Goal: Task Accomplishment & Management: Manage account settings

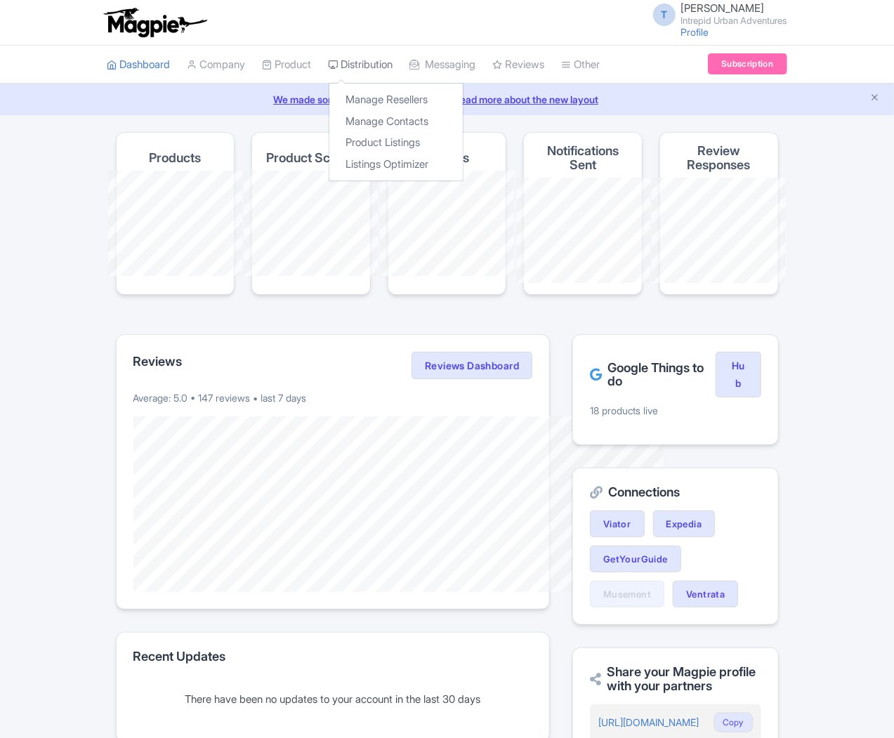
click at [329, 68] on link "Distribution" at bounding box center [361, 65] width 65 height 39
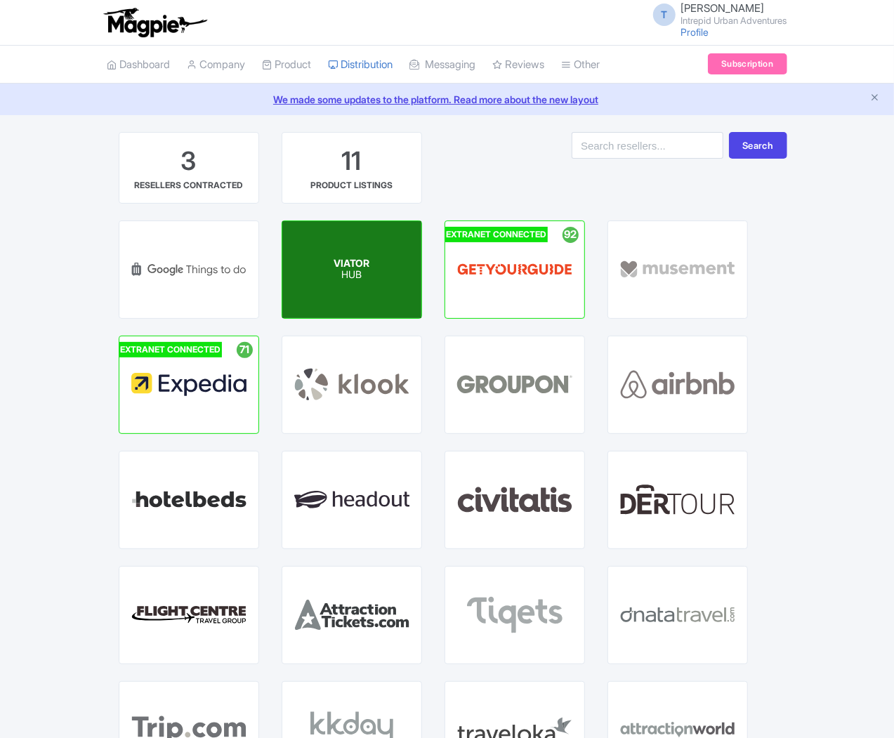
click at [282, 291] on div "VIATOR HUB" at bounding box center [351, 269] width 139 height 97
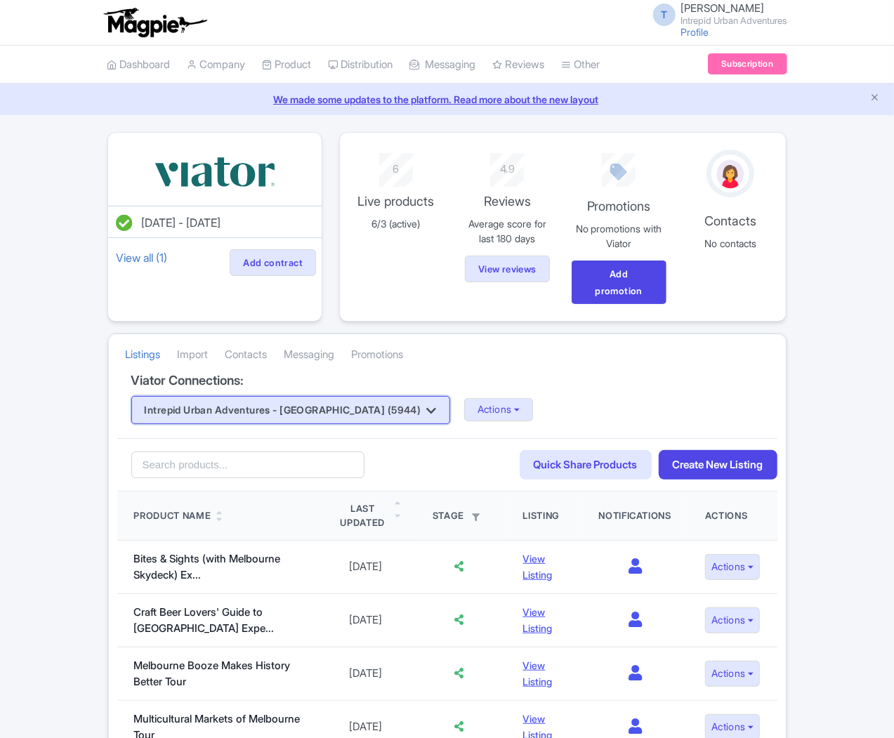
click at [225, 396] on button "Intrepid Urban Adventures - [GEOGRAPHIC_DATA] (5944)" at bounding box center [290, 410] width 319 height 28
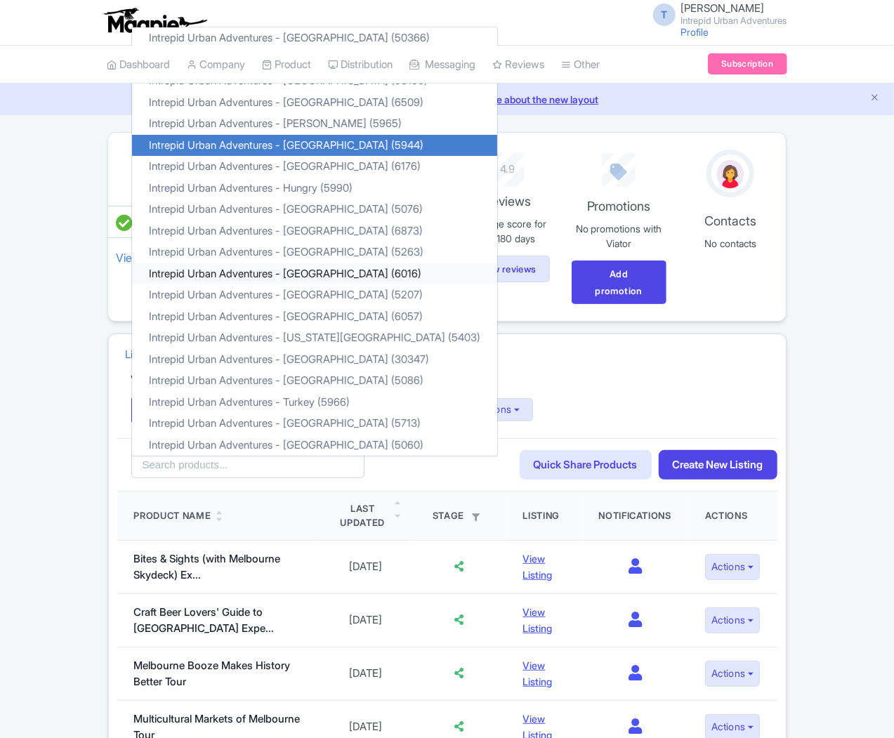
click at [216, 263] on link "Intrepid Urban Adventures - [GEOGRAPHIC_DATA] (6016)" at bounding box center [314, 274] width 365 height 22
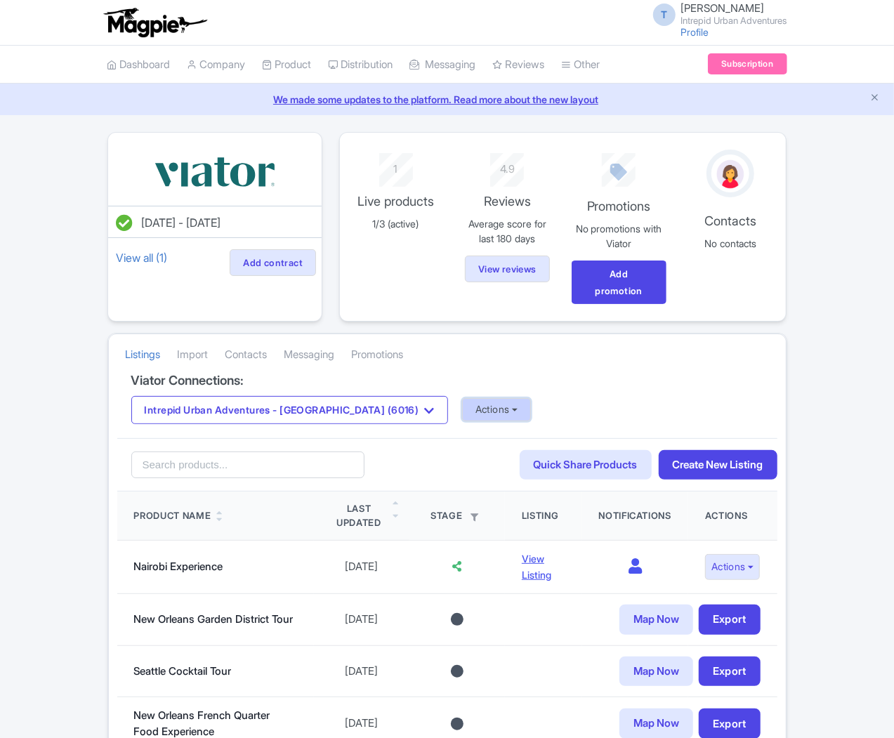
click at [462, 398] on button "Actions" at bounding box center [497, 409] width 70 height 23
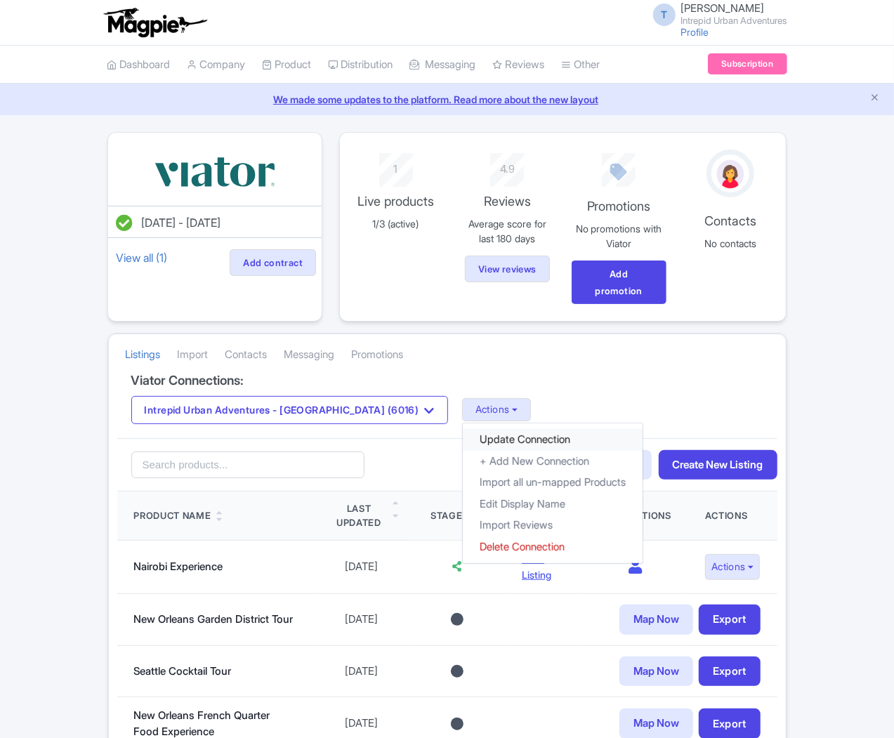
click at [463, 429] on link "Update Connection" at bounding box center [553, 440] width 180 height 22
click at [518, 396] on div "Intrepid Urban Adventures - Kenya (6016) Intrepid Urban Adventures - Austria (5…" at bounding box center [447, 410] width 632 height 28
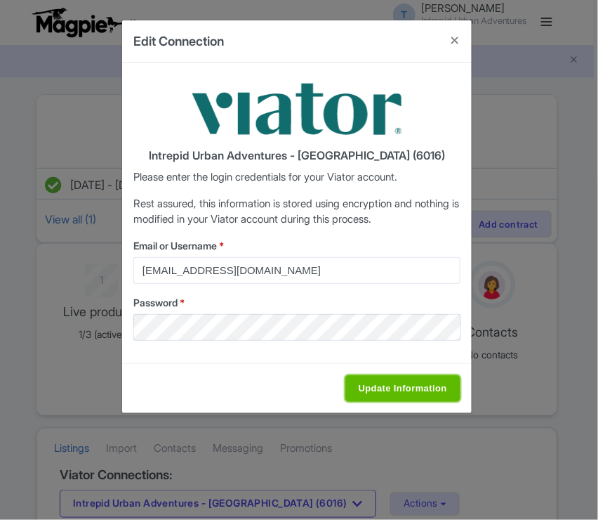
click at [421, 388] on input "Update Information" at bounding box center [403, 388] width 115 height 27
type input "Saving..."
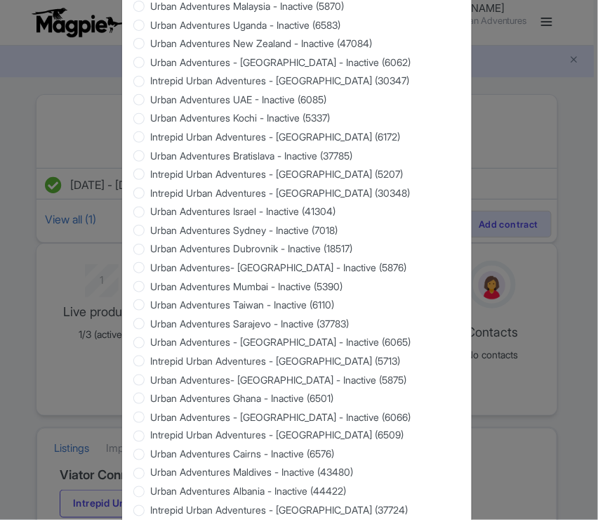
scroll to position [1293, 0]
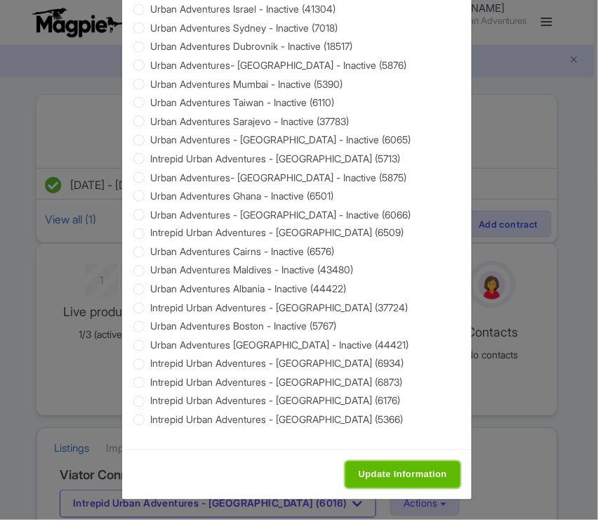
click at [384, 462] on input "Update Information" at bounding box center [403, 474] width 115 height 27
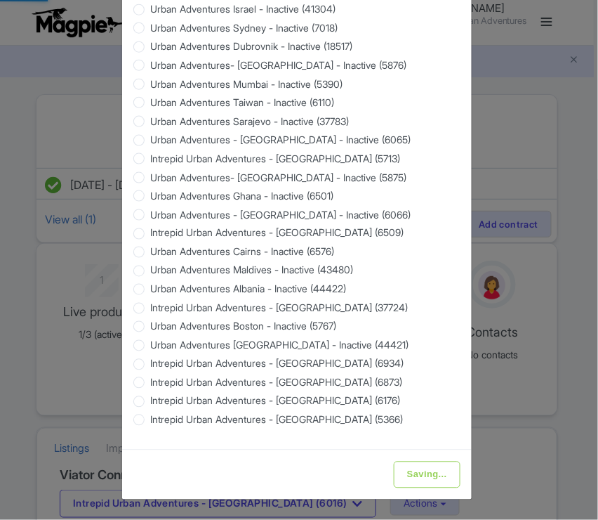
type input "Update Information"
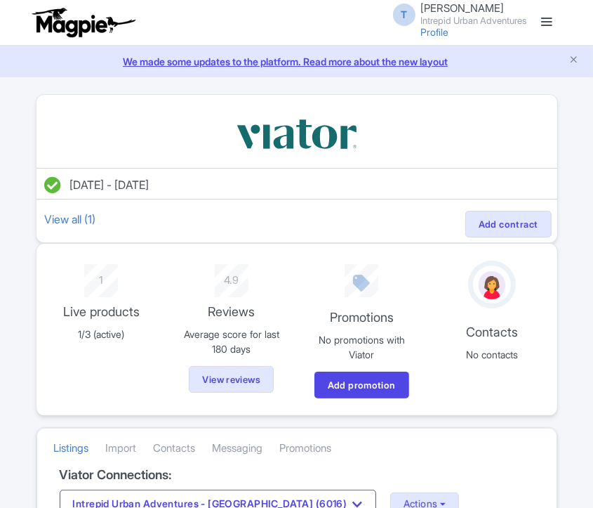
click at [541, 22] on link at bounding box center [547, 22] width 22 height 22
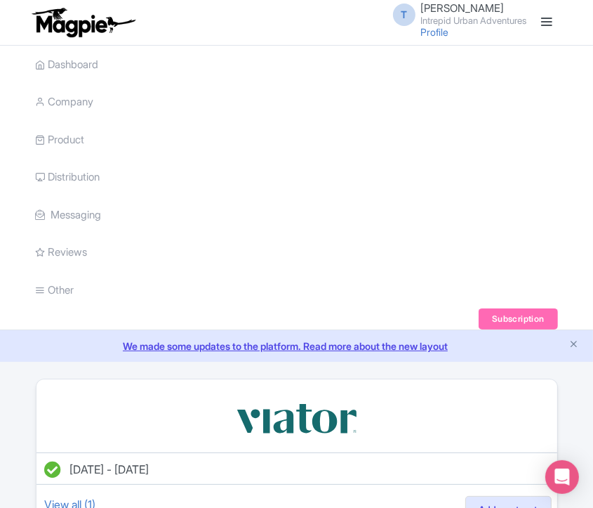
click at [471, 25] on small "Intrepid Urban Adventures" at bounding box center [474, 20] width 106 height 9
click at [461, 114] on link "Sign out" at bounding box center [459, 110] width 133 height 22
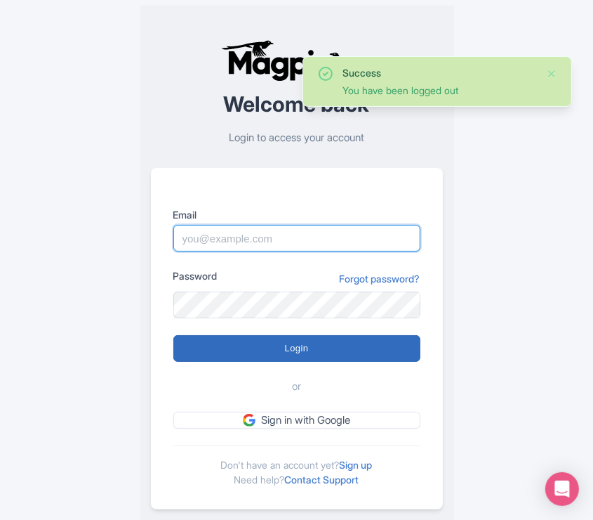
type input "Tu.Nguyen@intrepidtravel.com"
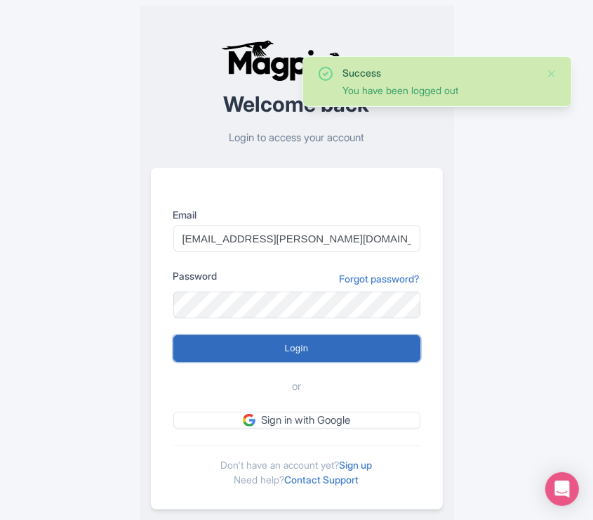
click at [239, 350] on input "Login" at bounding box center [296, 348] width 247 height 27
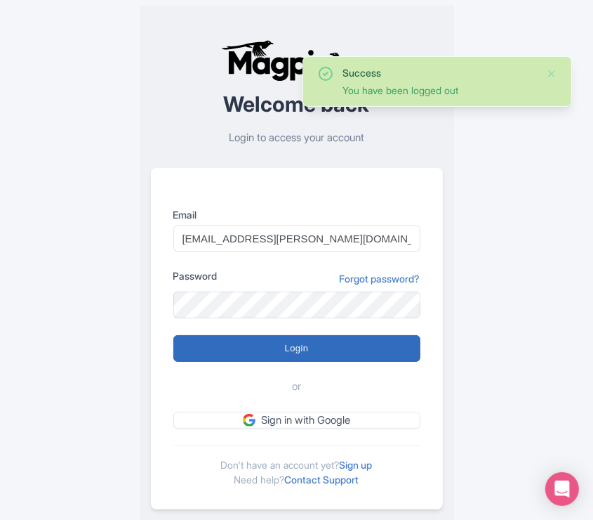
type input "Logging in..."
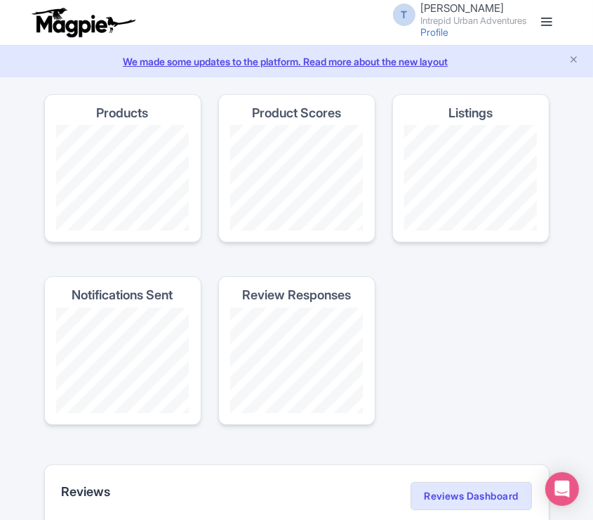
click at [545, 15] on link at bounding box center [547, 22] width 22 height 22
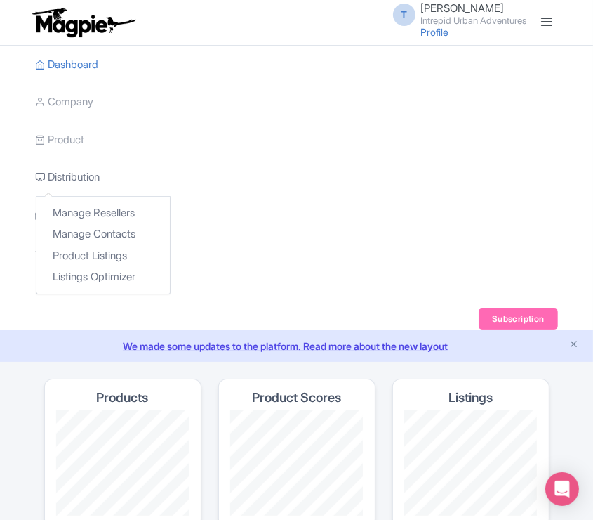
click at [55, 177] on link "Distribution" at bounding box center [68, 177] width 65 height 39
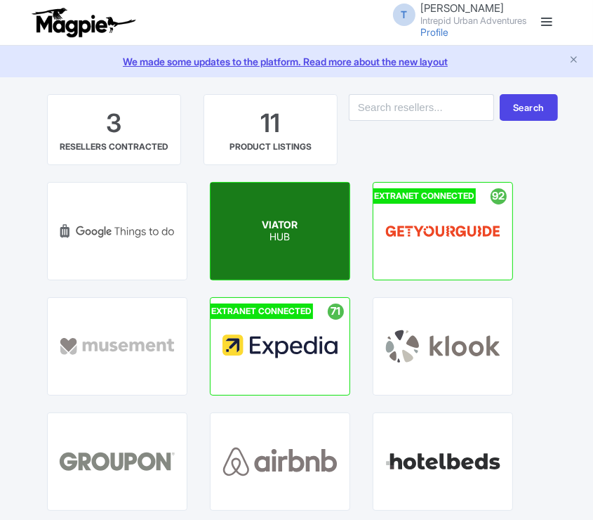
click at [312, 245] on div "VIATOR HUB" at bounding box center [280, 231] width 139 height 97
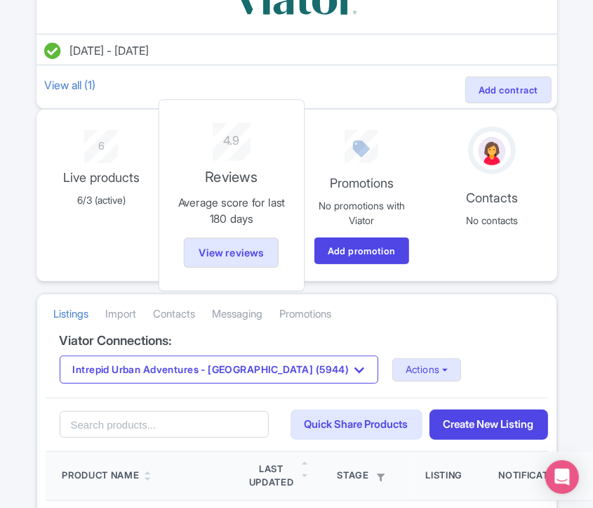
scroll to position [390, 0]
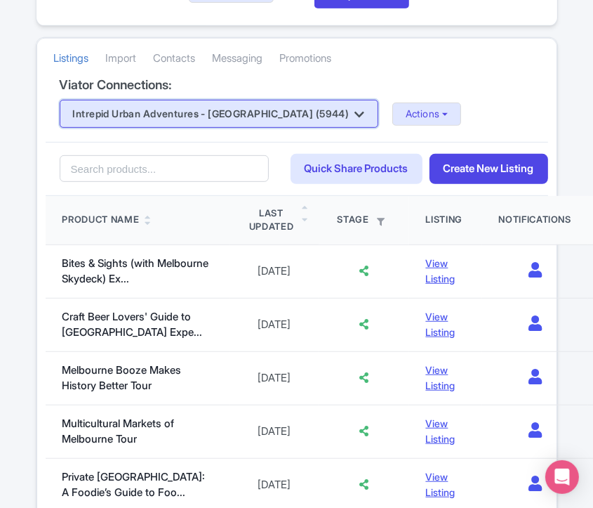
click at [254, 102] on button "Intrepid Urban Adventures - [GEOGRAPHIC_DATA] (5944)" at bounding box center [219, 114] width 319 height 28
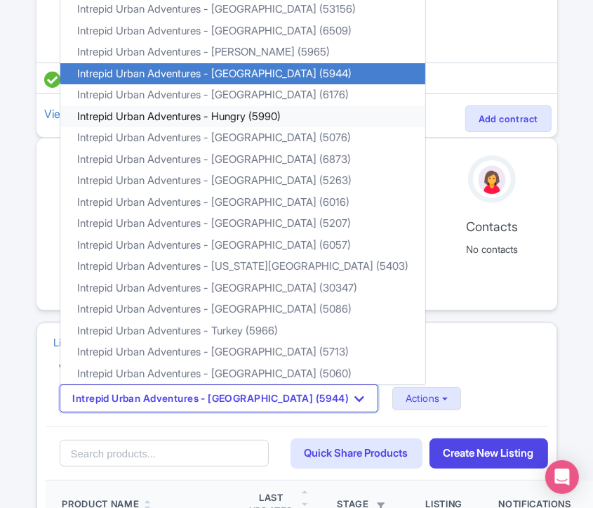
scroll to position [78, 0]
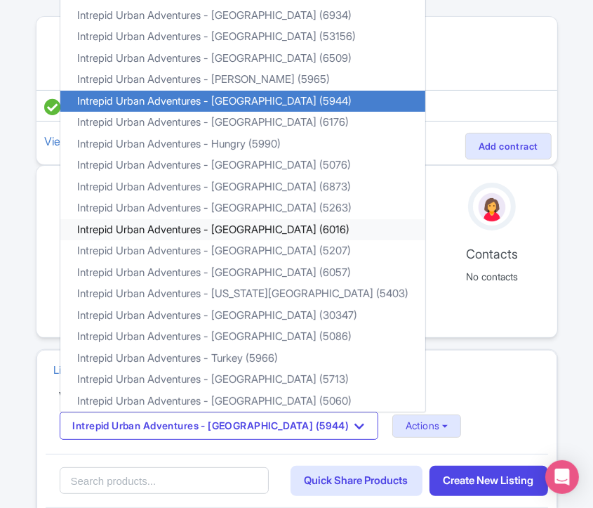
click at [230, 221] on link "Intrepid Urban Adventures - [GEOGRAPHIC_DATA] (6016)" at bounding box center [242, 230] width 365 height 22
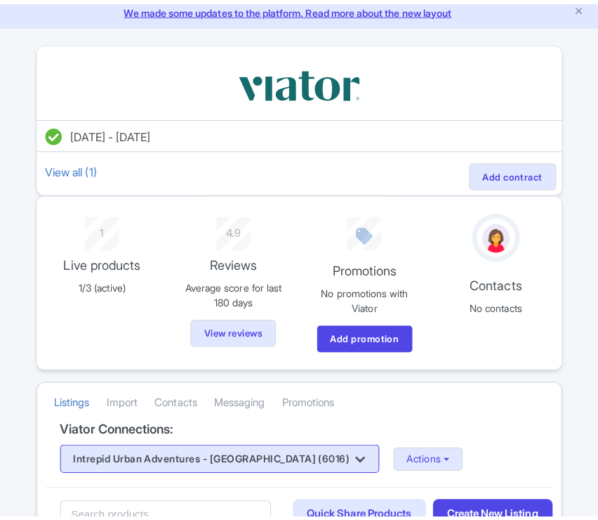
scroll to position [234, 0]
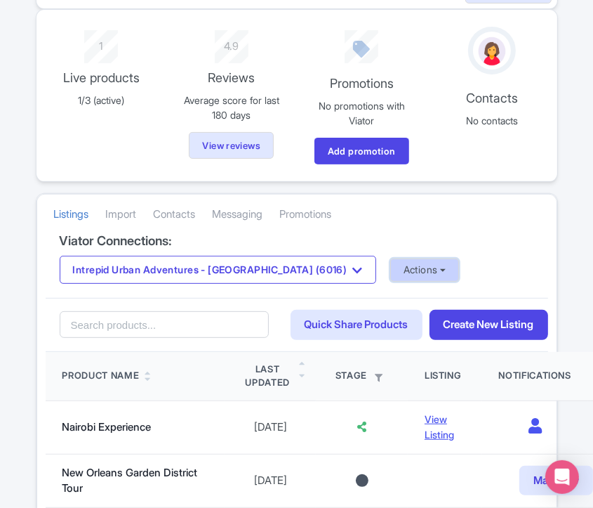
click at [390, 268] on button "Actions" at bounding box center [425, 269] width 70 height 23
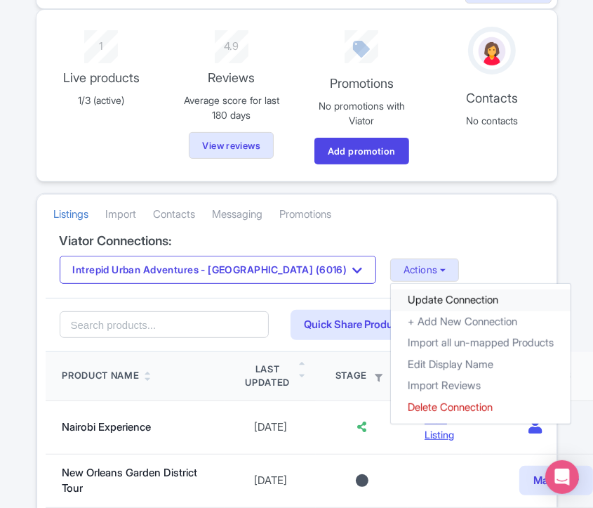
click at [391, 289] on link "Update Connection" at bounding box center [481, 300] width 180 height 22
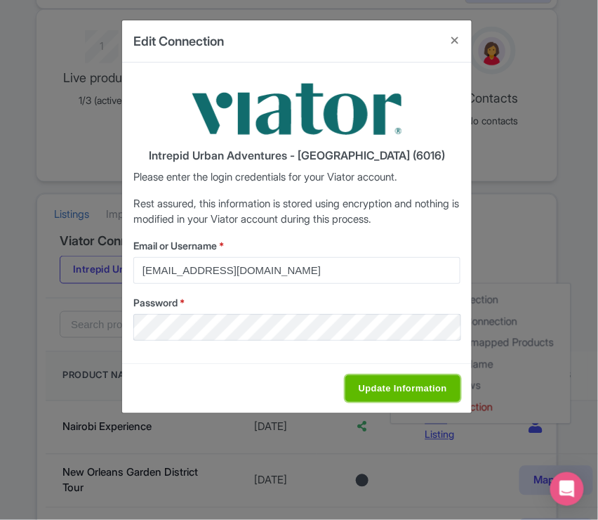
click at [388, 385] on input "Update Information" at bounding box center [403, 388] width 115 height 27
type input "Saving..."
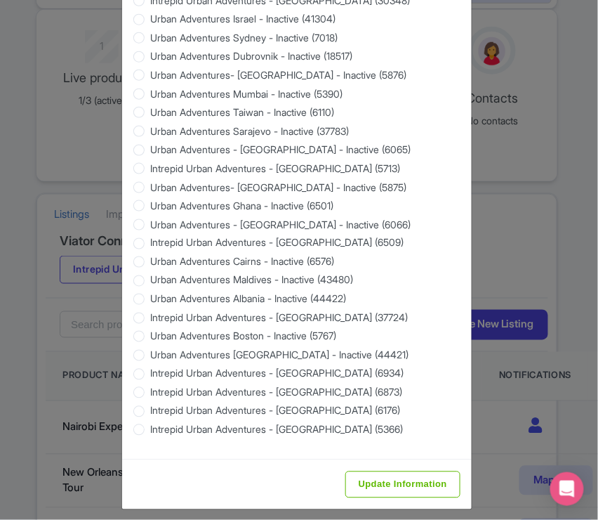
scroll to position [1293, 0]
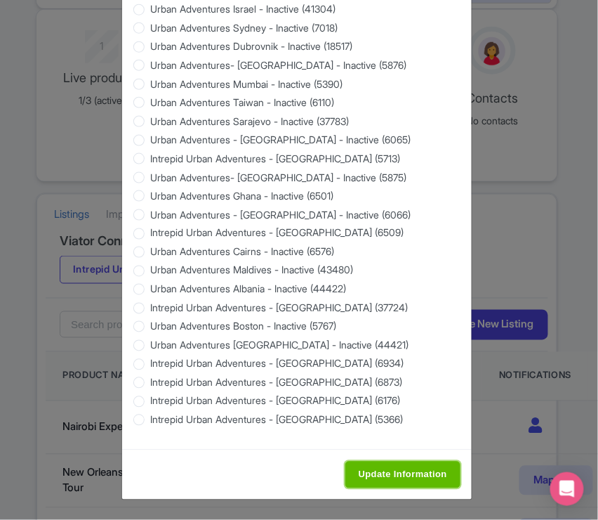
click at [360, 468] on input "Update Information" at bounding box center [403, 474] width 115 height 27
type input "Saving..."
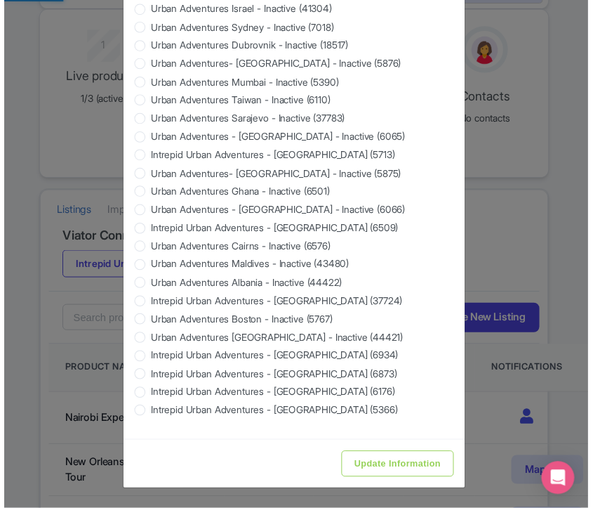
scroll to position [0, 0]
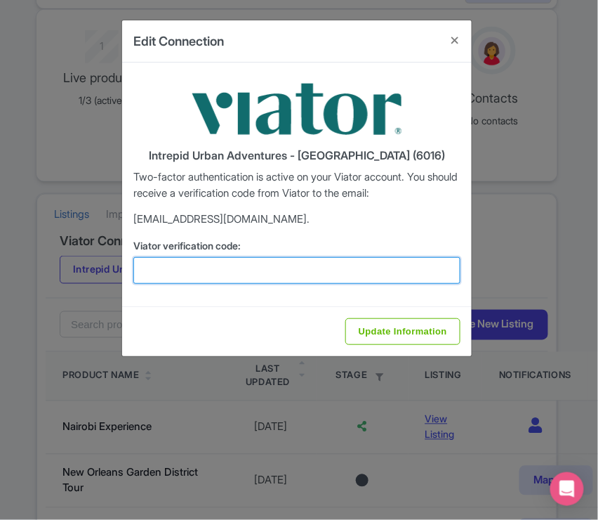
click at [195, 270] on input "Viator verification code:" at bounding box center [296, 270] width 327 height 27
paste input "260765"
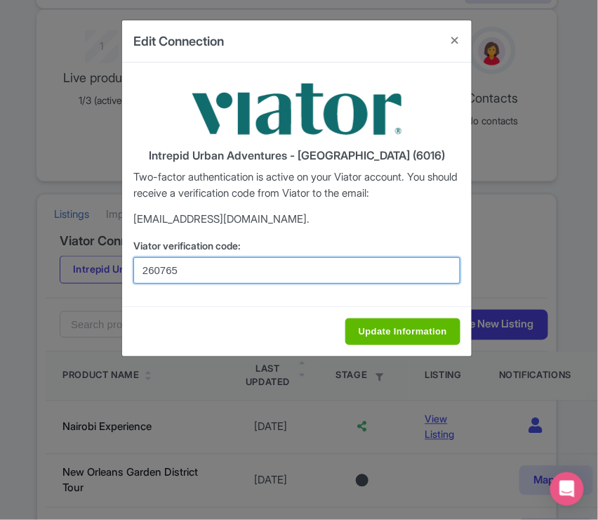
type input "260765"
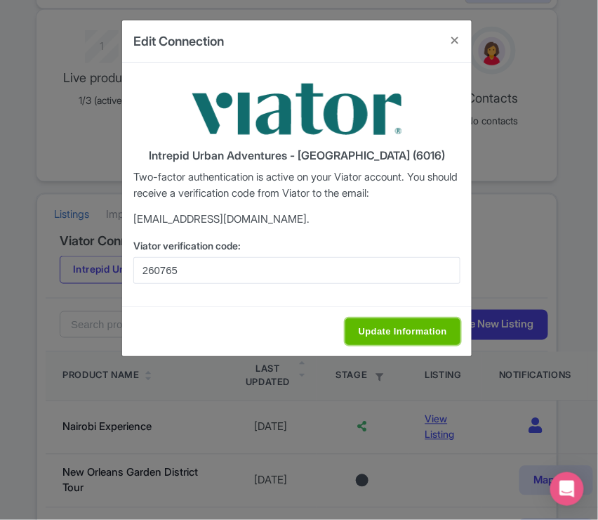
click at [377, 334] on input "Update Information" at bounding box center [403, 331] width 115 height 27
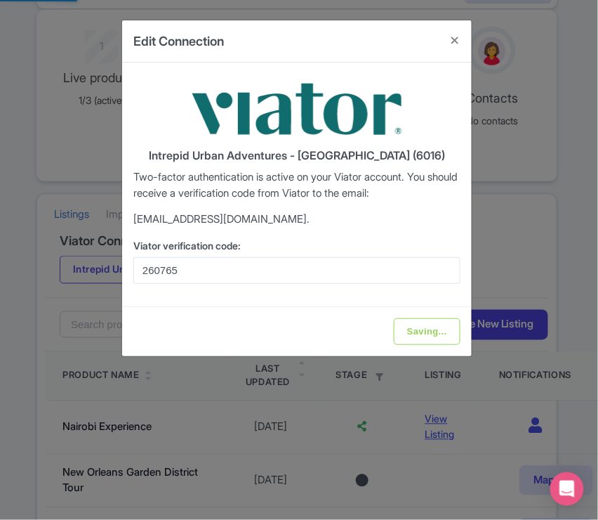
type input "Update Information"
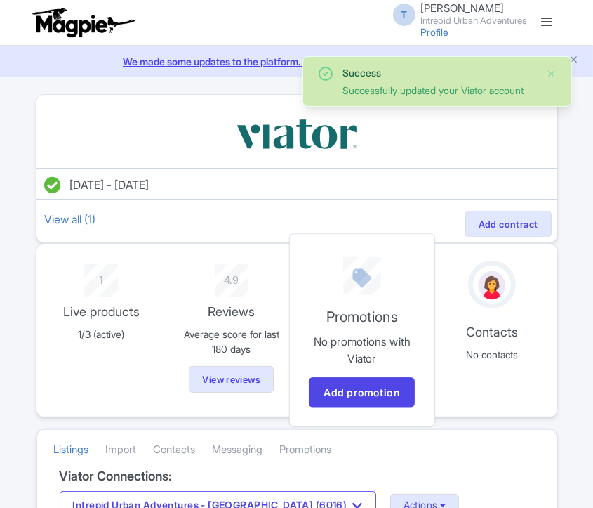
scroll to position [234, 0]
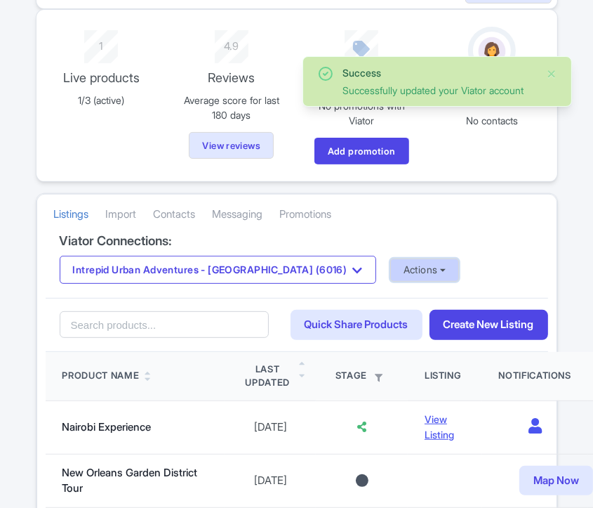
click at [390, 271] on button "Actions" at bounding box center [425, 269] width 70 height 23
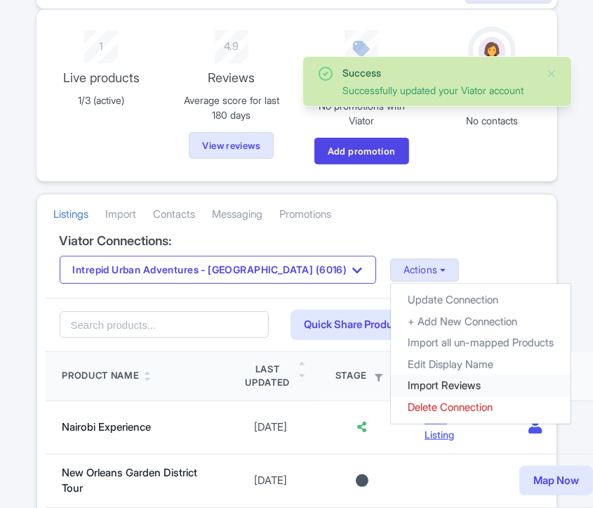
click at [391, 381] on link "Import Reviews" at bounding box center [481, 386] width 180 height 22
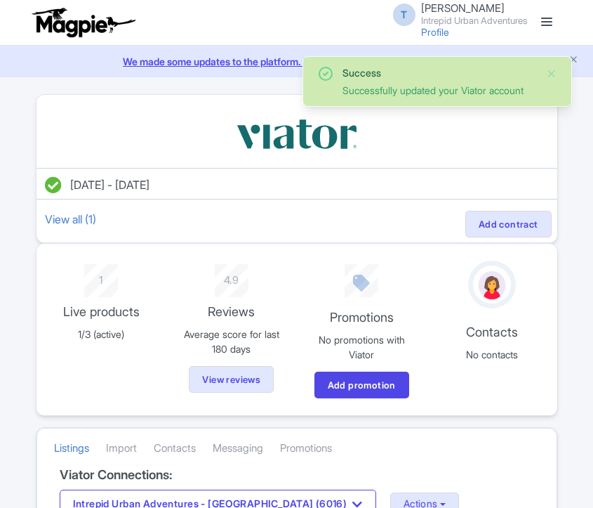
scroll to position [234, 0]
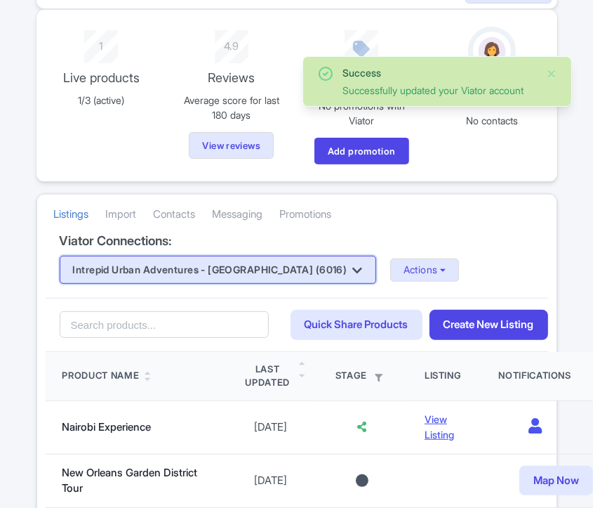
click at [249, 263] on button "Intrepid Urban Adventures - [GEOGRAPHIC_DATA] (6016)" at bounding box center [218, 270] width 317 height 28
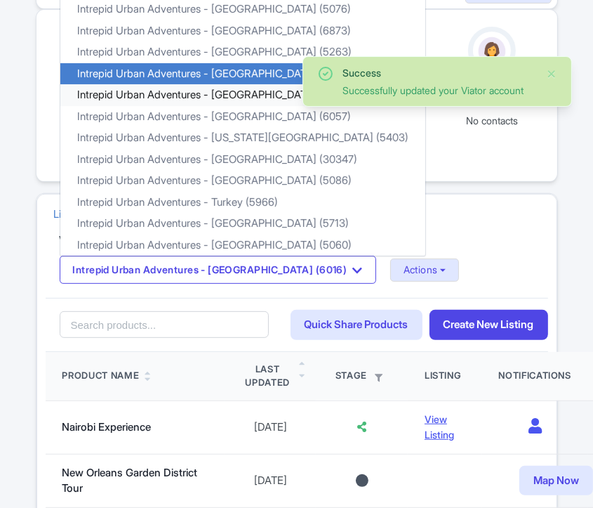
click at [244, 96] on link "Intrepid Urban Adventures - [GEOGRAPHIC_DATA] (5207)" at bounding box center [242, 95] width 365 height 22
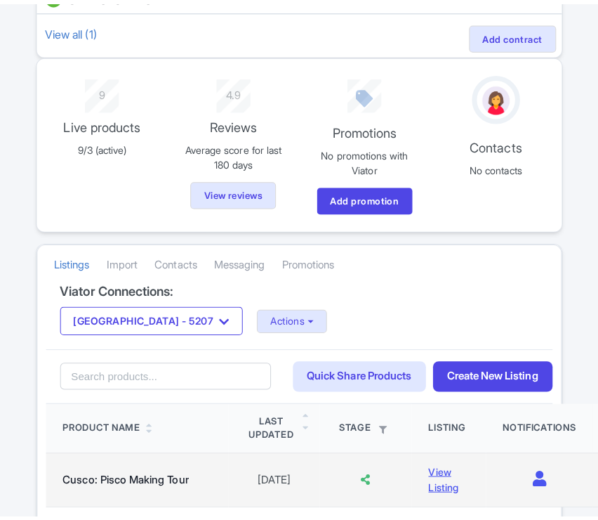
scroll to position [312, 0]
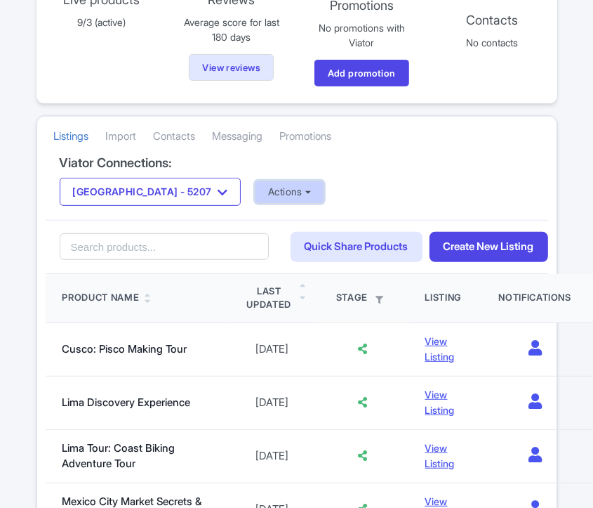
click at [255, 190] on button "Actions" at bounding box center [290, 191] width 70 height 23
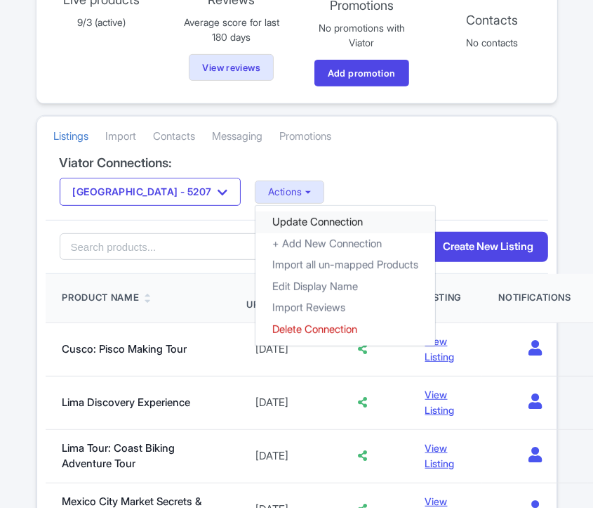
click at [270, 215] on link "Update Connection" at bounding box center [346, 222] width 180 height 22
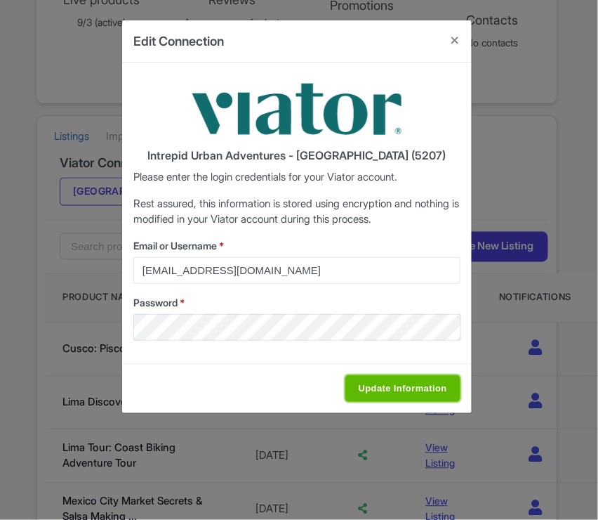
click at [378, 400] on input "Update Information" at bounding box center [403, 388] width 115 height 27
type input "Saving..."
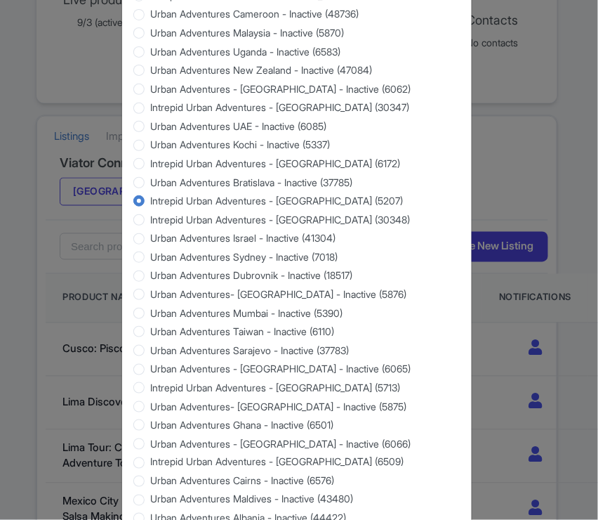
scroll to position [1293, 0]
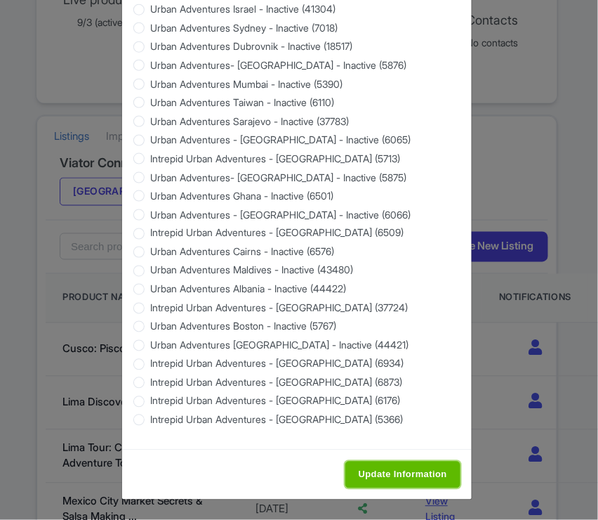
click at [393, 472] on input "Update Information" at bounding box center [403, 474] width 115 height 27
type input "Saving..."
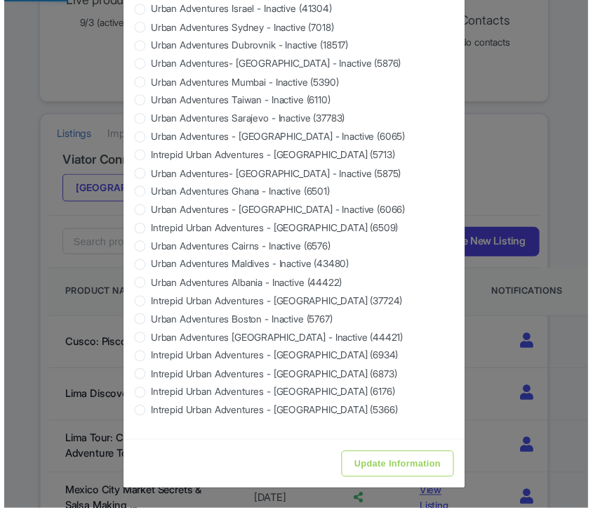
scroll to position [0, 0]
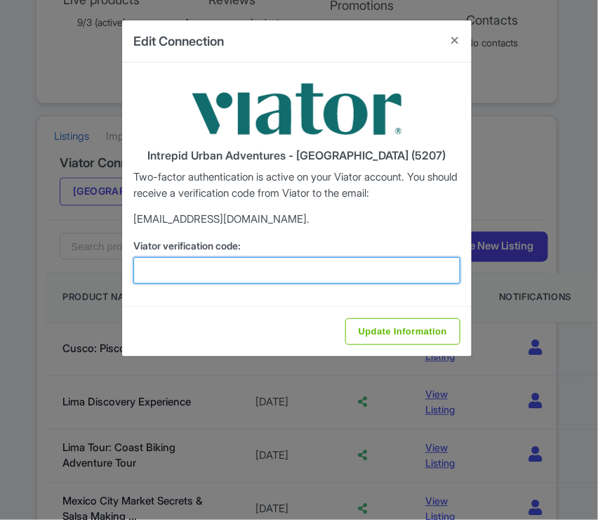
click at [250, 272] on input "Viator verification code:" at bounding box center [296, 270] width 327 height 27
paste input "129922"
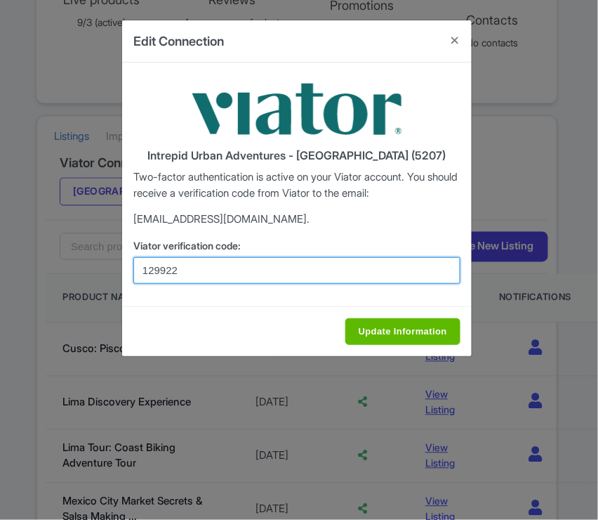
type input "129922"
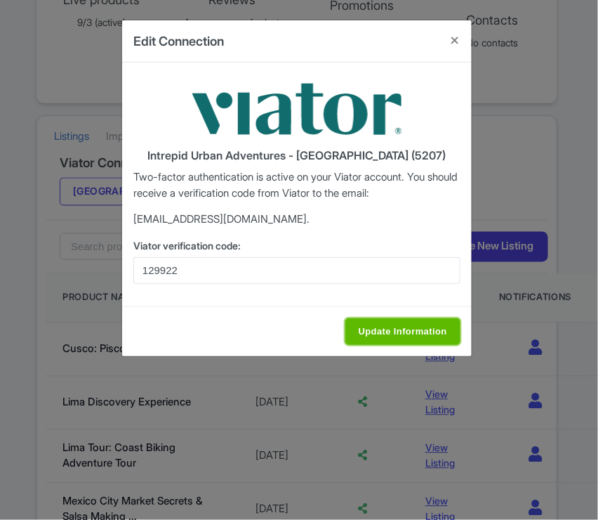
click at [390, 324] on input "Update Information" at bounding box center [403, 331] width 115 height 27
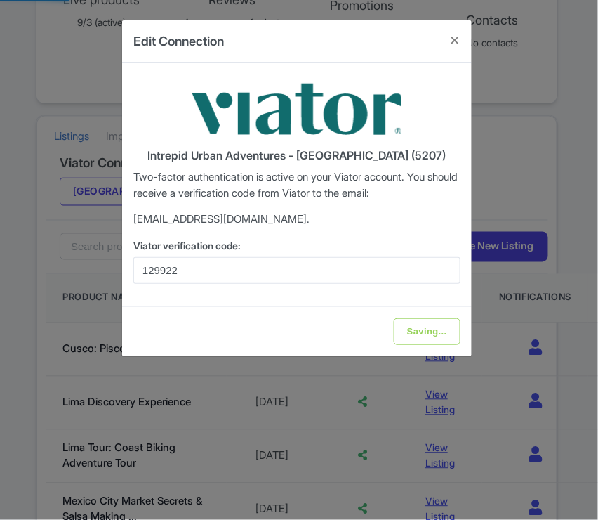
type input "Update Information"
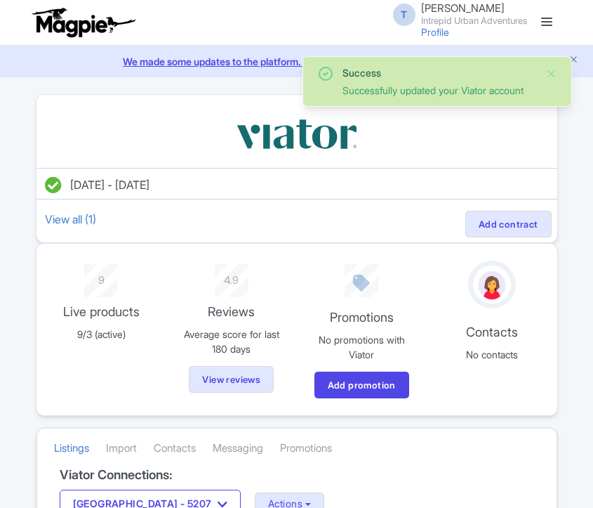
scroll to position [390, 0]
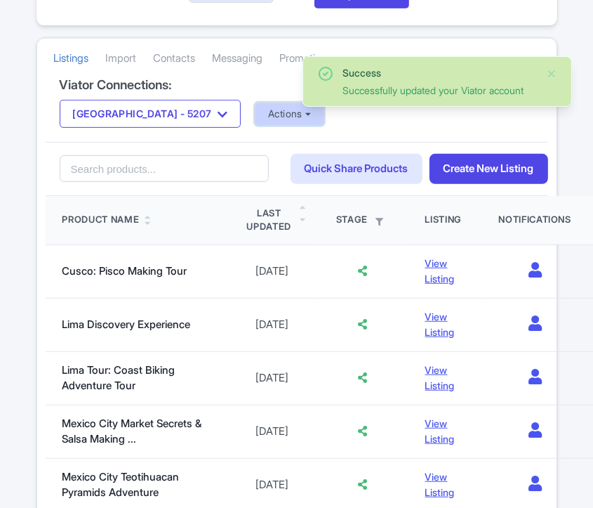
click at [265, 107] on button "Actions" at bounding box center [290, 114] width 70 height 23
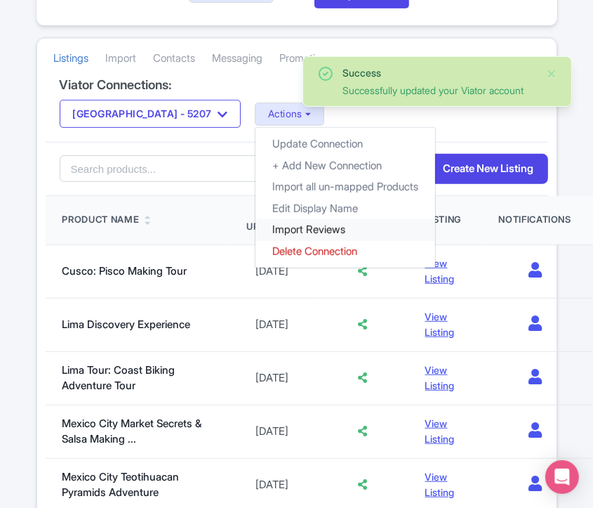
click at [274, 230] on link "Import Reviews" at bounding box center [346, 230] width 180 height 22
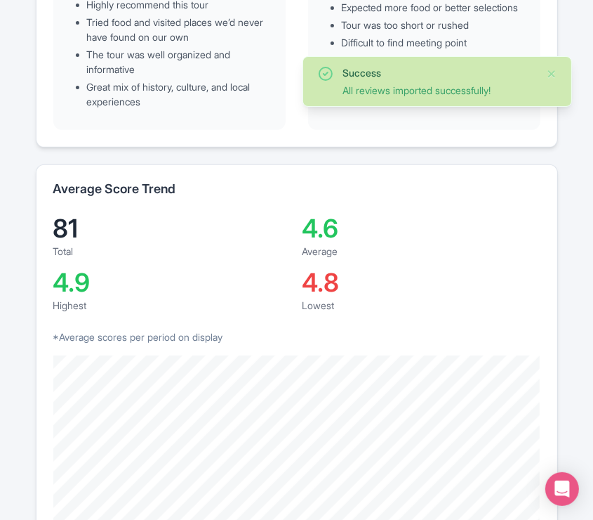
scroll to position [390, 0]
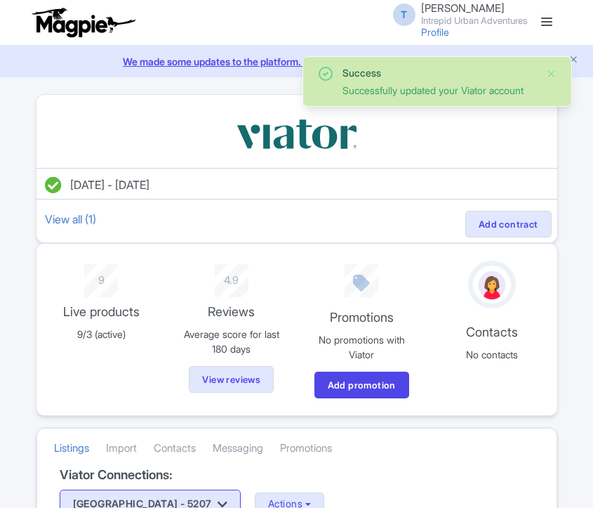
scroll to position [390, 0]
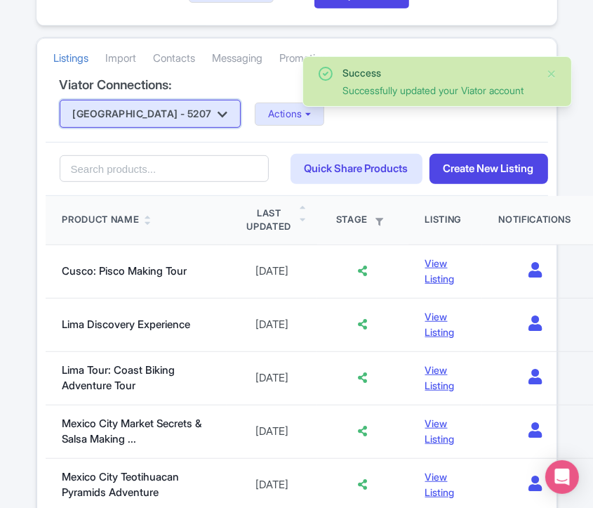
click at [155, 106] on button "[GEOGRAPHIC_DATA] - 5207" at bounding box center [151, 114] width 182 height 28
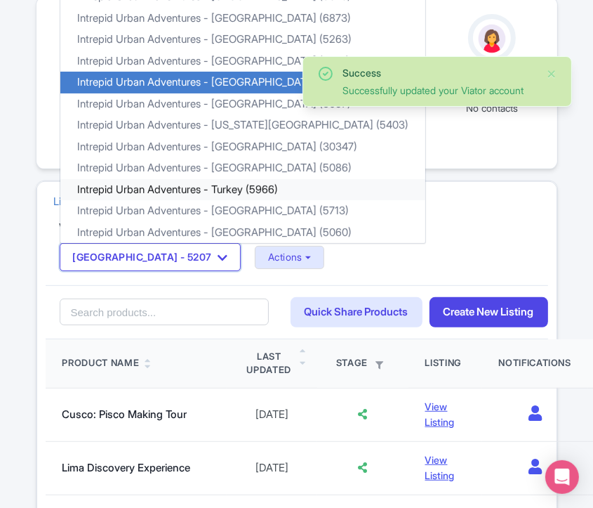
scroll to position [156, 0]
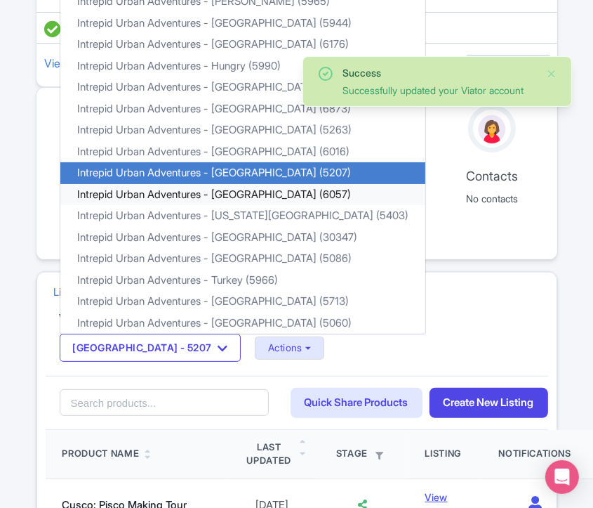
click at [253, 191] on link "Intrepid Urban Adventures - [GEOGRAPHIC_DATA] (6057)" at bounding box center [242, 195] width 365 height 22
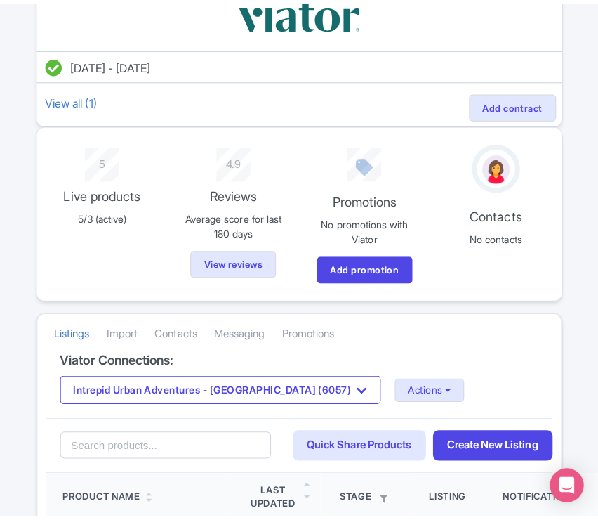
scroll to position [156, 0]
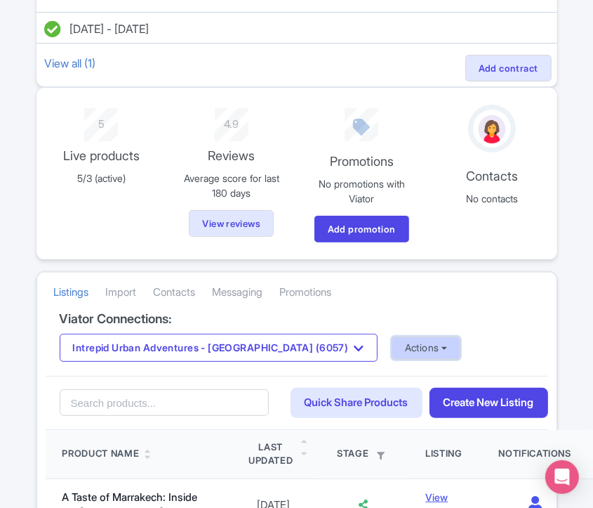
click at [392, 340] on button "Actions" at bounding box center [427, 347] width 70 height 23
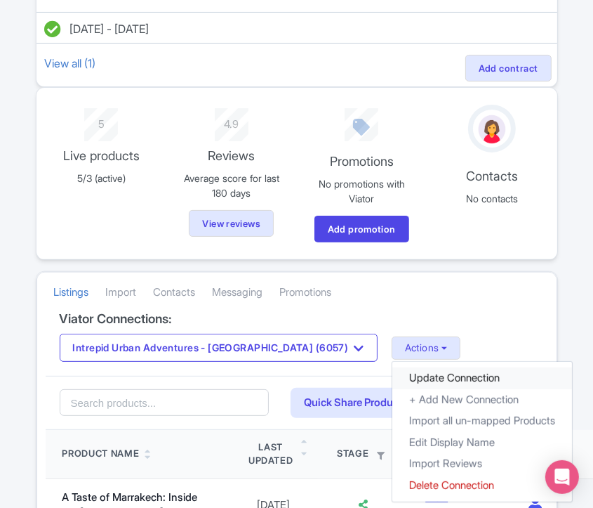
click at [393, 372] on link "Update Connection" at bounding box center [483, 378] width 180 height 22
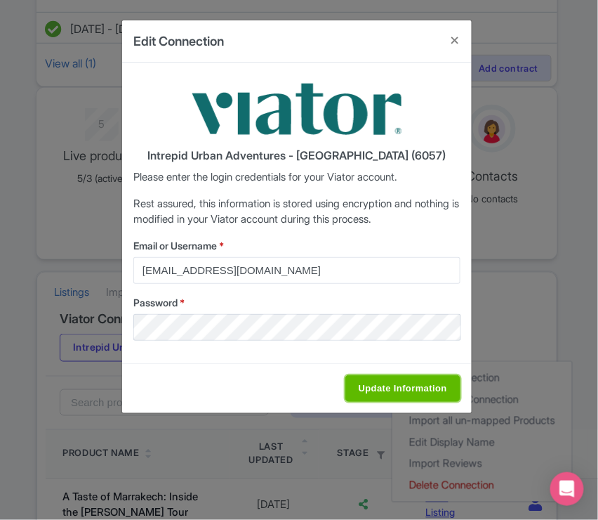
click at [379, 390] on input "Update Information" at bounding box center [403, 388] width 115 height 27
type input "Saving..."
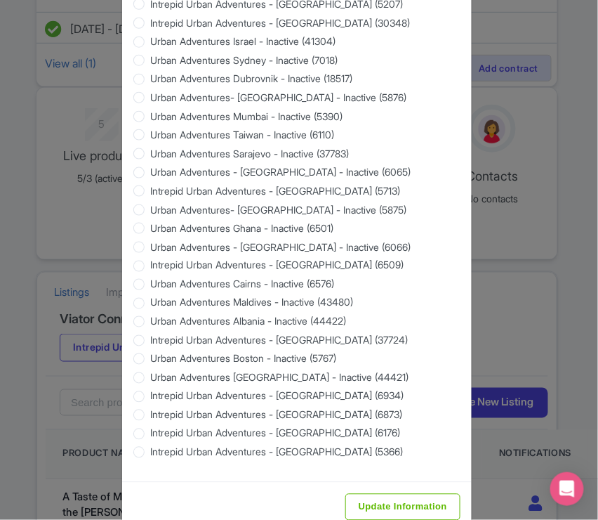
scroll to position [1293, 0]
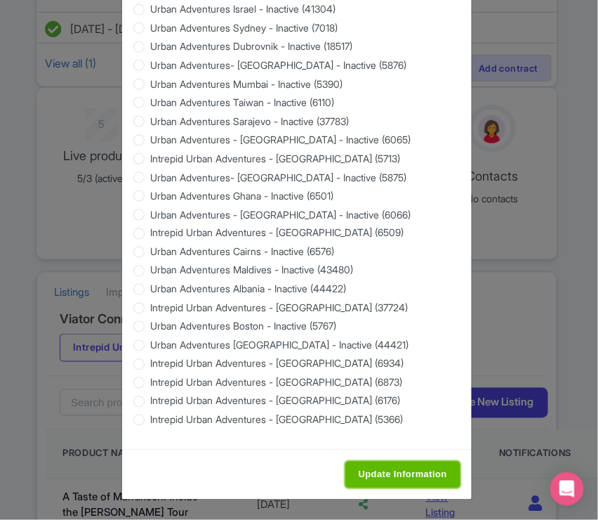
click at [386, 480] on input "Update Information" at bounding box center [403, 474] width 115 height 27
type input "Saving..."
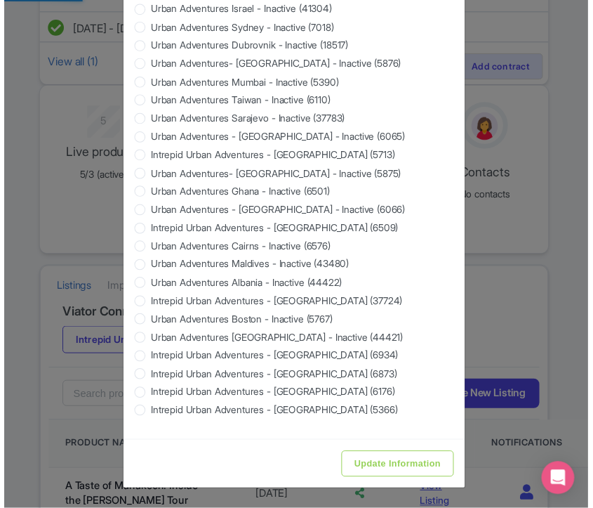
scroll to position [0, 0]
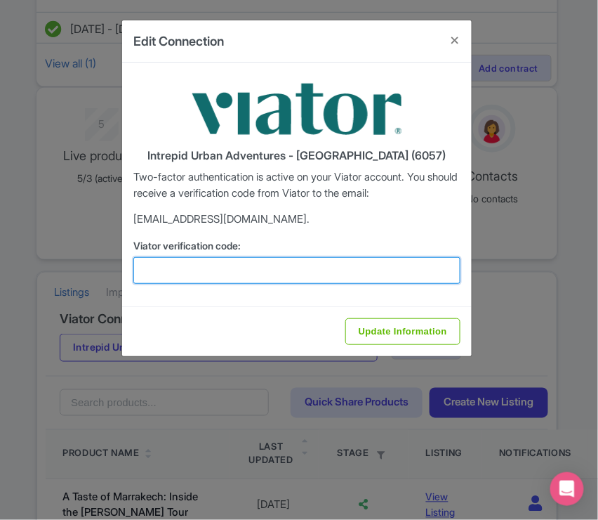
click at [204, 263] on input "Viator verification code:" at bounding box center [296, 270] width 327 height 27
paste input "343928"
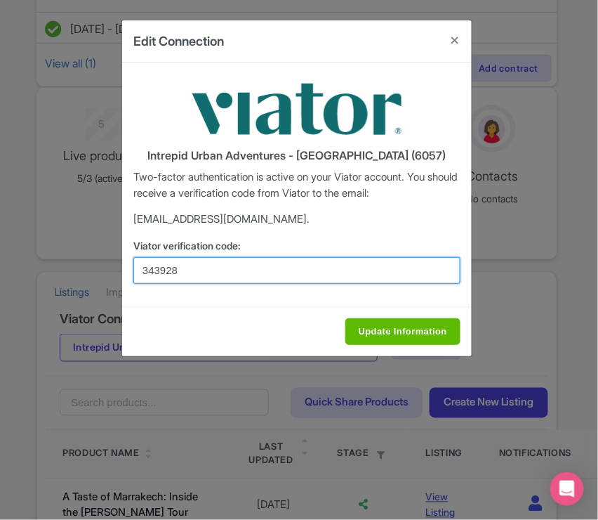
type input "343928"
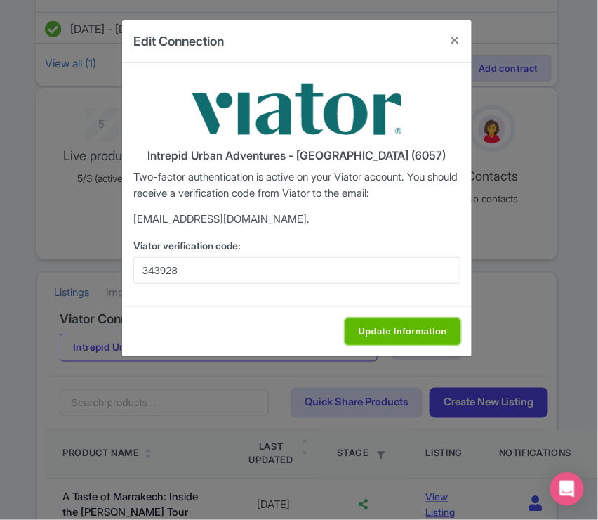
click at [383, 329] on input "Update Information" at bounding box center [403, 331] width 115 height 27
type input "Saving..."
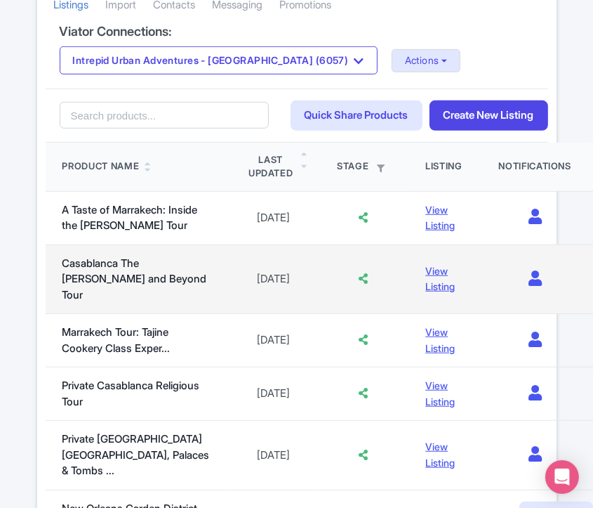
scroll to position [624, 0]
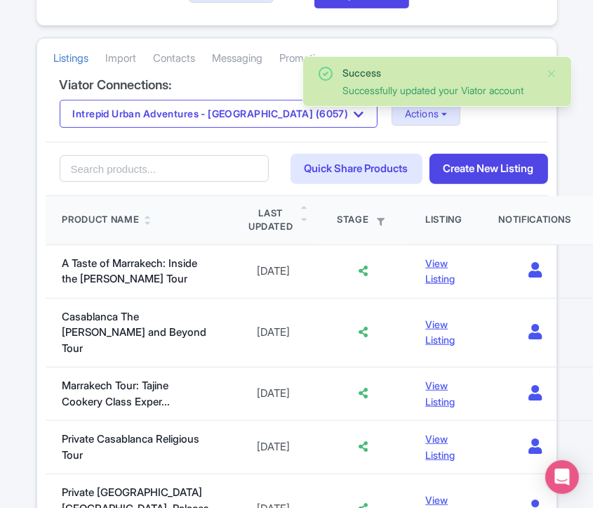
scroll to position [234, 0]
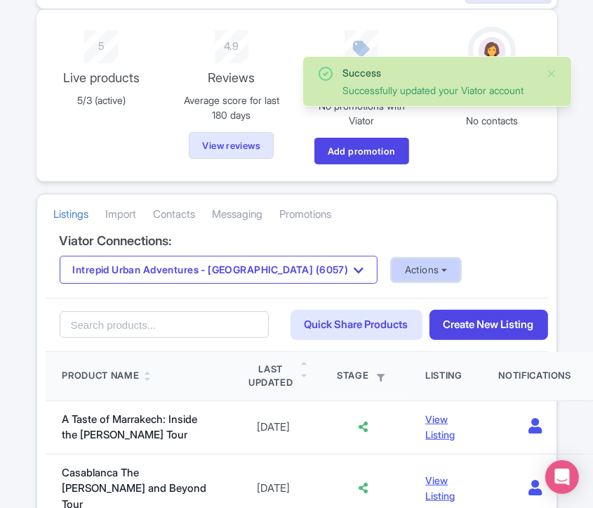
click at [392, 263] on button "Actions" at bounding box center [427, 269] width 70 height 23
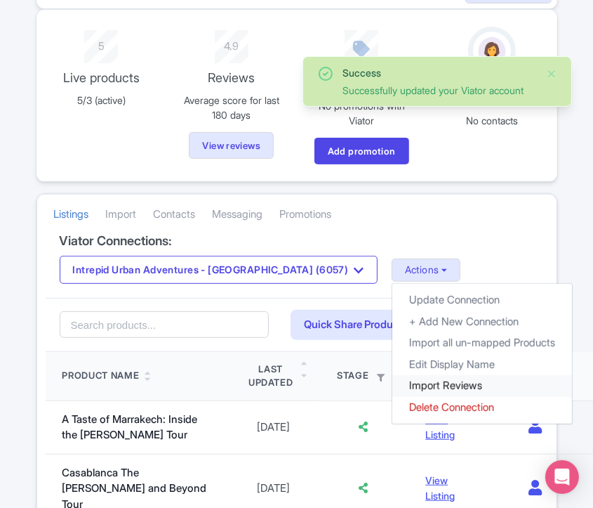
click at [397, 378] on link "Import Reviews" at bounding box center [483, 386] width 180 height 22
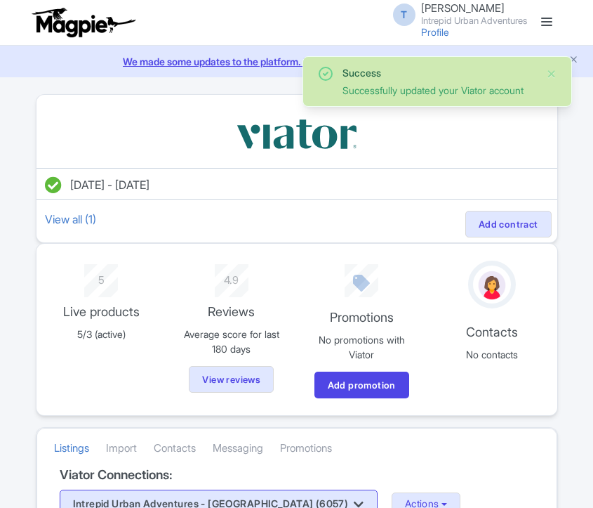
scroll to position [234, 0]
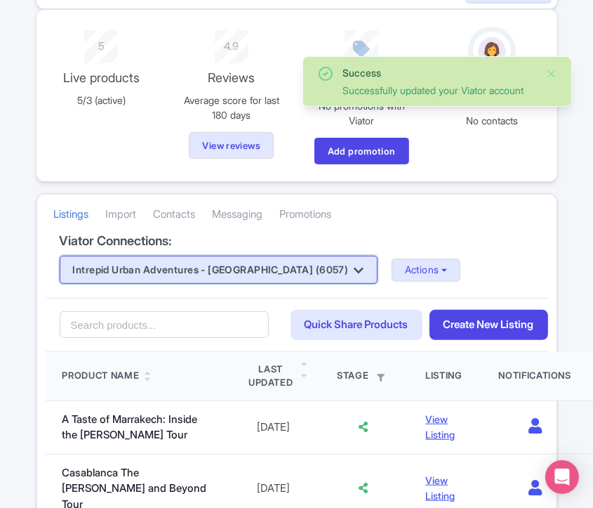
click at [221, 272] on button "Intrepid Urban Adventures - [GEOGRAPHIC_DATA] (6057)" at bounding box center [219, 270] width 318 height 28
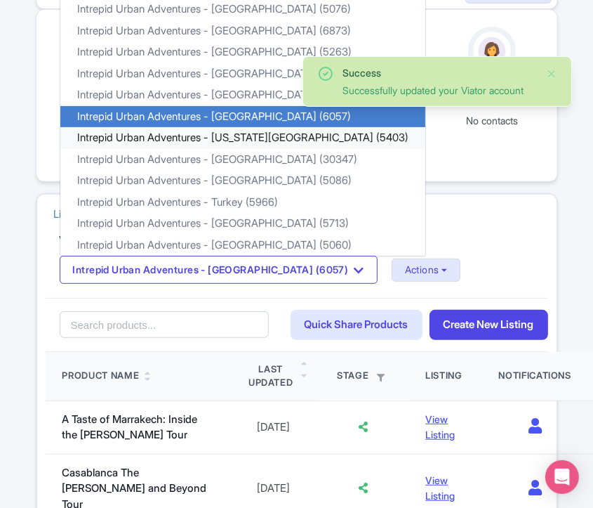
click at [230, 138] on link "Intrepid Urban Adventures - [US_STATE][GEOGRAPHIC_DATA] (5403)" at bounding box center [242, 138] width 365 height 22
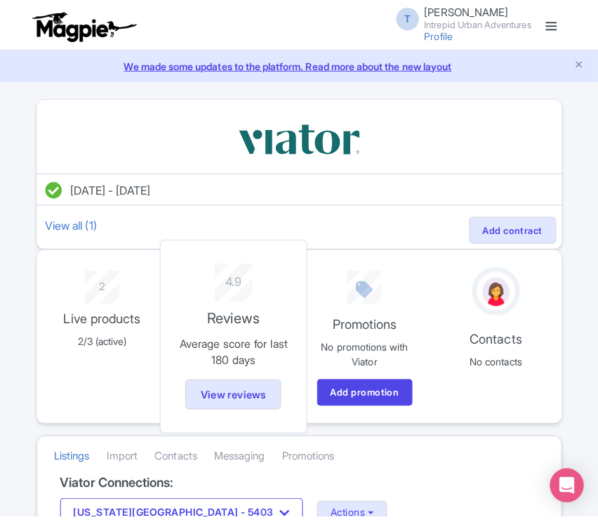
scroll to position [234, 0]
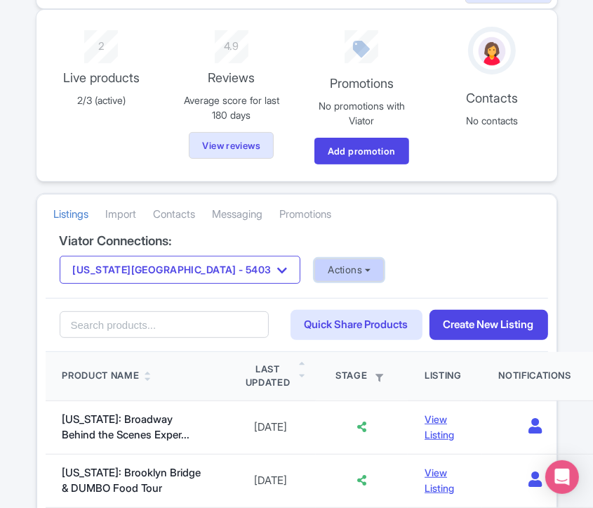
click at [315, 274] on button "Actions" at bounding box center [350, 269] width 70 height 23
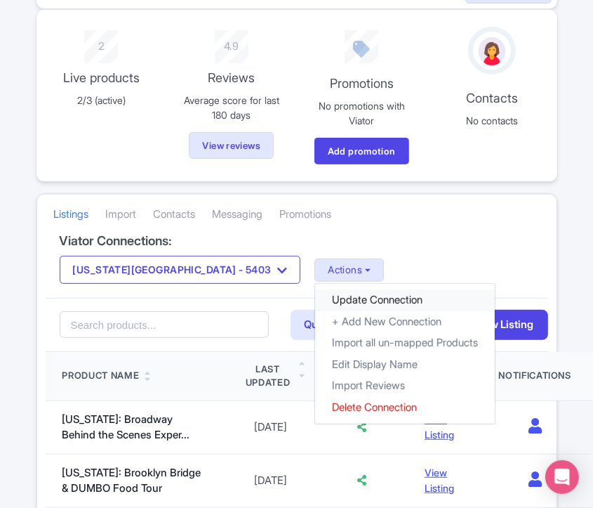
click at [315, 289] on link "Update Connection" at bounding box center [405, 300] width 180 height 22
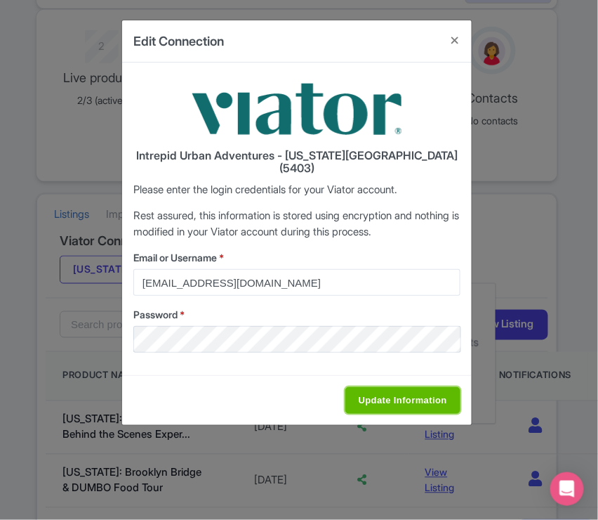
click at [385, 387] on input "Update Information" at bounding box center [403, 400] width 115 height 27
type input "Saving..."
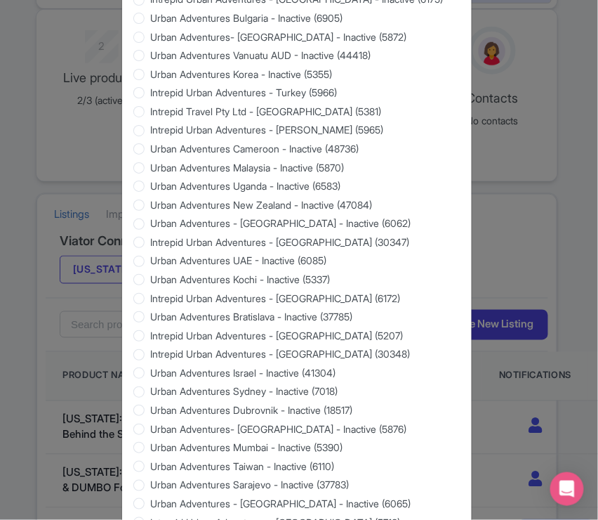
scroll to position [1293, 0]
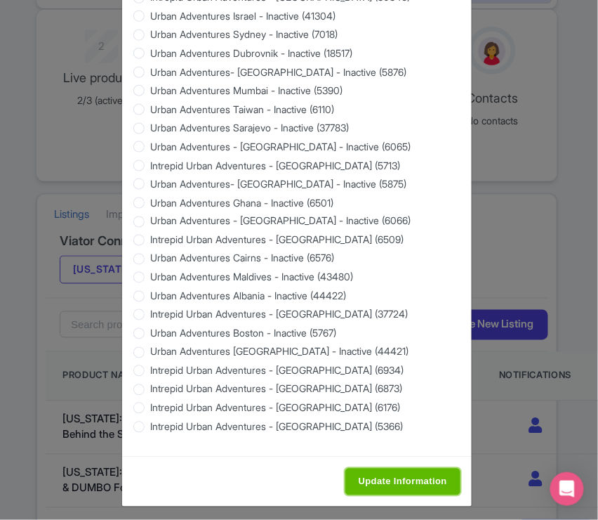
click at [378, 475] on input "Update Information" at bounding box center [403, 481] width 115 height 27
type input "Saving..."
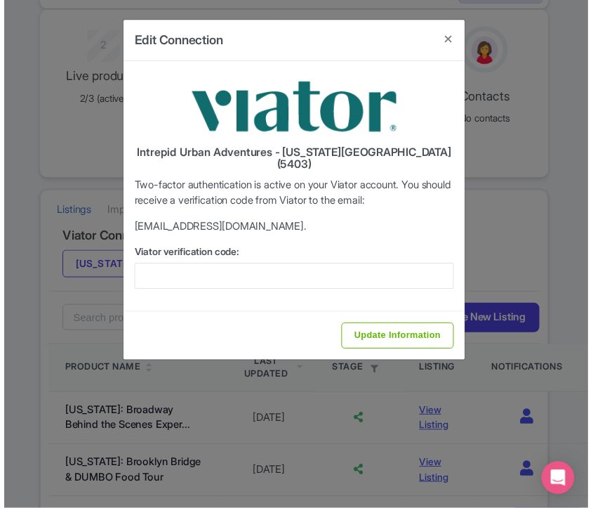
scroll to position [0, 0]
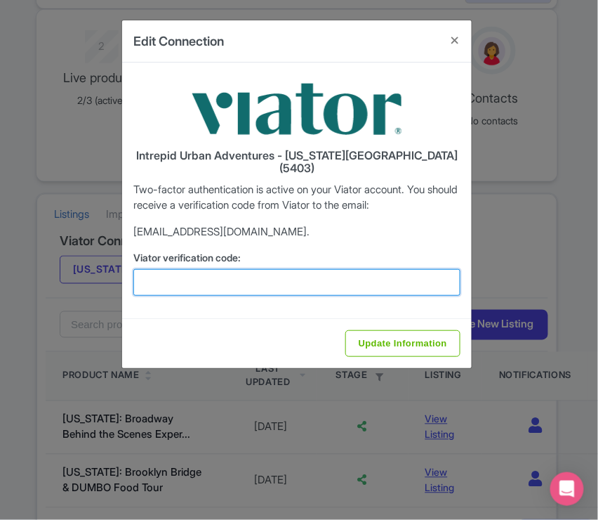
click at [232, 269] on input "Viator verification code:" at bounding box center [296, 282] width 327 height 27
paste input "516360"
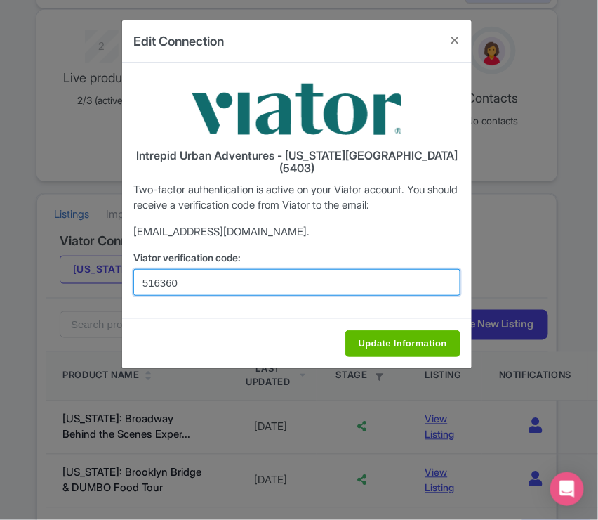
type input "516360"
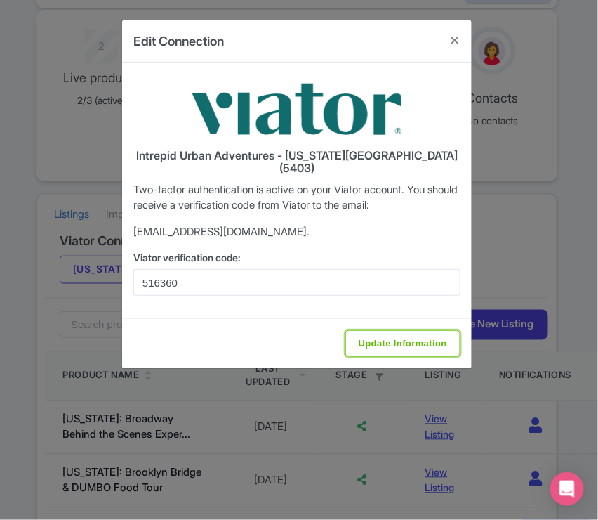
click at [393, 330] on input "Update Information" at bounding box center [403, 343] width 115 height 27
type input "Update Information"
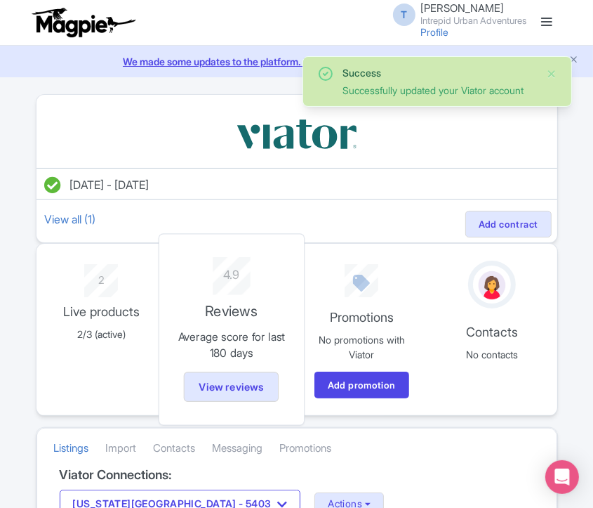
scroll to position [156, 0]
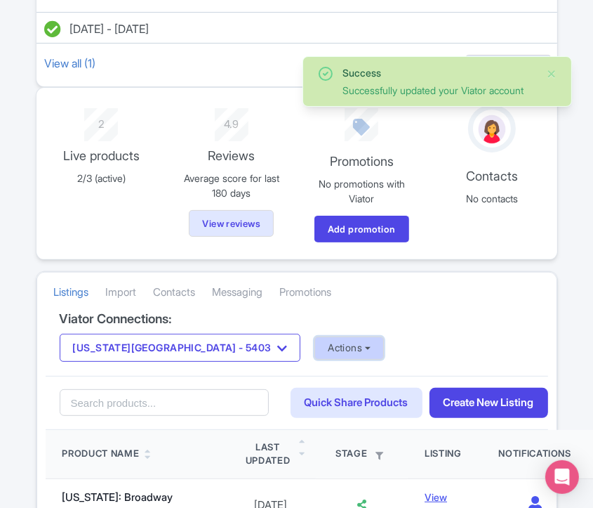
click at [315, 338] on button "Actions" at bounding box center [350, 347] width 70 height 23
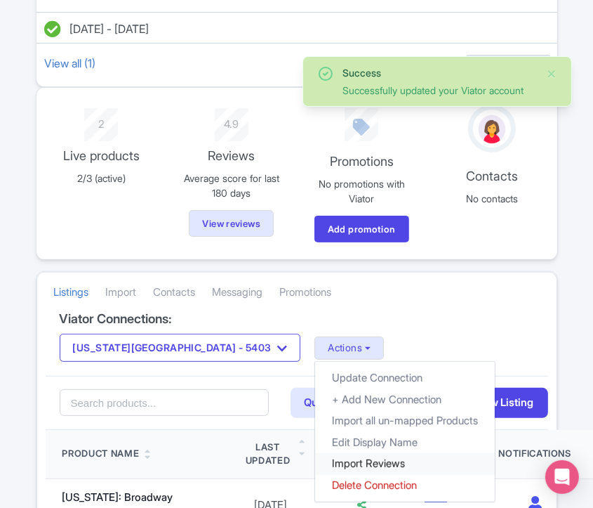
click at [315, 456] on link "Import Reviews" at bounding box center [405, 464] width 180 height 22
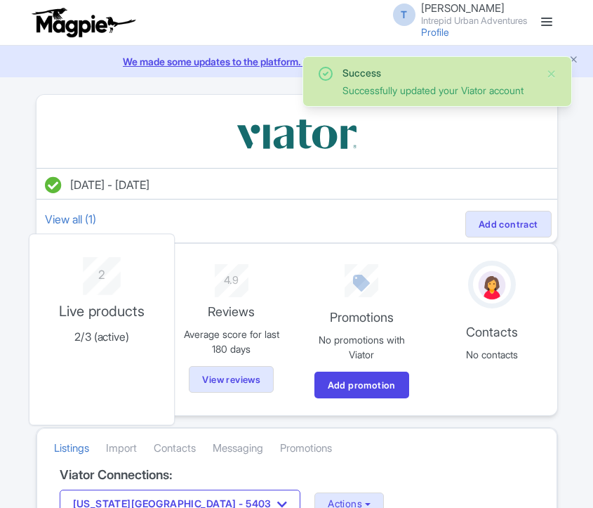
scroll to position [156, 0]
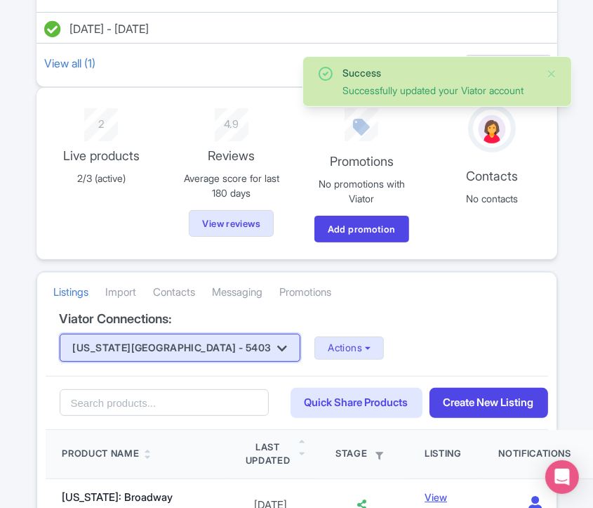
click at [160, 341] on button "New York City - 5403" at bounding box center [181, 348] width 242 height 28
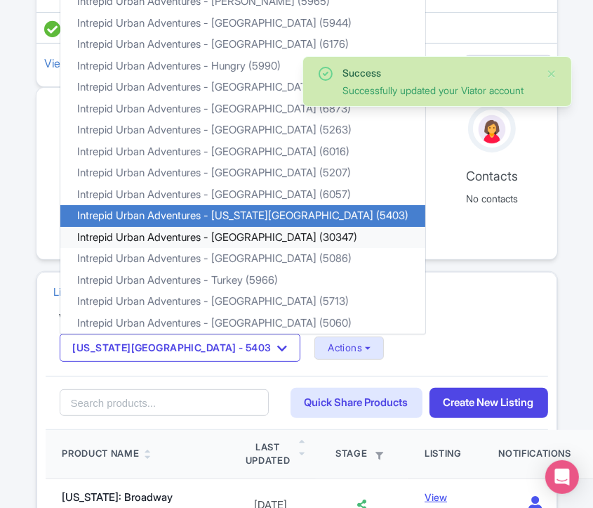
click at [174, 237] on link "Intrepid Urban Adventures - [GEOGRAPHIC_DATA] (30347)" at bounding box center [242, 238] width 365 height 22
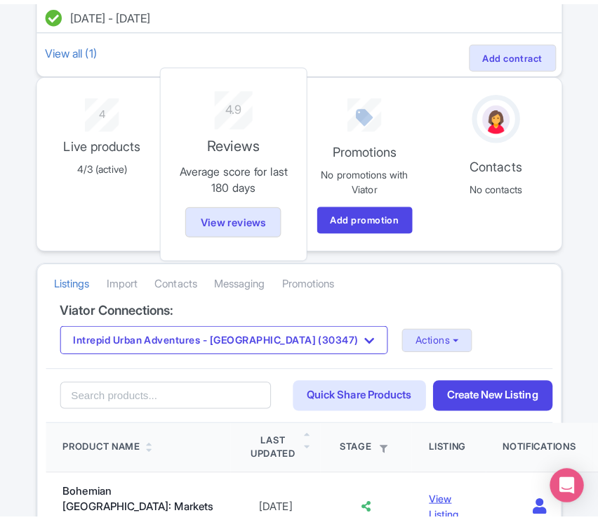
scroll to position [234, 0]
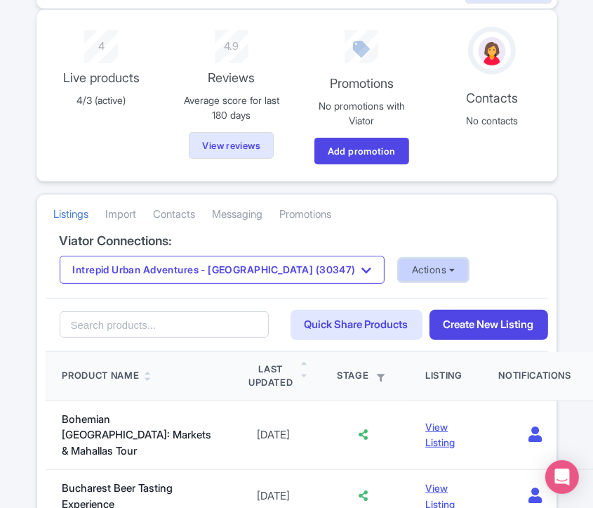
click at [399, 272] on button "Actions" at bounding box center [434, 269] width 70 height 23
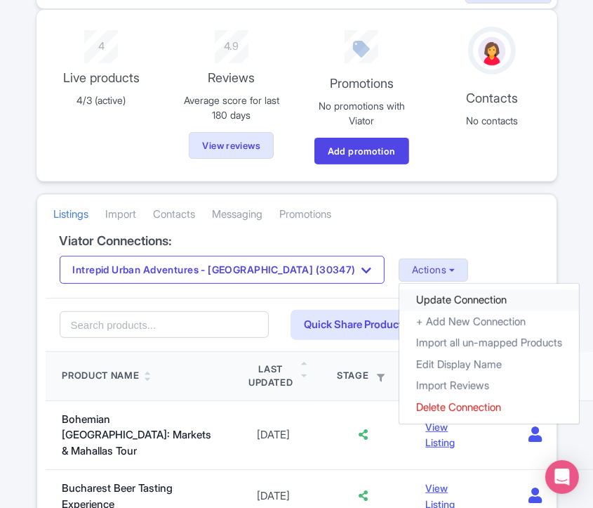
click at [400, 291] on link "Update Connection" at bounding box center [490, 300] width 180 height 22
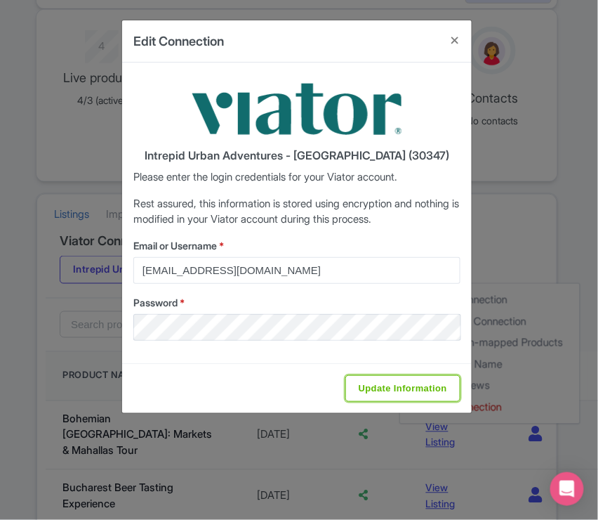
click at [389, 382] on input "Update Information" at bounding box center [403, 388] width 115 height 27
type input "Saving..."
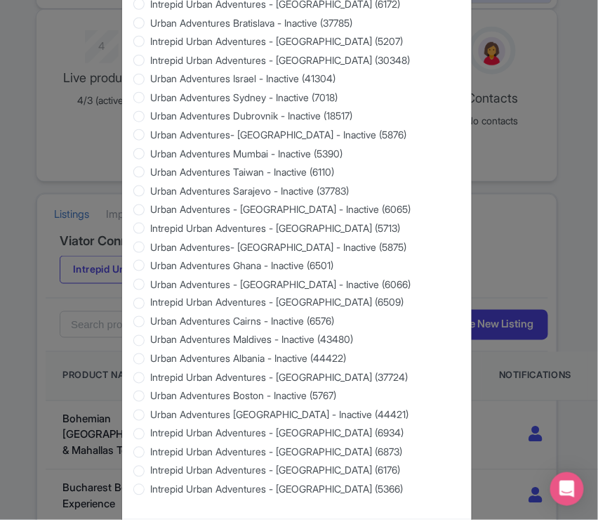
scroll to position [1293, 0]
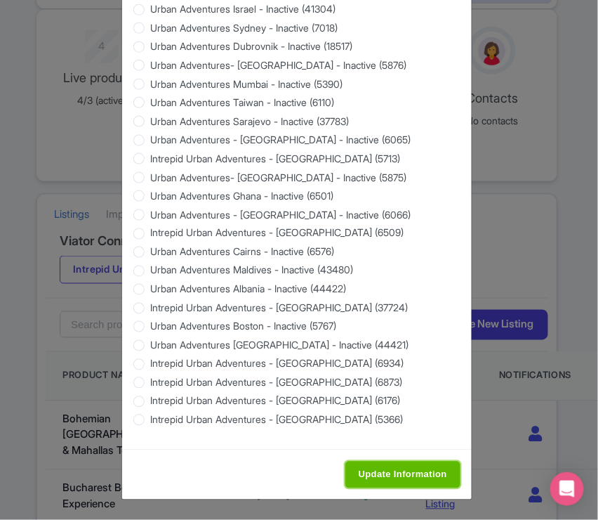
click at [377, 474] on input "Update Information" at bounding box center [403, 474] width 115 height 27
type input "Saving..."
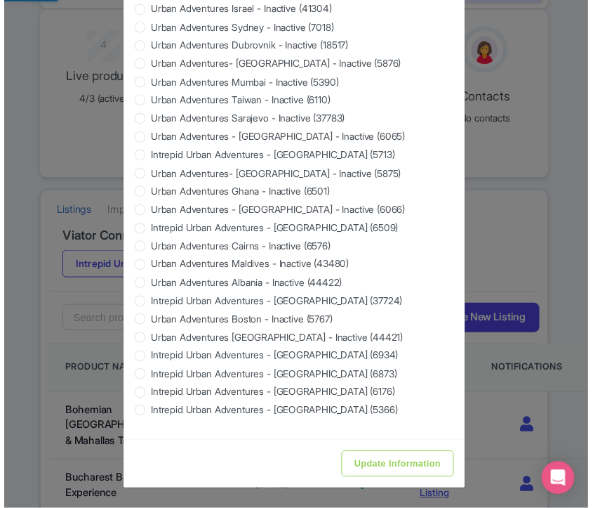
scroll to position [0, 0]
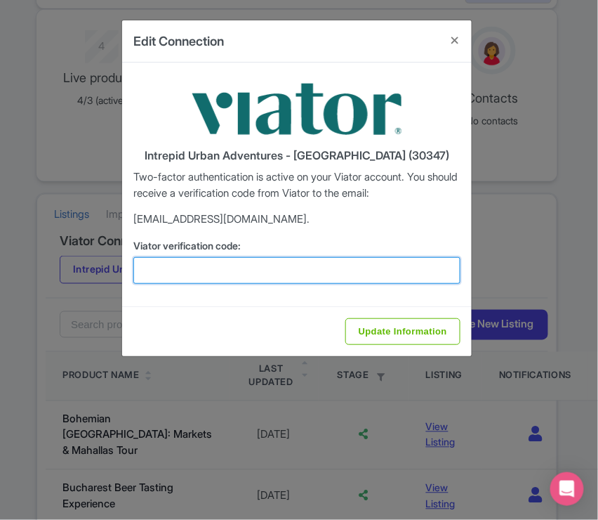
click at [232, 269] on input "Viator verification code:" at bounding box center [296, 270] width 327 height 27
paste input "466081"
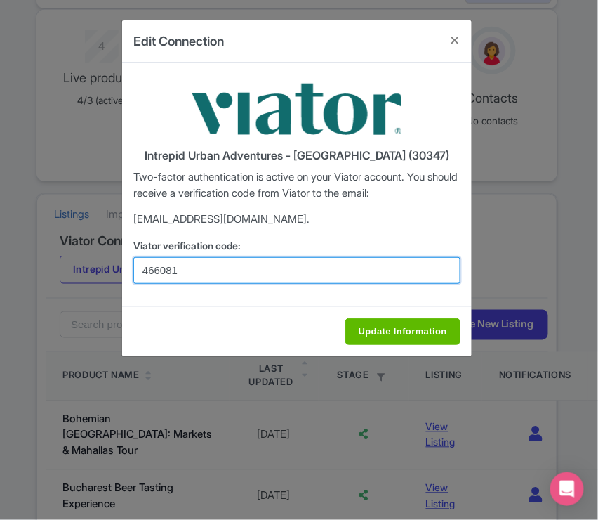
type input "466081"
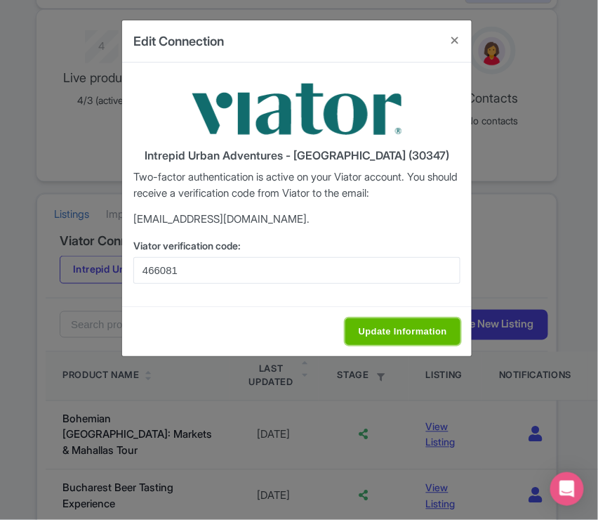
click at [379, 326] on input "Update Information" at bounding box center [403, 331] width 115 height 27
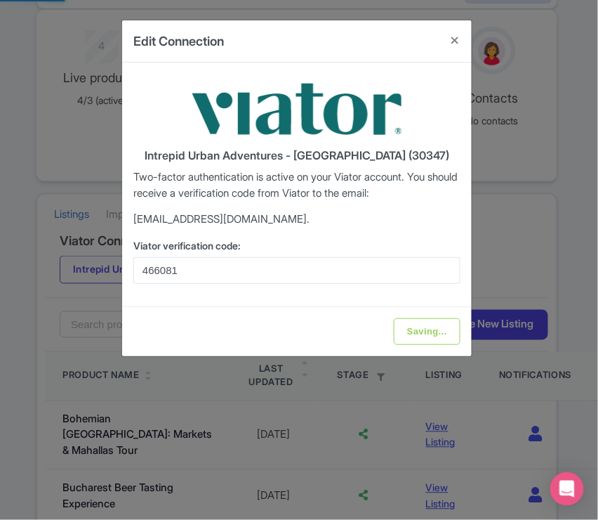
type input "Update Information"
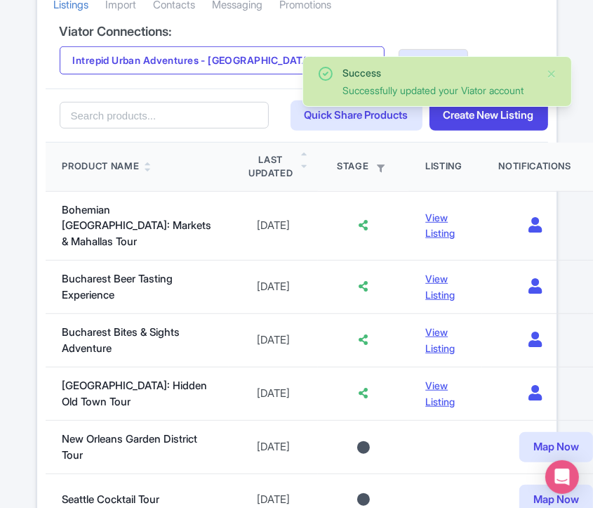
scroll to position [156, 0]
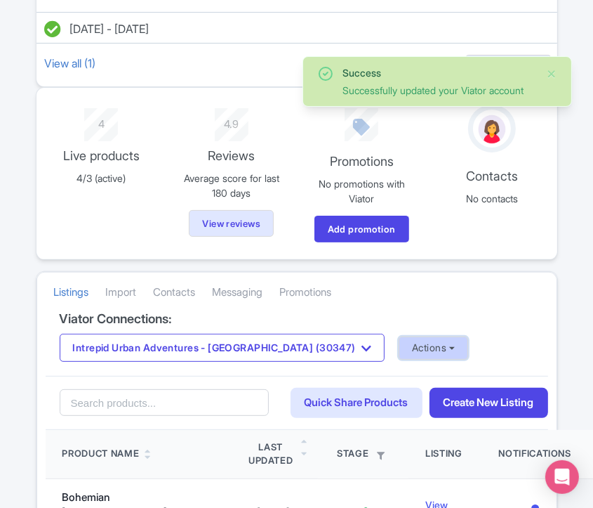
click at [399, 340] on button "Actions" at bounding box center [434, 347] width 70 height 23
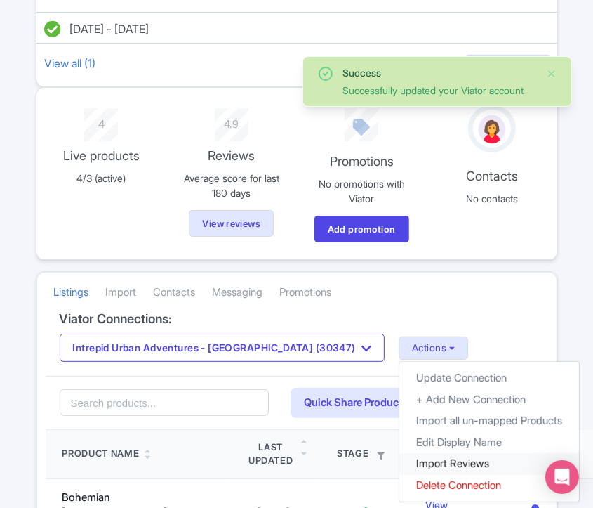
click at [400, 459] on link "Import Reviews" at bounding box center [490, 464] width 180 height 22
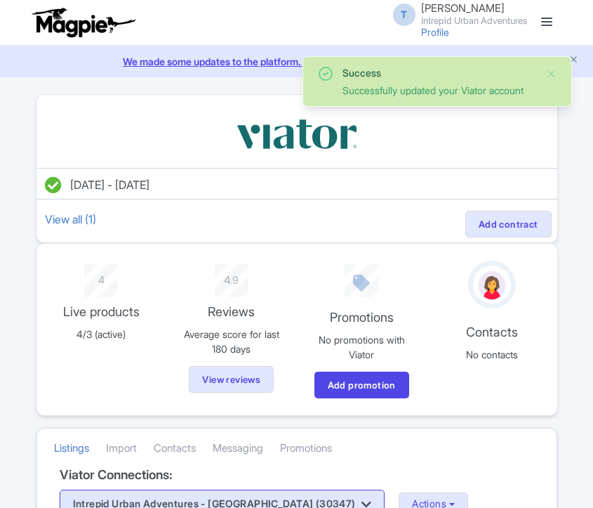
scroll to position [156, 0]
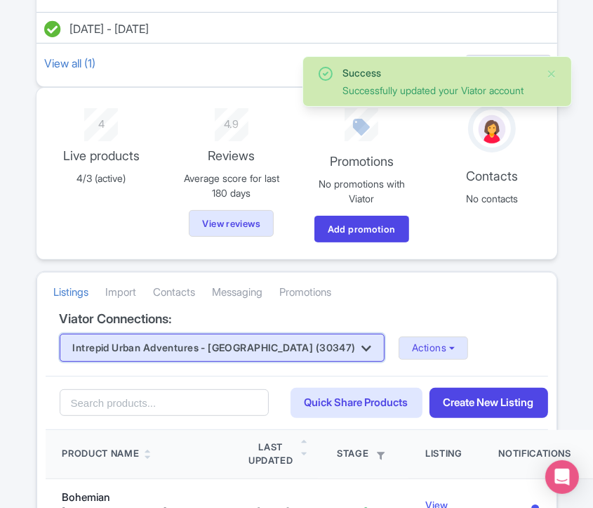
click at [274, 336] on button "Intrepid Urban Adventures - [GEOGRAPHIC_DATA] (30347)" at bounding box center [223, 348] width 326 height 28
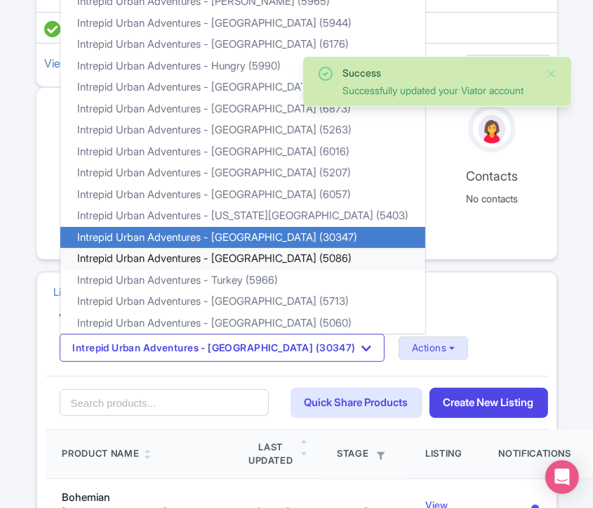
click at [229, 258] on link "Intrepid Urban Adventures - [GEOGRAPHIC_DATA] (5086)" at bounding box center [242, 259] width 365 height 22
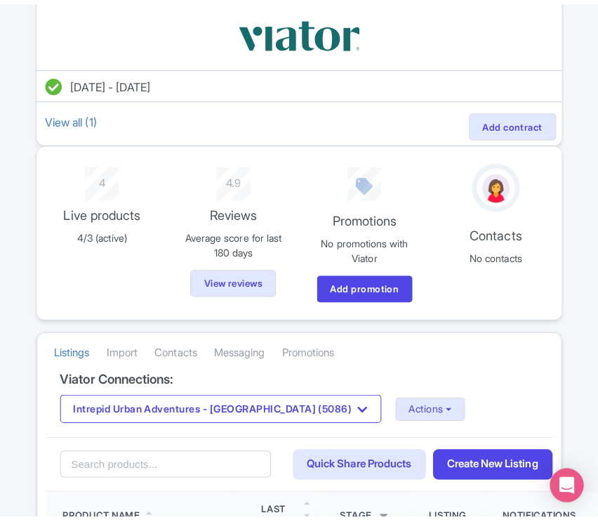
scroll to position [156, 0]
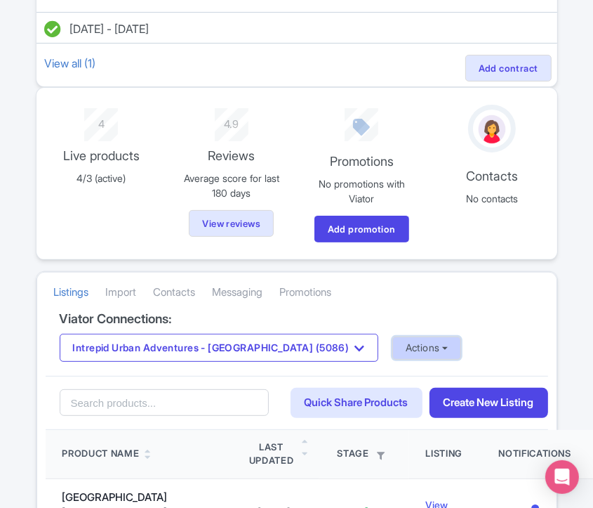
click at [393, 346] on button "Actions" at bounding box center [428, 347] width 70 height 23
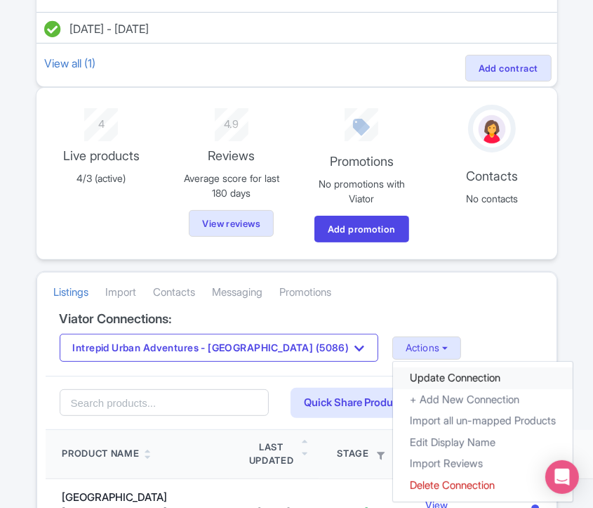
click at [393, 368] on link "Update Connection" at bounding box center [483, 378] width 180 height 22
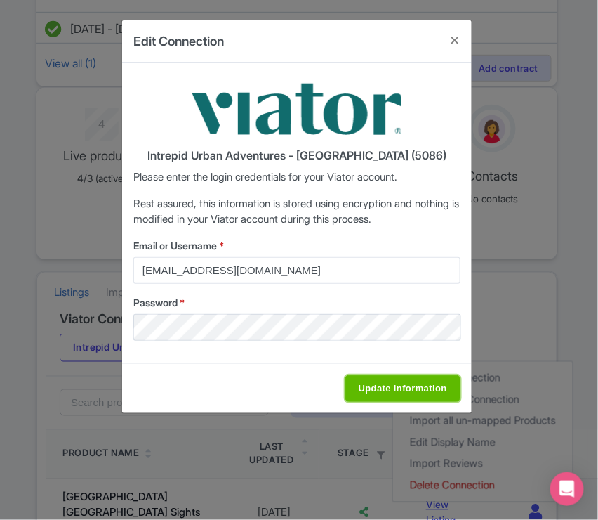
click at [367, 393] on input "Update Information" at bounding box center [403, 388] width 115 height 27
type input "Saving..."
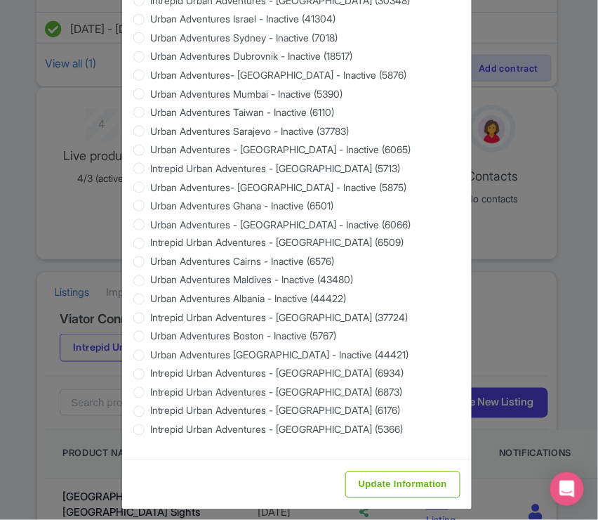
scroll to position [1293, 0]
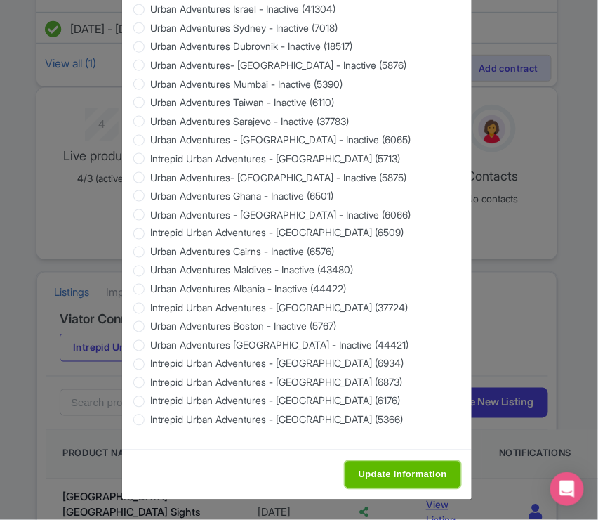
click at [379, 479] on input "Update Information" at bounding box center [403, 474] width 115 height 27
type input "Saving..."
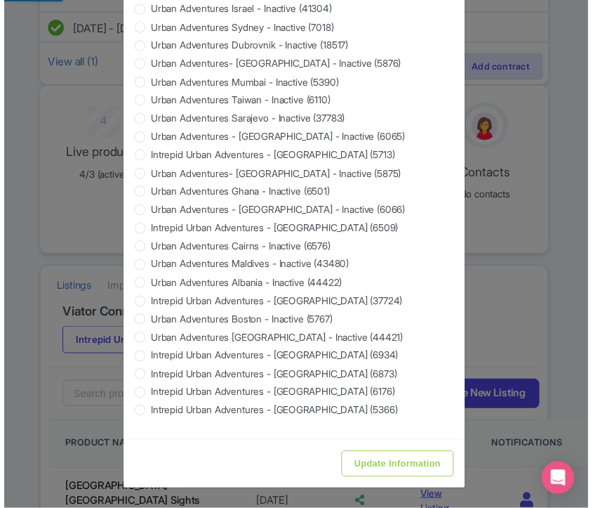
scroll to position [0, 0]
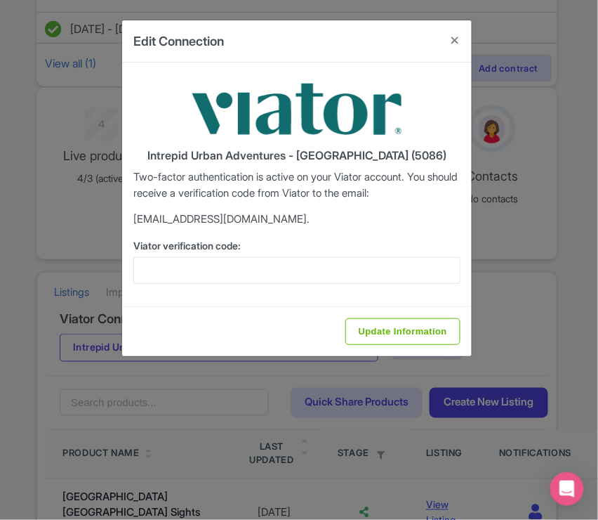
click at [204, 286] on div "Intrepid Urban Adventures - [GEOGRAPHIC_DATA] (5086) Two-factor authentication …" at bounding box center [297, 185] width 350 height 244
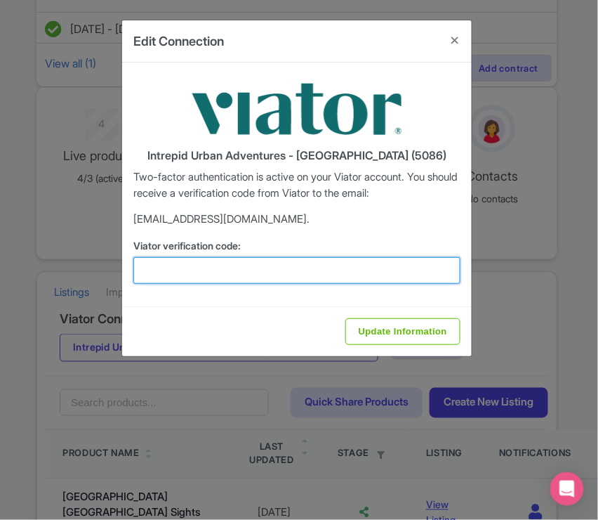
click at [206, 276] on input "Viator verification code:" at bounding box center [296, 270] width 327 height 27
paste input "142941"
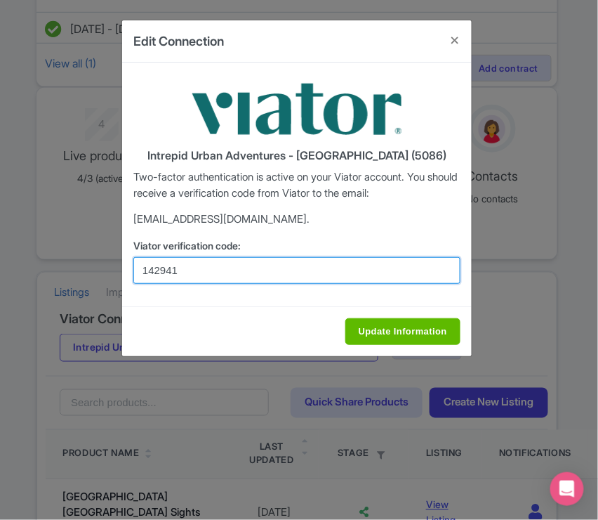
type input "142941"
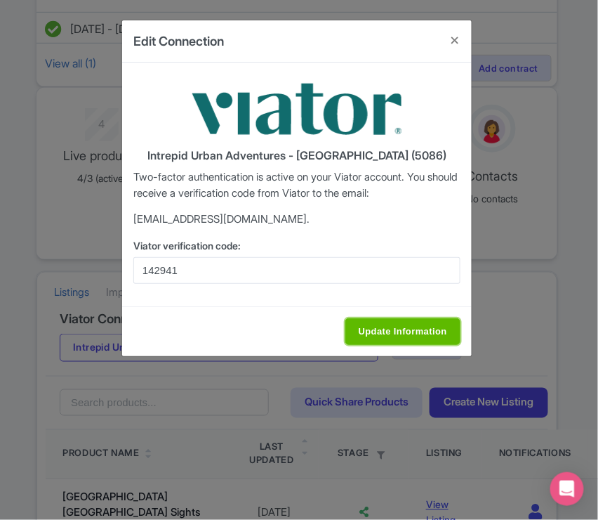
click at [383, 330] on input "Update Information" at bounding box center [403, 331] width 115 height 27
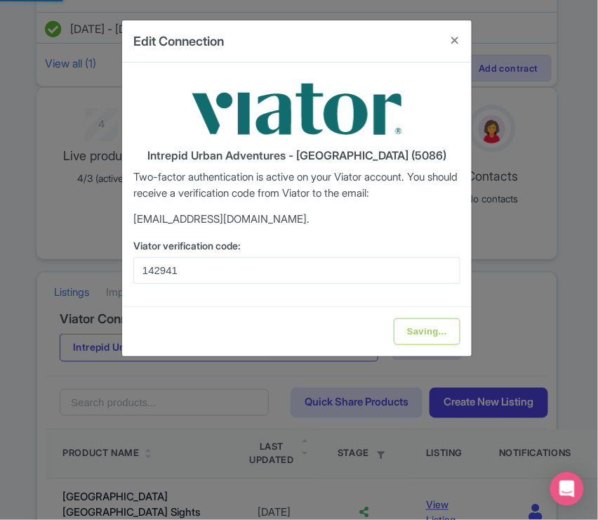
type input "Update Information"
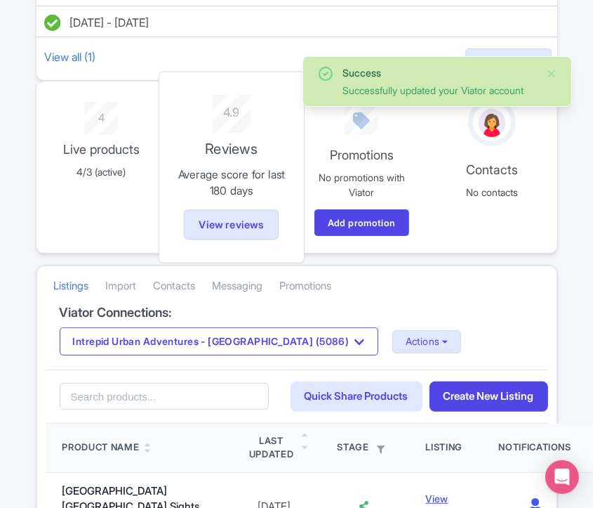
scroll to position [312, 0]
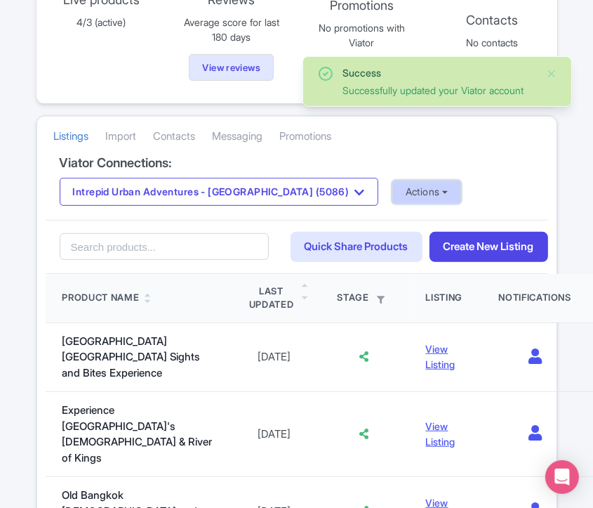
click at [393, 180] on button "Actions" at bounding box center [428, 191] width 70 height 23
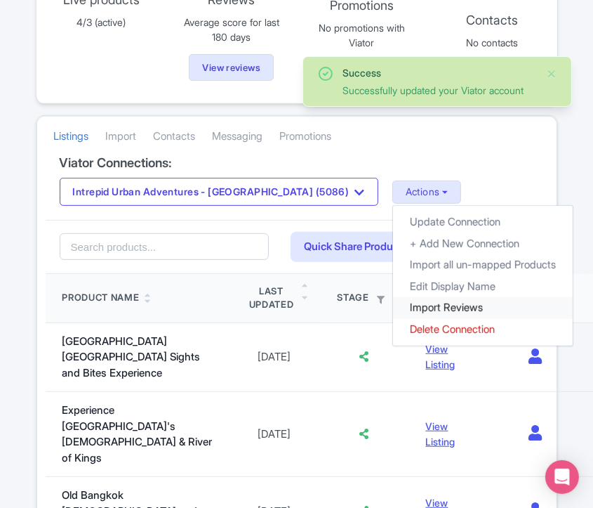
click at [393, 303] on link "Import Reviews" at bounding box center [483, 308] width 180 height 22
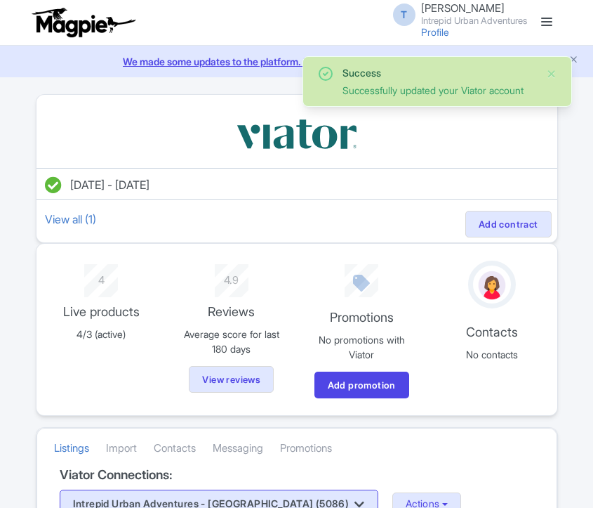
scroll to position [312, 0]
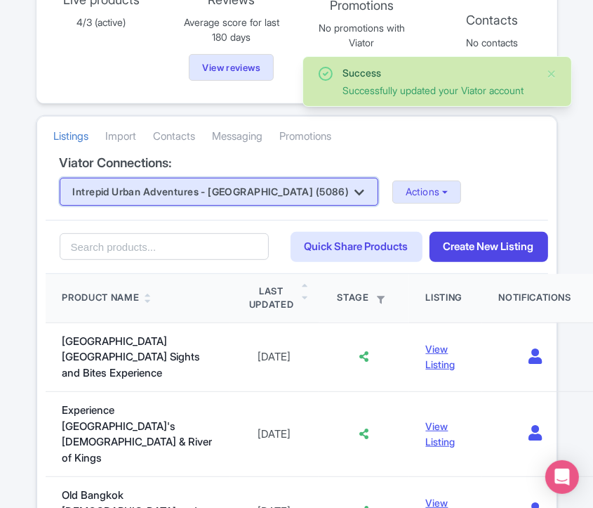
click at [275, 183] on button "Intrepid Urban Adventures - [GEOGRAPHIC_DATA] (5086)" at bounding box center [219, 192] width 319 height 28
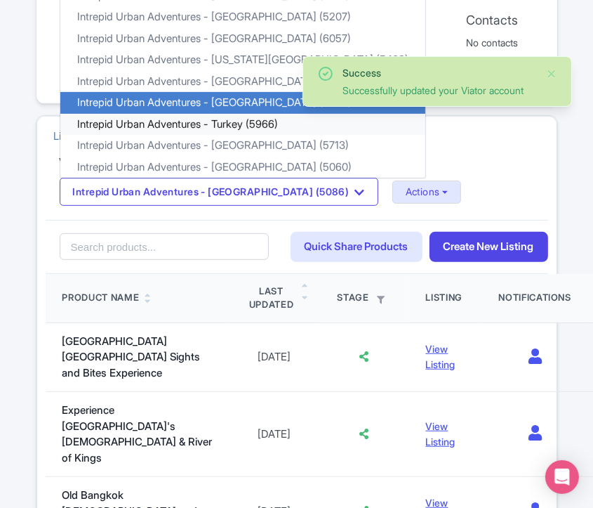
click at [227, 115] on link "Intrepid Urban Adventures - Turkey (5966)" at bounding box center [242, 125] width 365 height 22
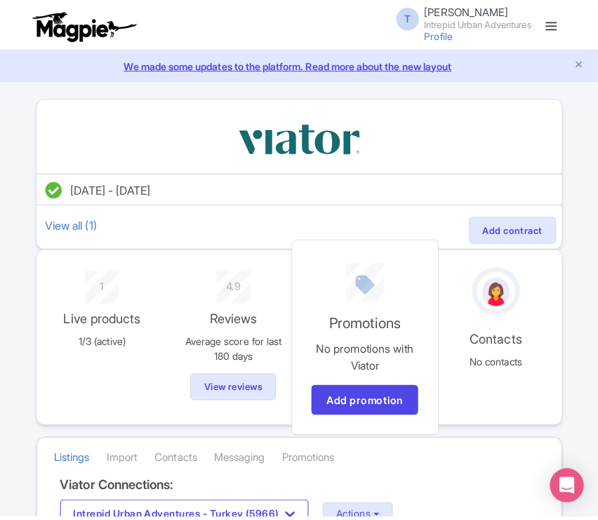
scroll to position [312, 0]
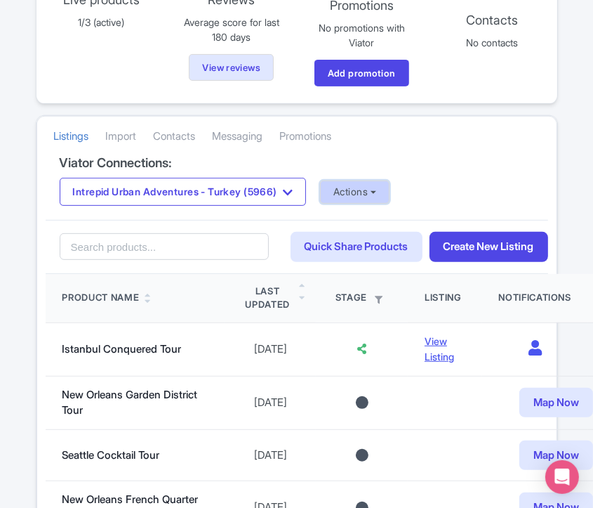
click at [360, 198] on button "Actions" at bounding box center [355, 191] width 70 height 23
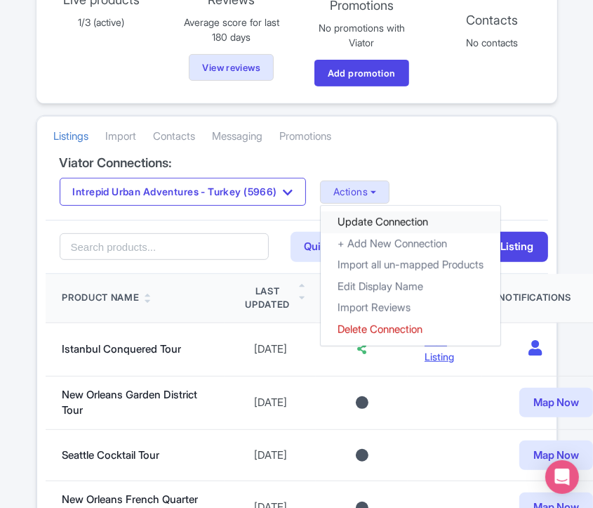
click at [362, 221] on link "Update Connection" at bounding box center [411, 222] width 180 height 22
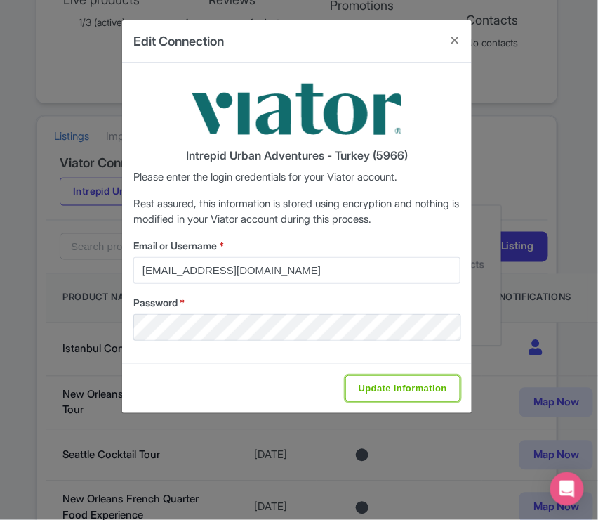
drag, startPoint x: 369, startPoint y: 390, endPoint x: 353, endPoint y: 301, distance: 91.5
click at [370, 390] on input "Update Information" at bounding box center [403, 388] width 115 height 27
type input "Saving..."
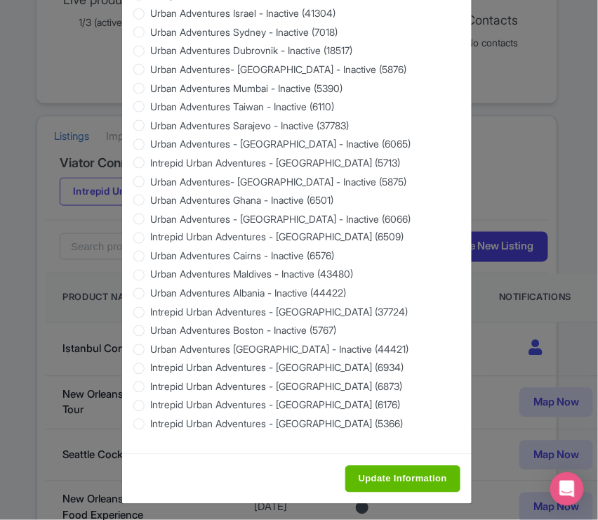
scroll to position [1293, 0]
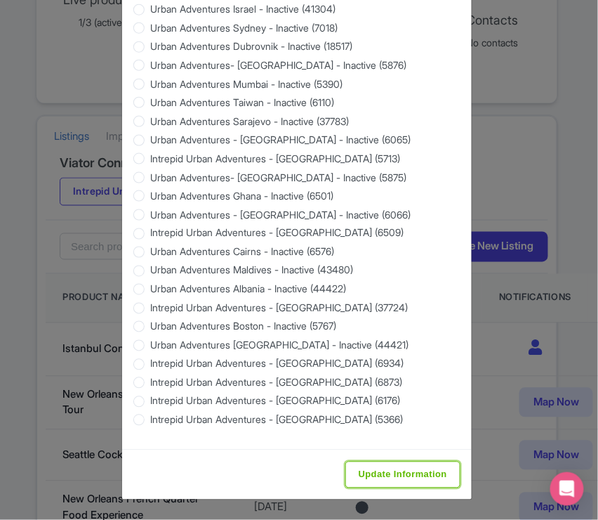
click at [375, 468] on input "Update Information" at bounding box center [403, 474] width 115 height 27
type input "Saving..."
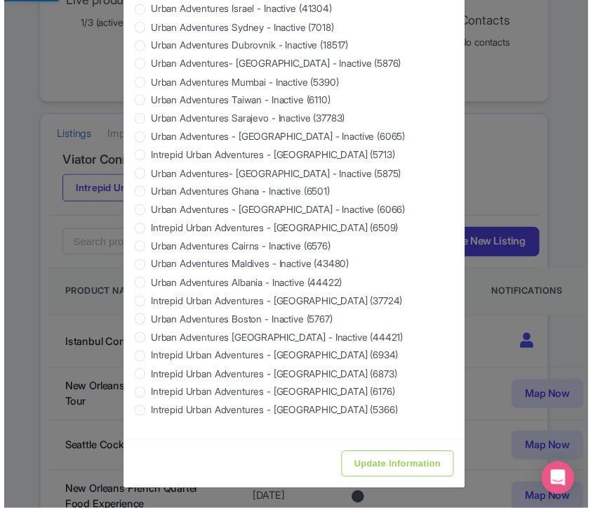
scroll to position [0, 0]
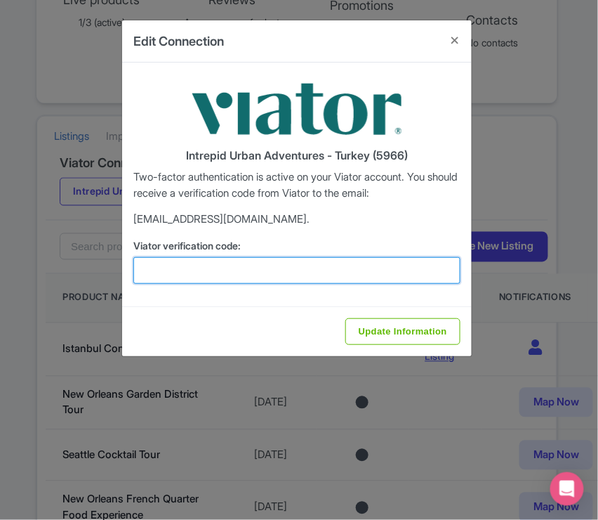
click at [197, 271] on input "Viator verification code:" at bounding box center [296, 270] width 327 height 27
paste input "761847"
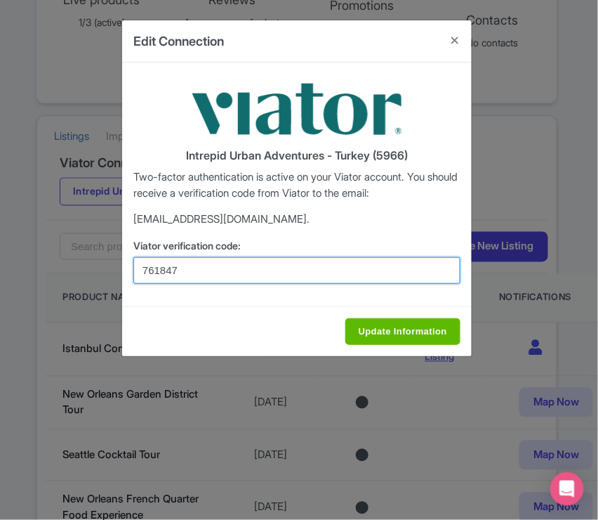
type input "761847"
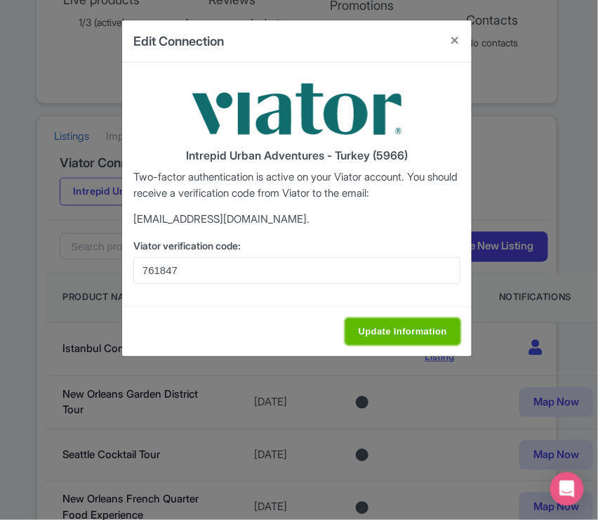
click at [357, 322] on input "Update Information" at bounding box center [403, 331] width 115 height 27
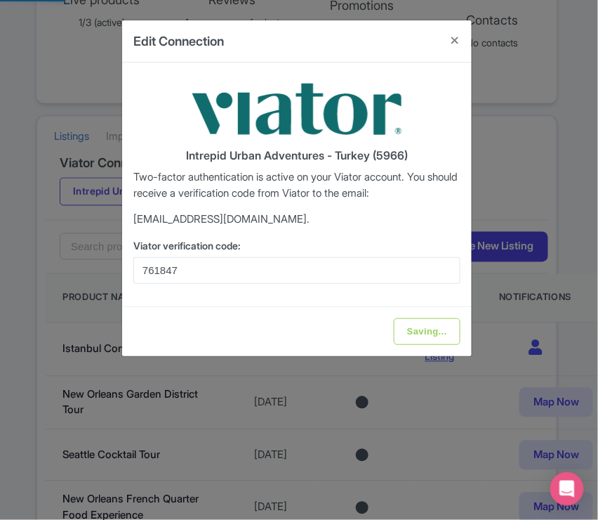
type input "Update Information"
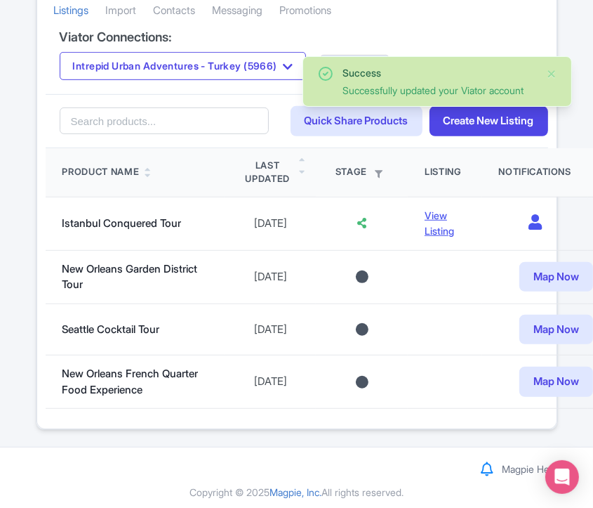
scroll to position [205, 0]
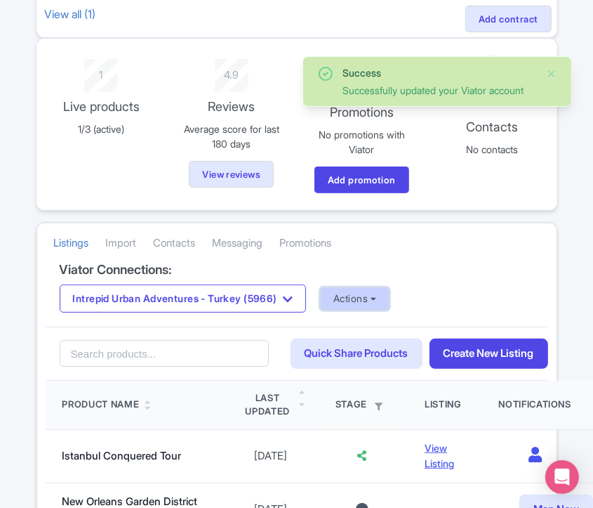
click at [381, 298] on button "Actions" at bounding box center [355, 298] width 70 height 23
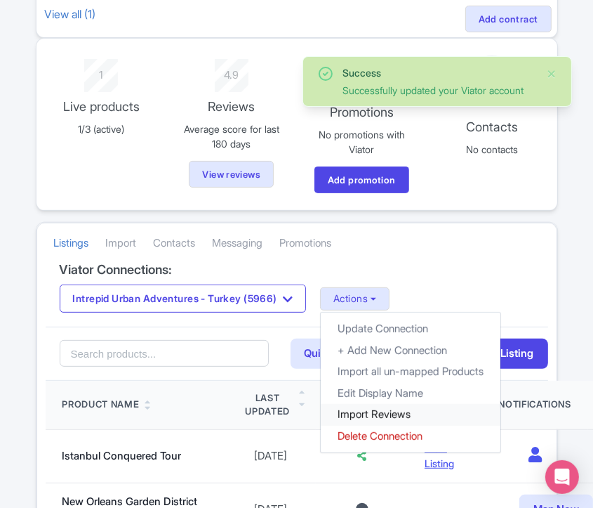
drag, startPoint x: 373, startPoint y: 406, endPoint x: 375, endPoint y: 398, distance: 8.0
click at [373, 407] on link "Import Reviews" at bounding box center [411, 415] width 180 height 22
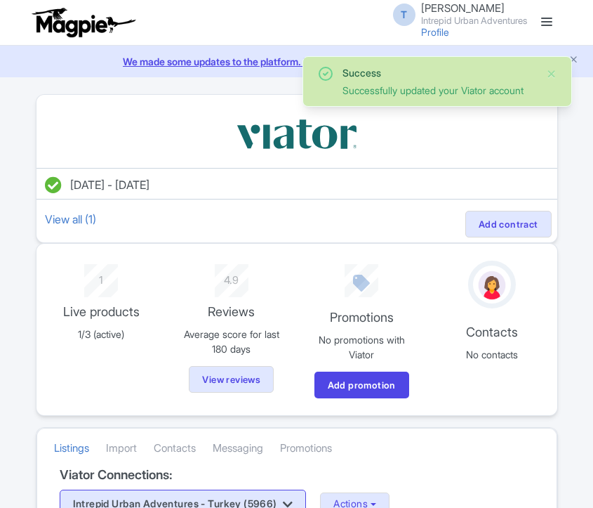
scroll to position [205, 0]
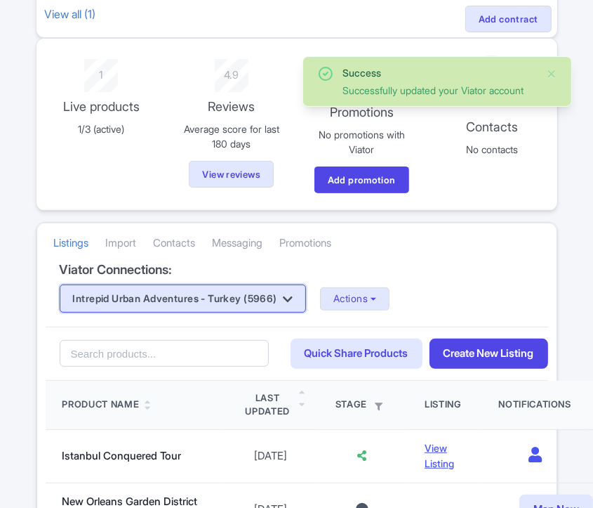
click at [307, 294] on button "Intrepid Urban Adventures - Turkey (5966)" at bounding box center [183, 298] width 247 height 28
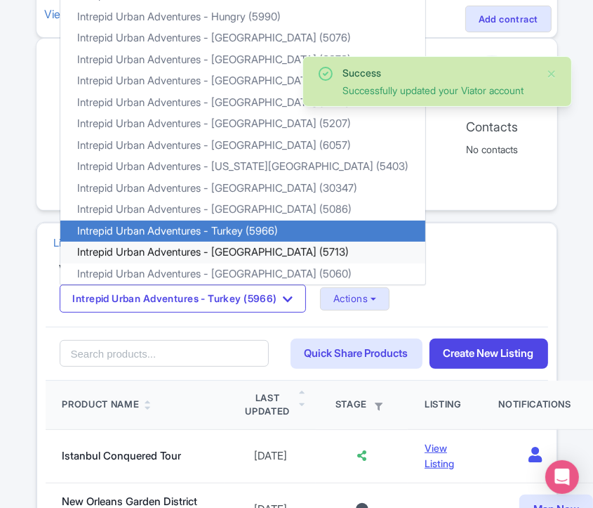
click at [270, 248] on link "Intrepid Urban Adventures - [GEOGRAPHIC_DATA] (5713)" at bounding box center [242, 253] width 365 height 22
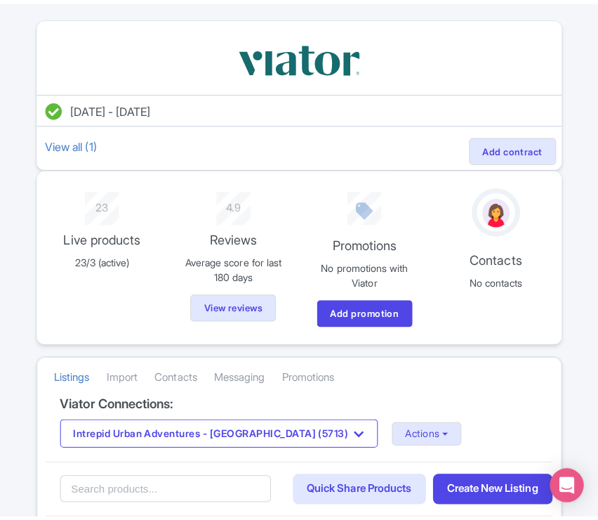
scroll to position [156, 0]
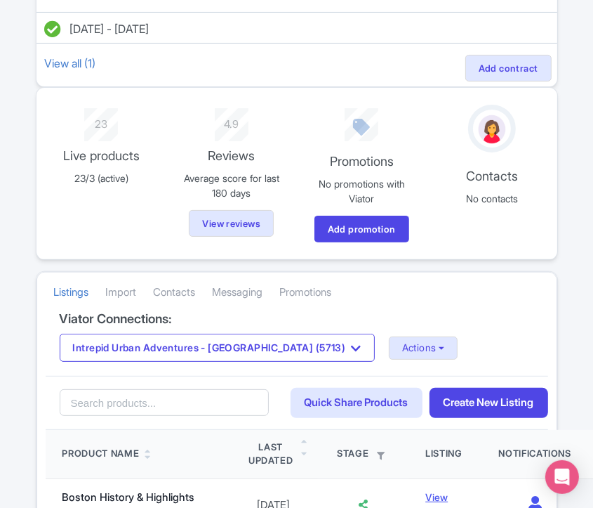
click at [342, 356] on div "Intrepid Urban Adventures - [GEOGRAPHIC_DATA] (5713) Intrepid Urban Adventures …" at bounding box center [297, 348] width 475 height 28
click at [389, 349] on button "Actions" at bounding box center [424, 347] width 70 height 23
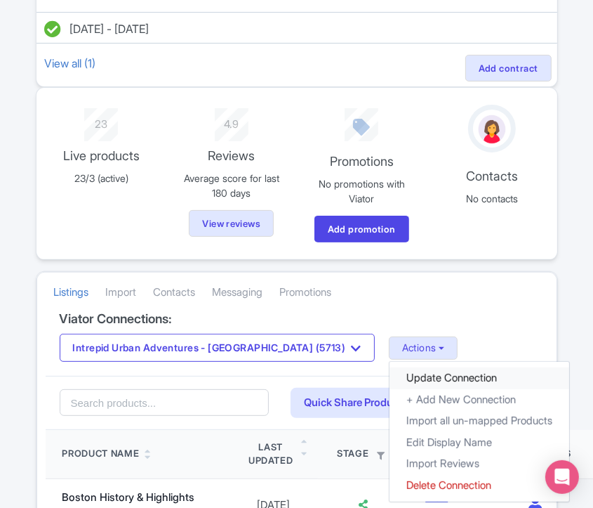
click at [390, 374] on link "Update Connection" at bounding box center [480, 378] width 180 height 22
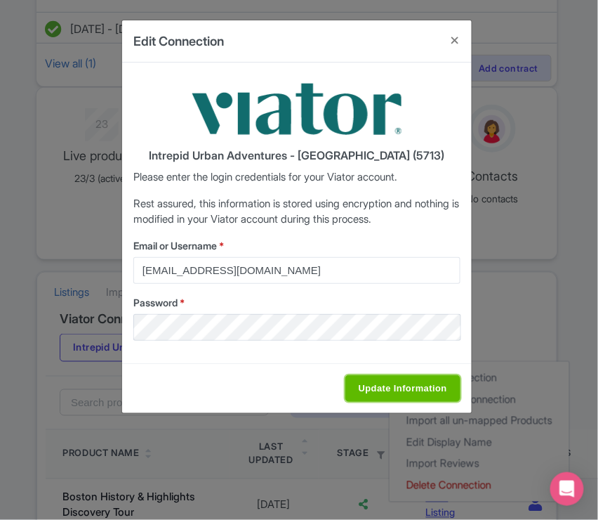
click at [376, 394] on input "Update Information" at bounding box center [403, 388] width 115 height 27
type input "Saving..."
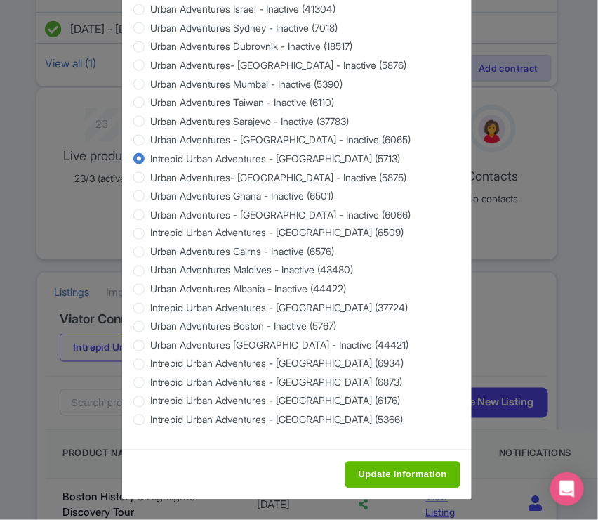
scroll to position [1293, 0]
click at [386, 468] on input "Update Information" at bounding box center [403, 474] width 115 height 27
type input "Saving..."
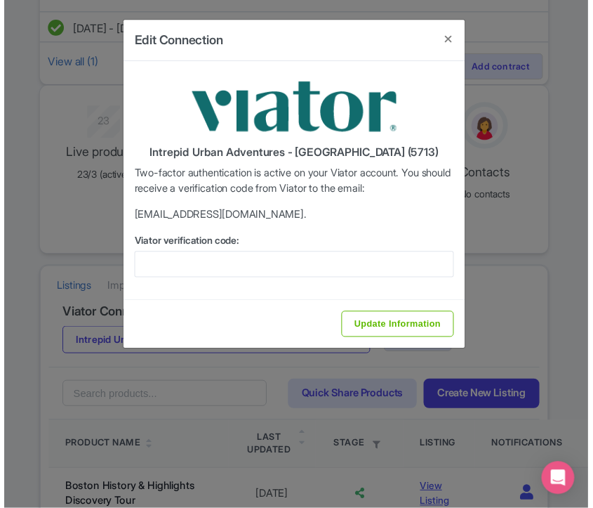
scroll to position [0, 0]
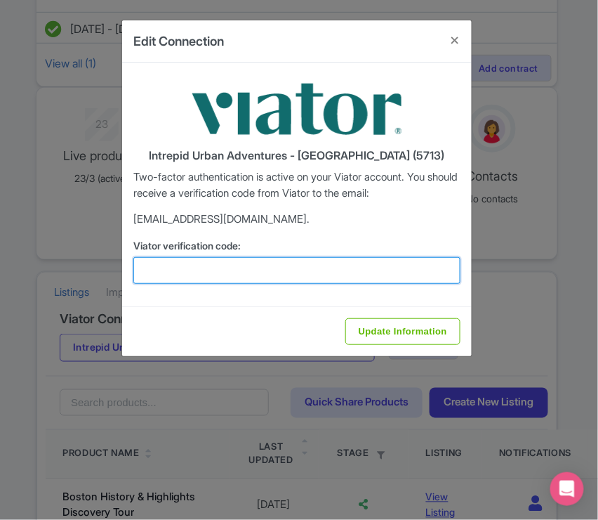
click at [202, 270] on input "Viator verification code:" at bounding box center [296, 270] width 327 height 27
paste input "383357"
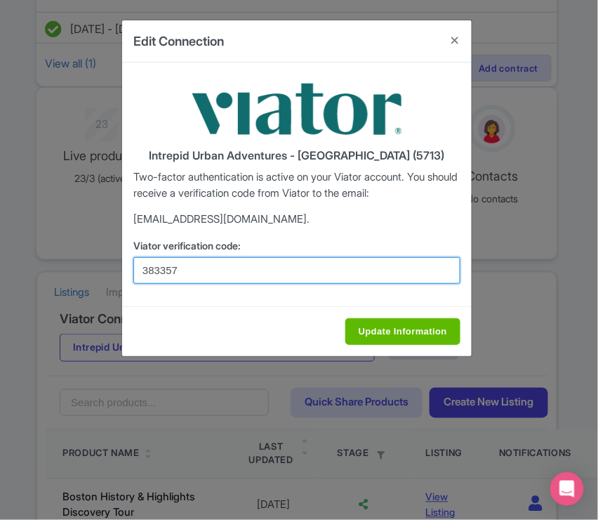
type input "383357"
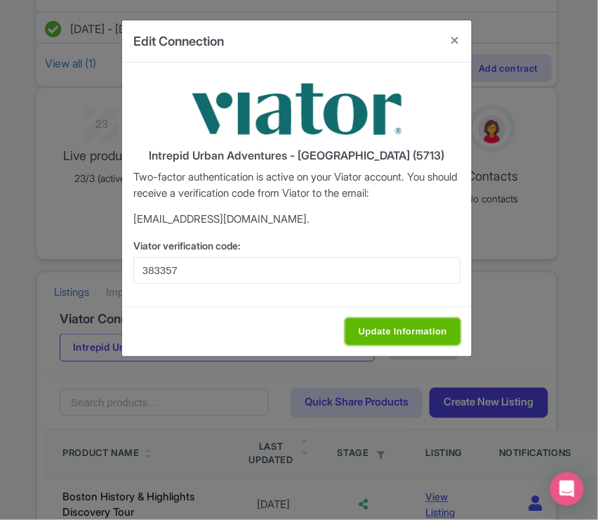
click at [367, 327] on input "Update Information" at bounding box center [403, 331] width 115 height 27
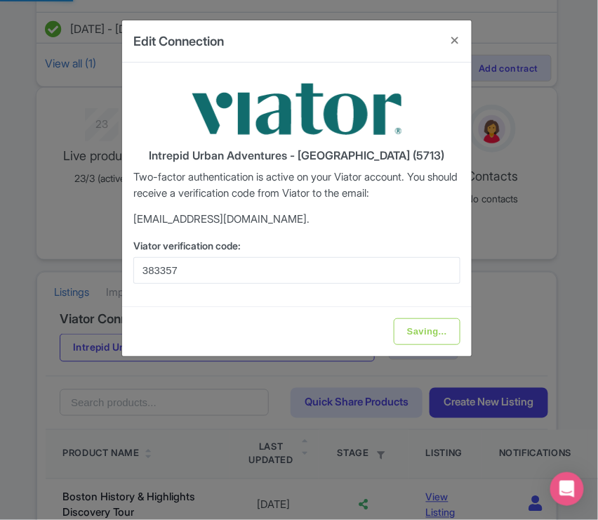
type input "Update Information"
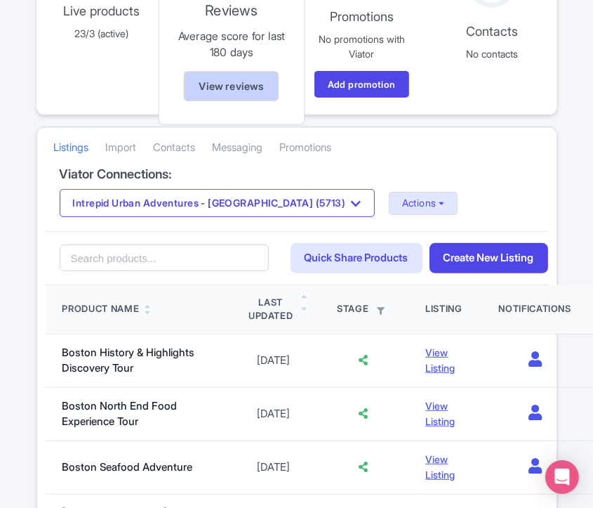
scroll to position [312, 0]
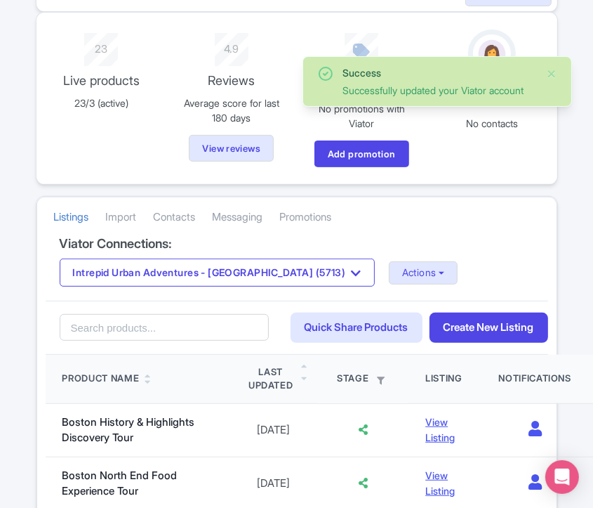
scroll to position [234, 0]
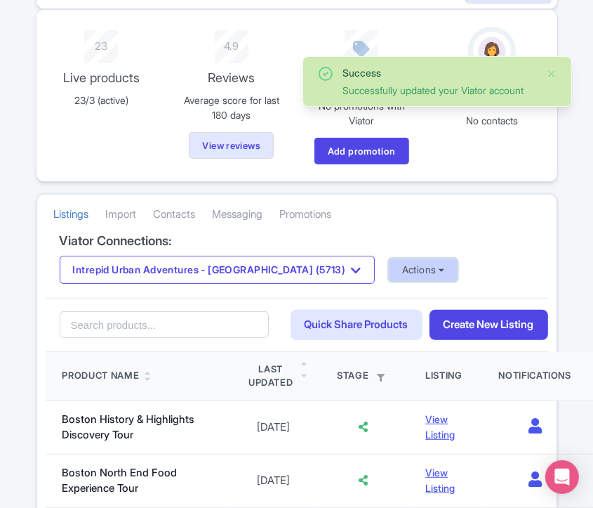
click at [389, 274] on button "Actions" at bounding box center [424, 269] width 70 height 23
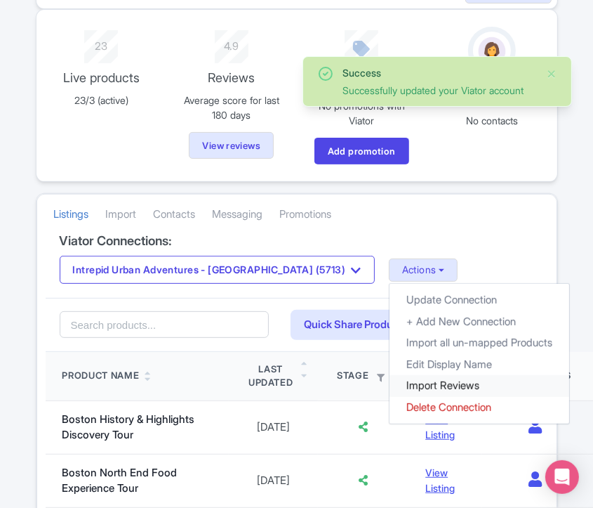
click at [390, 381] on link "Import Reviews" at bounding box center [480, 386] width 180 height 22
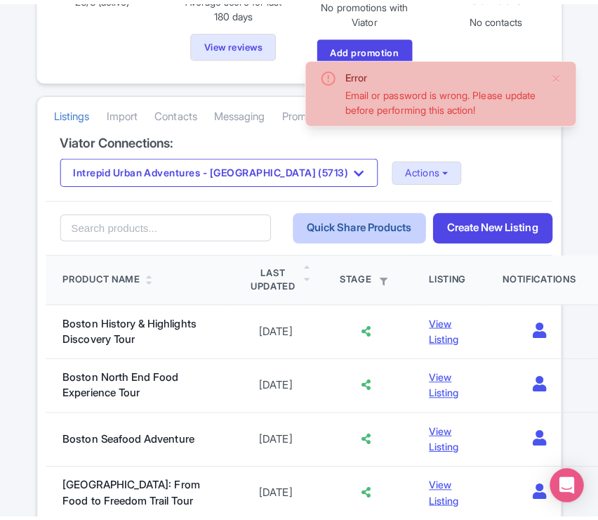
scroll to position [312, 0]
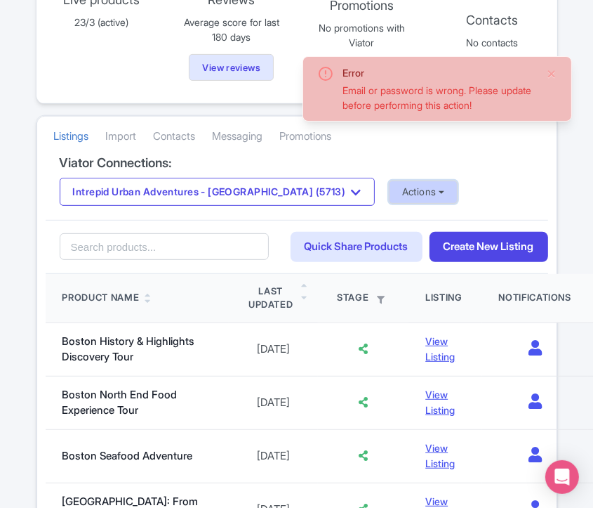
click at [389, 180] on button "Actions" at bounding box center [424, 191] width 70 height 23
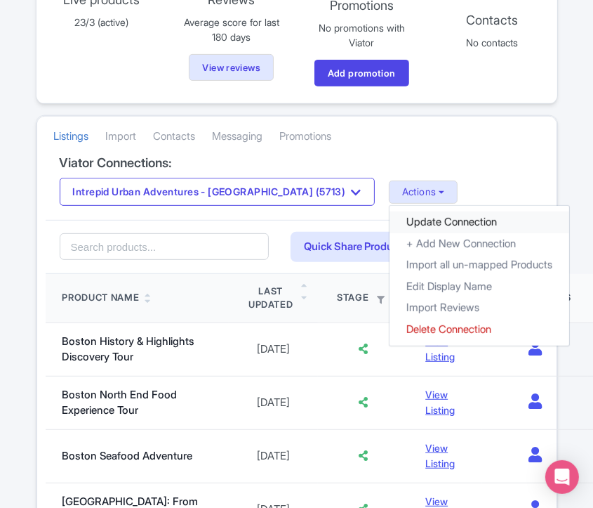
click at [390, 216] on link "Update Connection" at bounding box center [480, 222] width 180 height 22
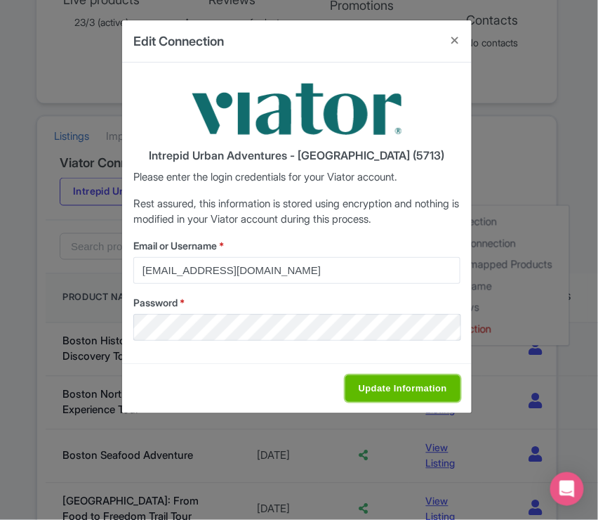
click at [390, 391] on input "Update Information" at bounding box center [403, 388] width 115 height 27
type input "Saving..."
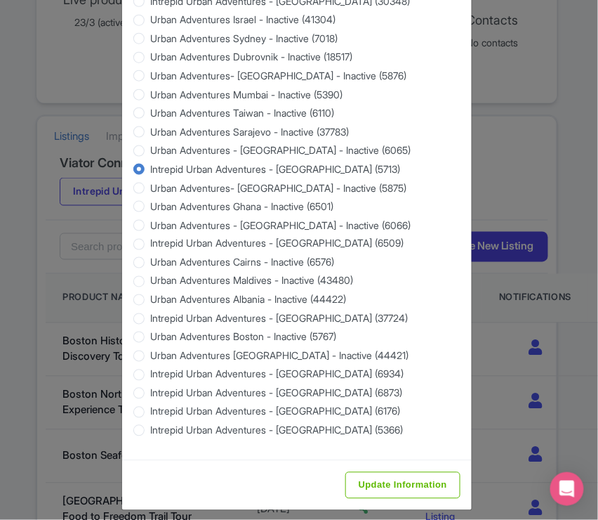
scroll to position [1293, 0]
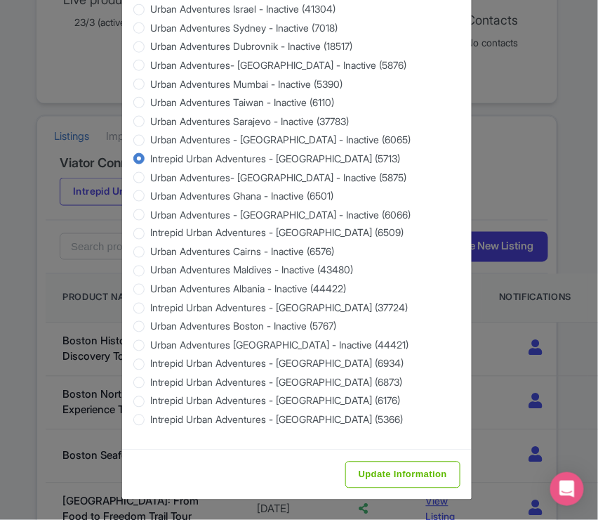
click at [379, 500] on div "Edit Connection Intrepid Urban Adventures - USA (5713) reservations@urbanadvent…" at bounding box center [299, 260] width 598 height 520
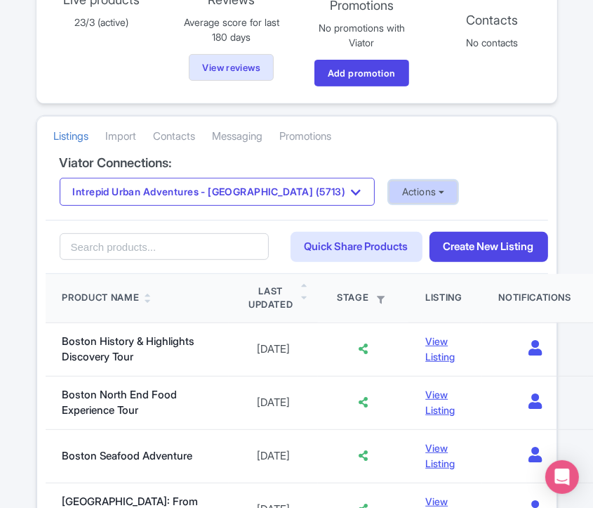
click at [389, 190] on button "Actions" at bounding box center [424, 191] width 70 height 23
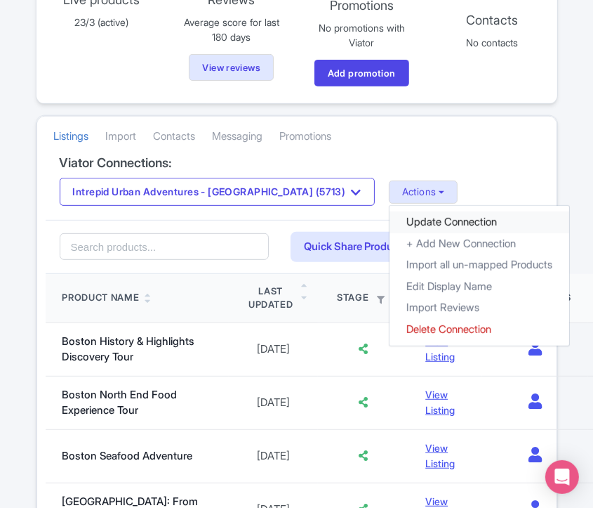
click at [390, 221] on link "Update Connection" at bounding box center [480, 222] width 180 height 22
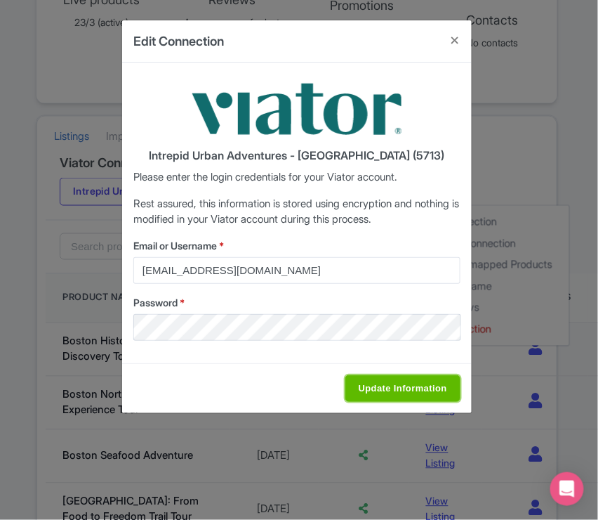
click at [356, 388] on input "Update Information" at bounding box center [403, 388] width 115 height 27
type input "Saving..."
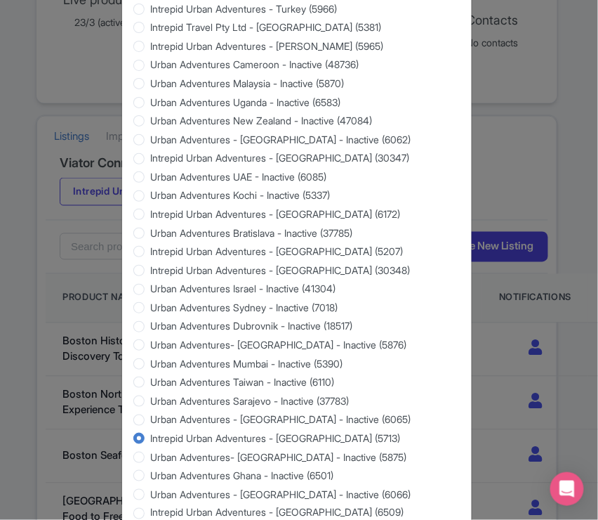
scroll to position [1248, 0]
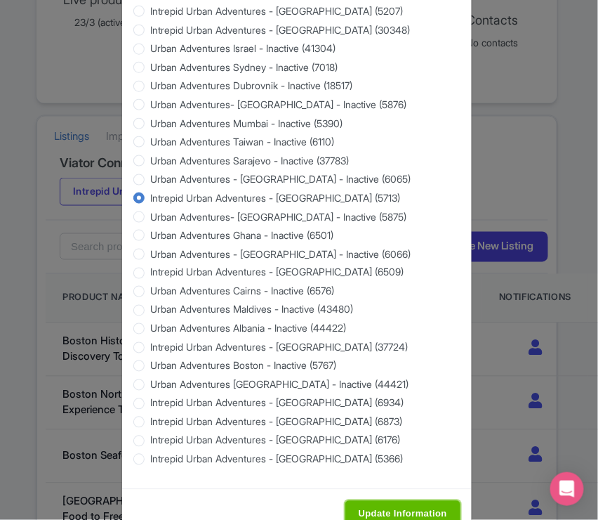
click at [395, 507] on input "Update Information" at bounding box center [403, 514] width 115 height 27
type input "Saving..."
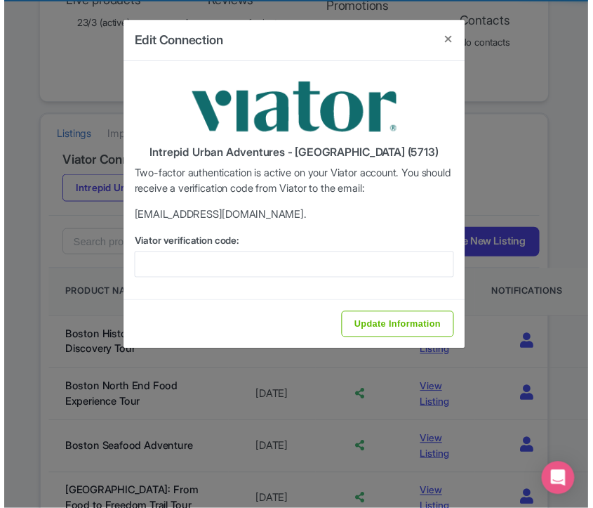
scroll to position [0, 0]
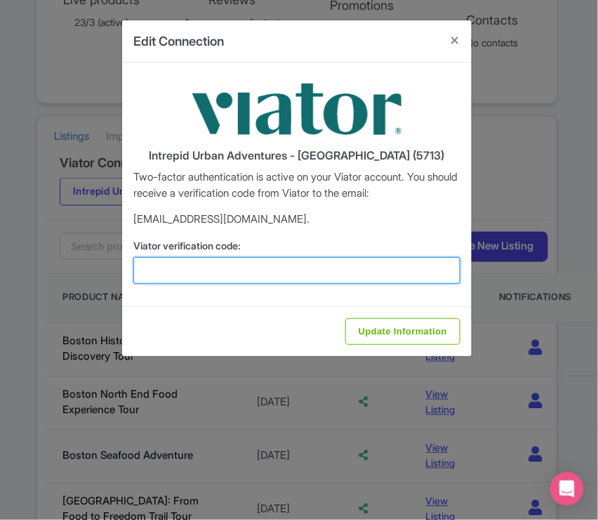
click at [238, 268] on input "Viator verification code:" at bounding box center [296, 270] width 327 height 27
paste input "431007"
type input "431007"
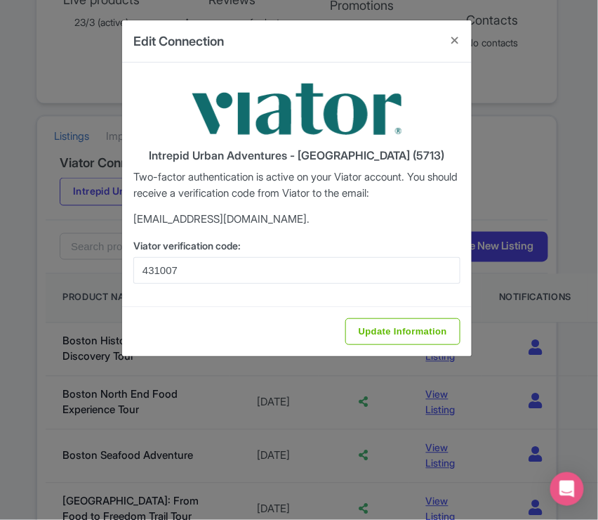
click at [395, 346] on div "Update Information" at bounding box center [297, 331] width 350 height 50
click at [393, 332] on input "Update Information" at bounding box center [403, 331] width 115 height 27
type input "Update Information"
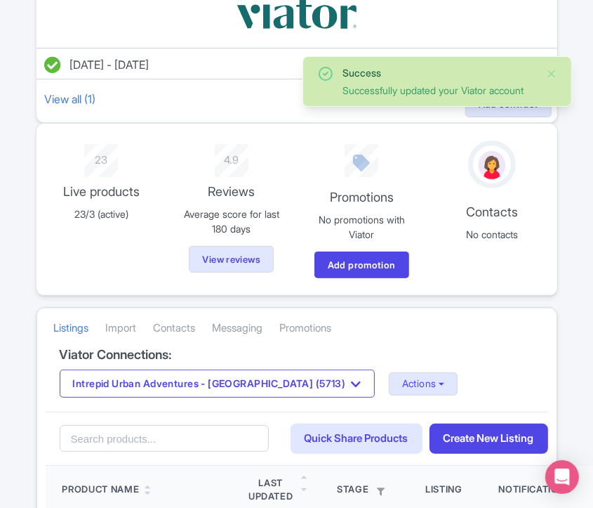
scroll to position [312, 0]
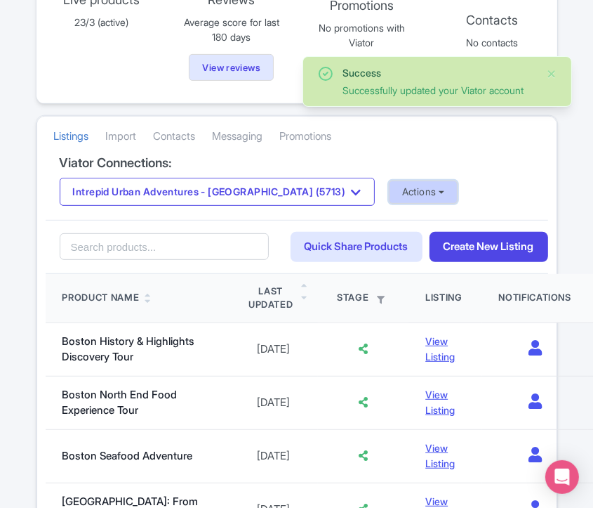
click at [389, 189] on button "Actions" at bounding box center [424, 191] width 70 height 23
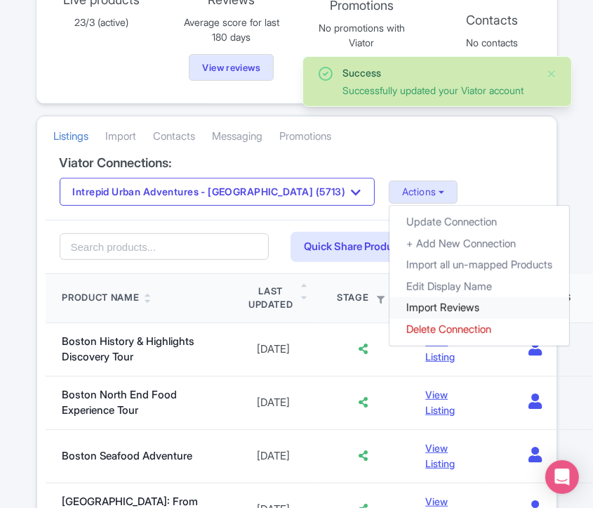
click at [390, 300] on link "Import Reviews" at bounding box center [480, 308] width 180 height 22
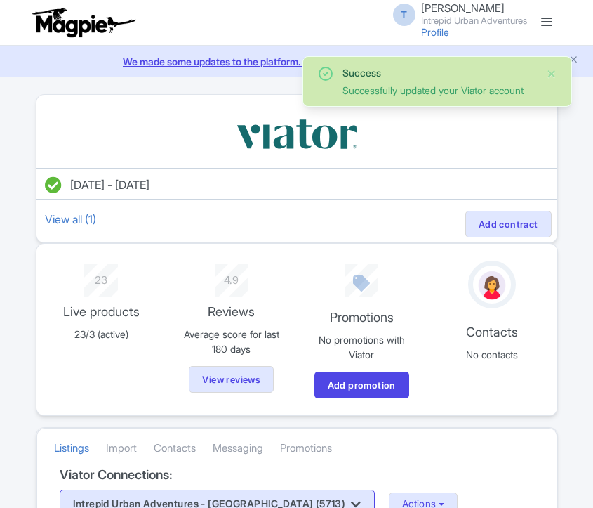
scroll to position [312, 0]
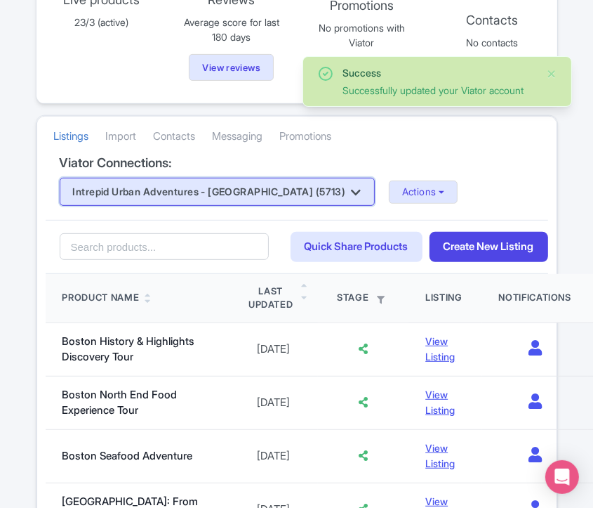
click at [222, 190] on button "Intrepid Urban Adventures - [GEOGRAPHIC_DATA] (5713)" at bounding box center [217, 192] width 315 height 28
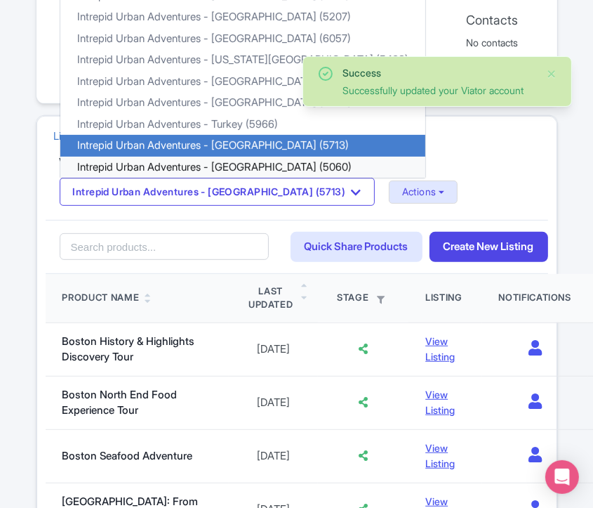
click at [230, 164] on link "Intrepid Urban Adventures - [GEOGRAPHIC_DATA] (5060)" at bounding box center [242, 168] width 365 height 22
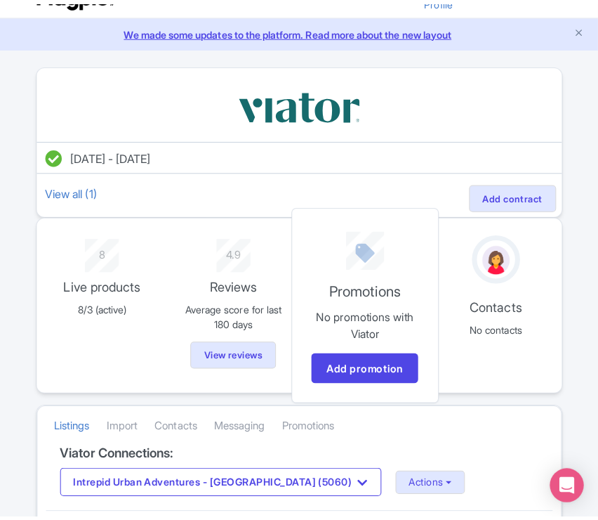
scroll to position [390, 0]
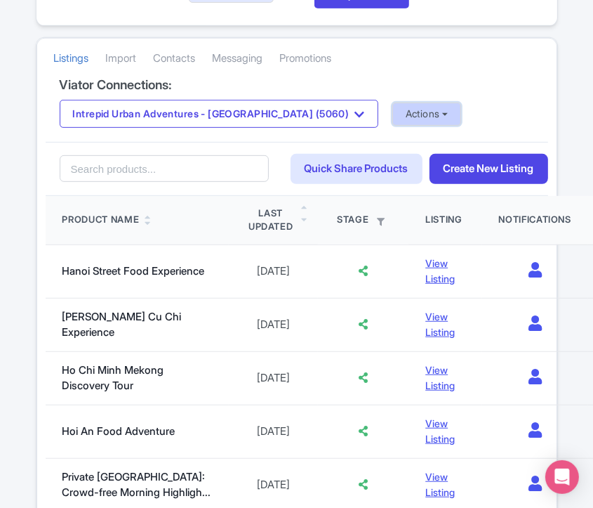
click at [395, 108] on button "Actions" at bounding box center [428, 114] width 70 height 23
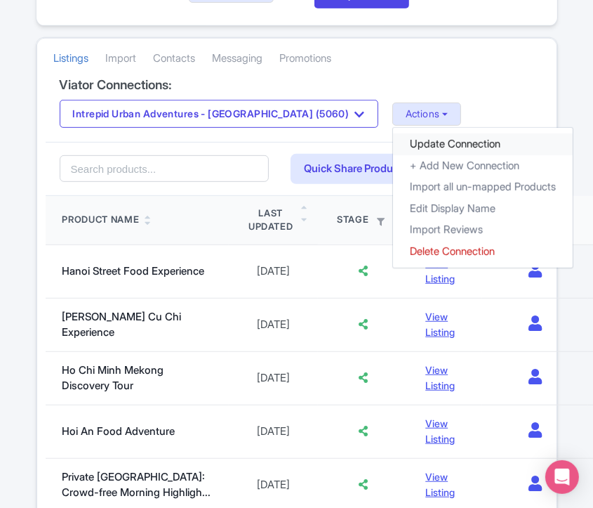
click at [393, 137] on link "Update Connection" at bounding box center [483, 144] width 180 height 22
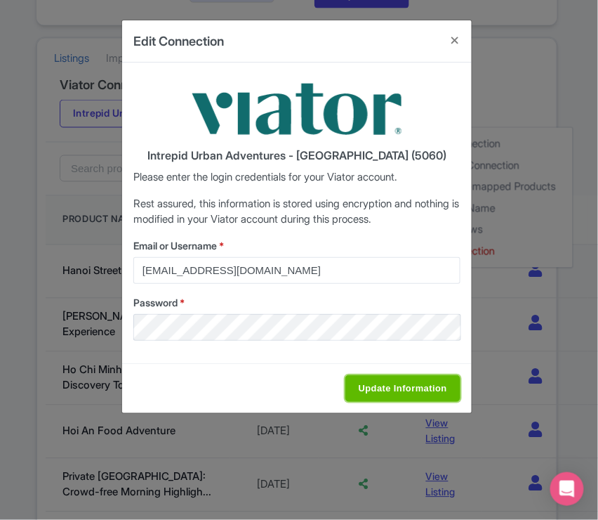
click at [369, 386] on input "Update Information" at bounding box center [403, 388] width 115 height 27
type input "Saving..."
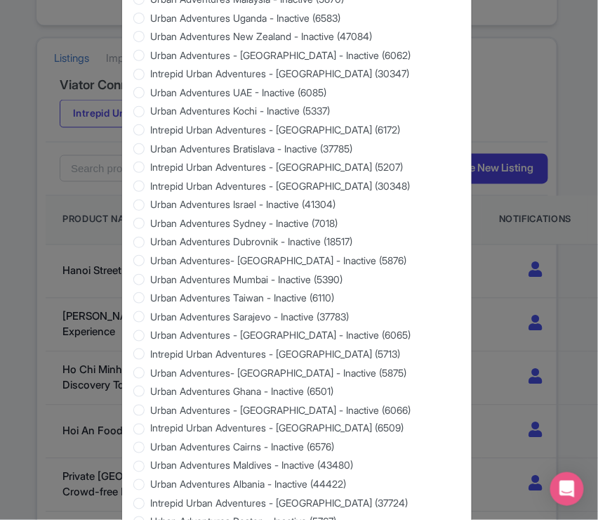
scroll to position [1293, 0]
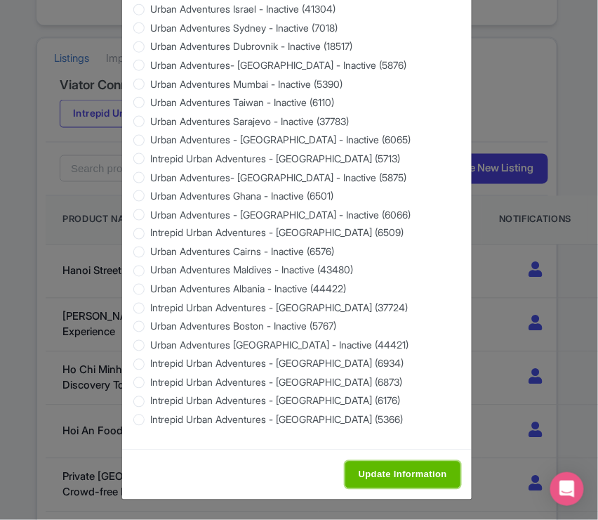
click at [376, 465] on input "Update Information" at bounding box center [403, 474] width 115 height 27
type input "Saving..."
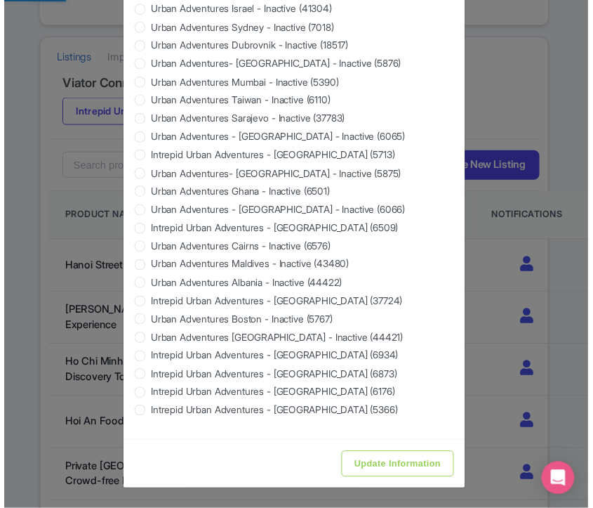
scroll to position [0, 0]
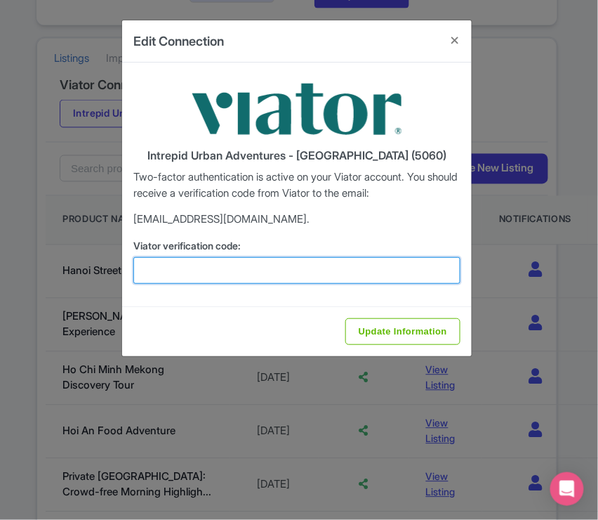
click at [245, 259] on input "Viator verification code:" at bounding box center [296, 270] width 327 height 27
paste input "119639"
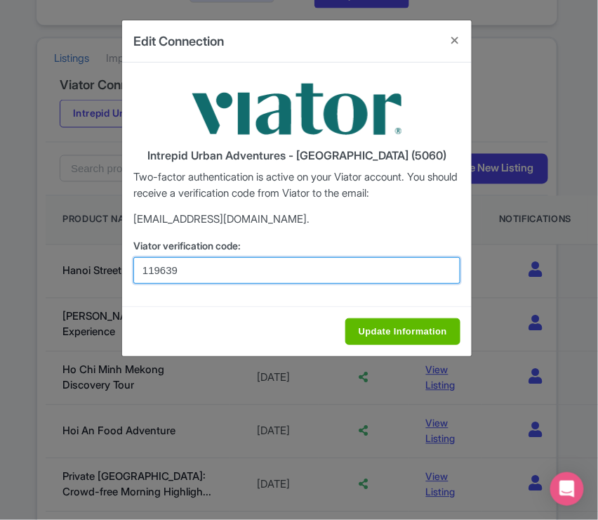
type input "119639"
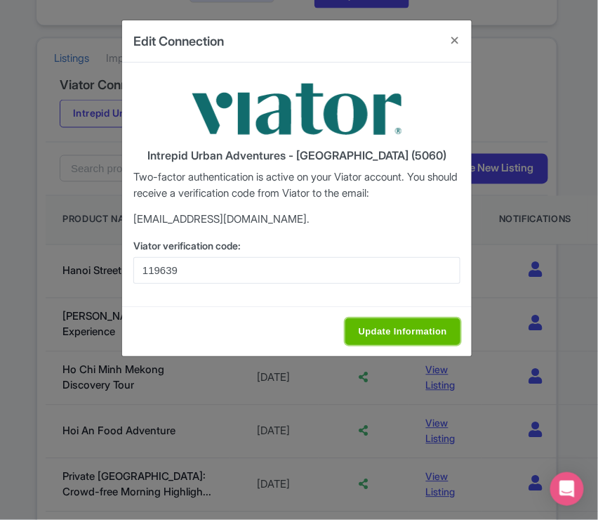
click at [385, 322] on input "Update Information" at bounding box center [403, 331] width 115 height 27
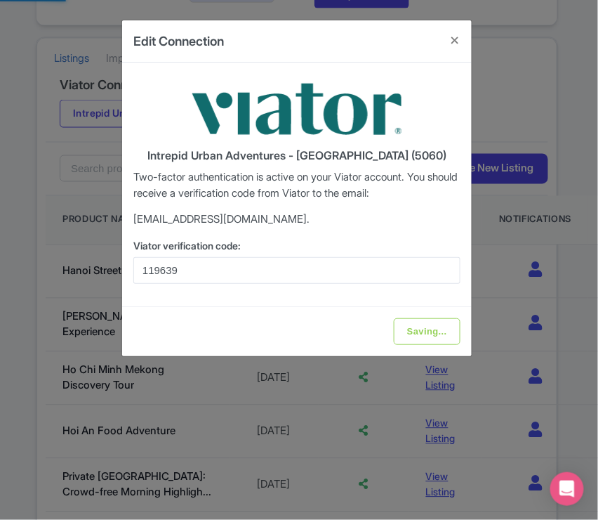
type input "Update Information"
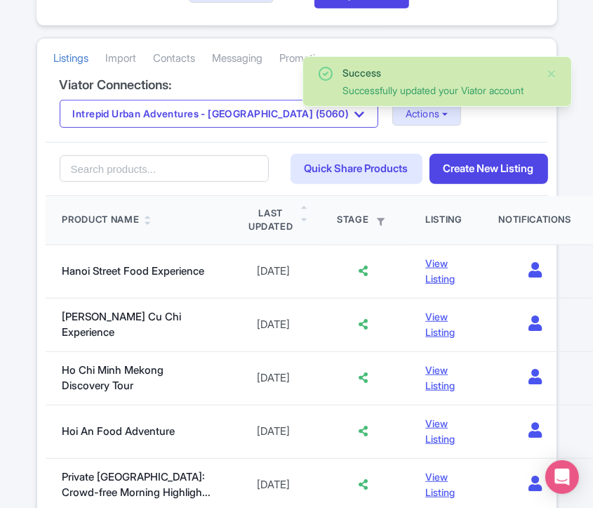
scroll to position [234, 0]
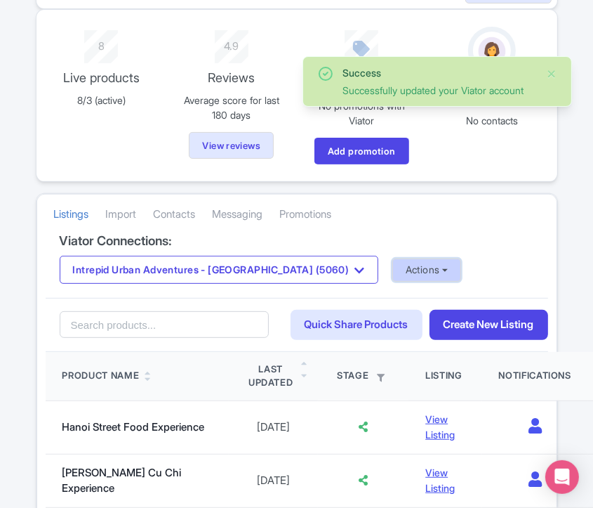
click at [393, 270] on button "Actions" at bounding box center [428, 269] width 70 height 23
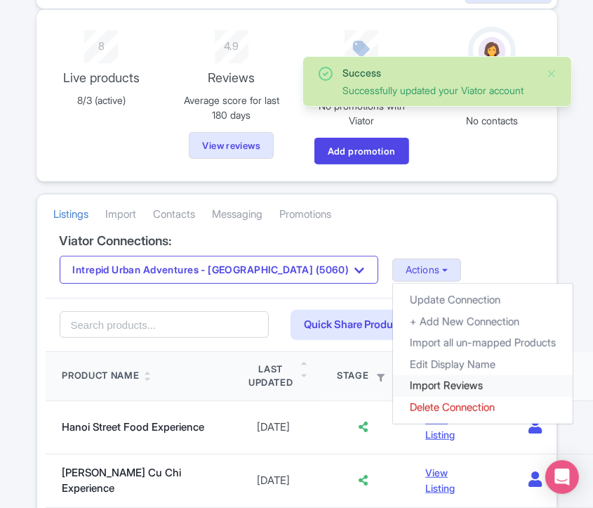
click at [393, 381] on link "Import Reviews" at bounding box center [483, 386] width 180 height 22
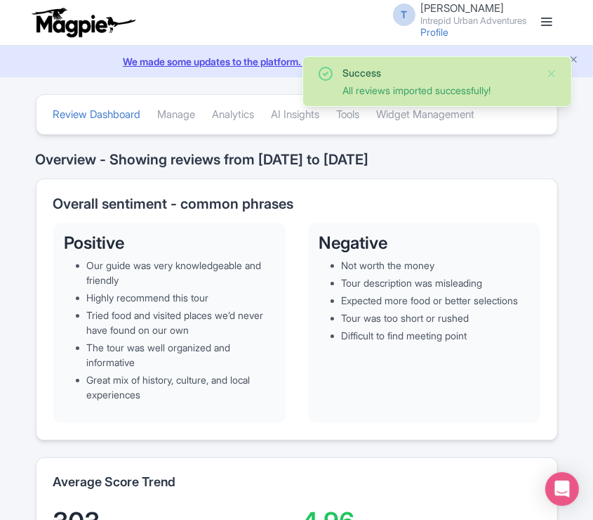
click at [549, 22] on link at bounding box center [547, 22] width 22 height 22
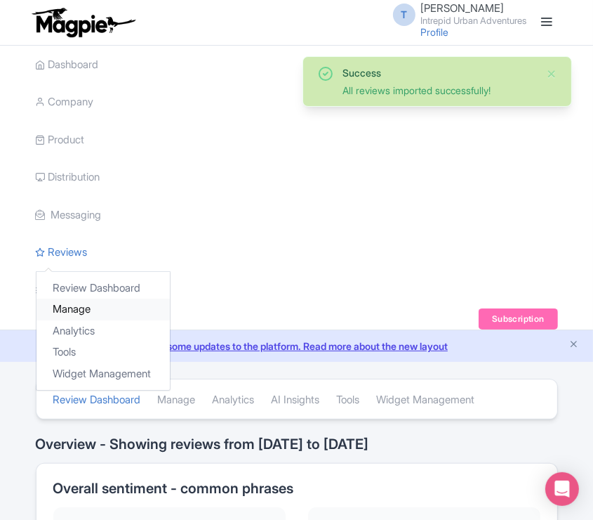
click at [65, 307] on link "Manage" at bounding box center [103, 309] width 133 height 22
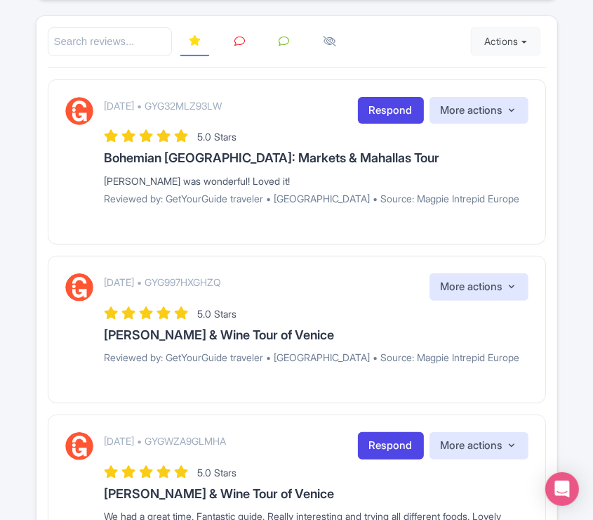
scroll to position [78, 0]
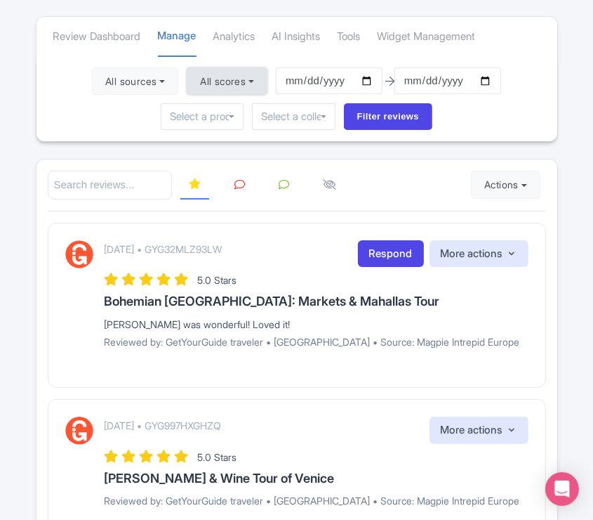
click at [244, 76] on button "All scores" at bounding box center [227, 81] width 81 height 28
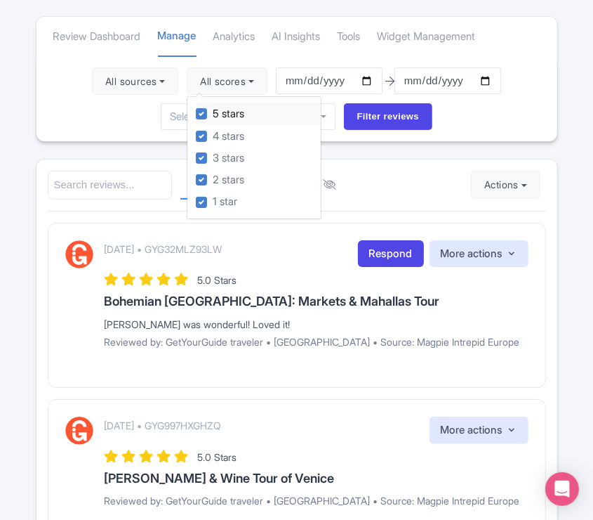
click at [213, 115] on label "5 stars" at bounding box center [229, 114] width 32 height 16
click at [213, 114] on input "5 stars" at bounding box center [217, 109] width 9 height 9
checkbox input "false"
click at [213, 139] on label "4 stars" at bounding box center [229, 137] width 32 height 16
click at [213, 137] on input "4 stars" at bounding box center [217, 132] width 9 height 9
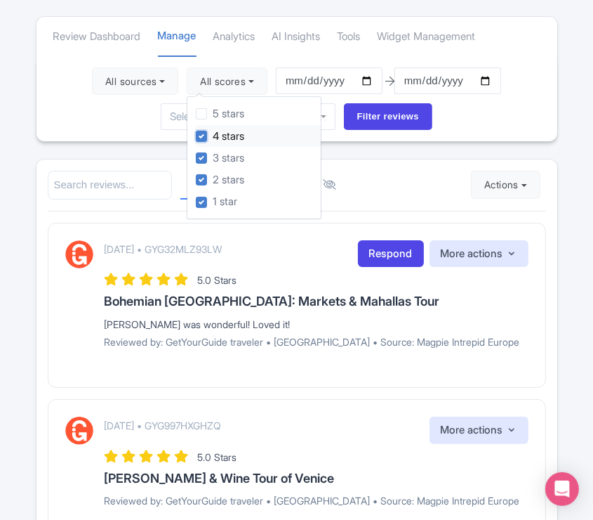
checkbox input "false"
click at [359, 117] on input "Filter reviews" at bounding box center [388, 116] width 89 height 27
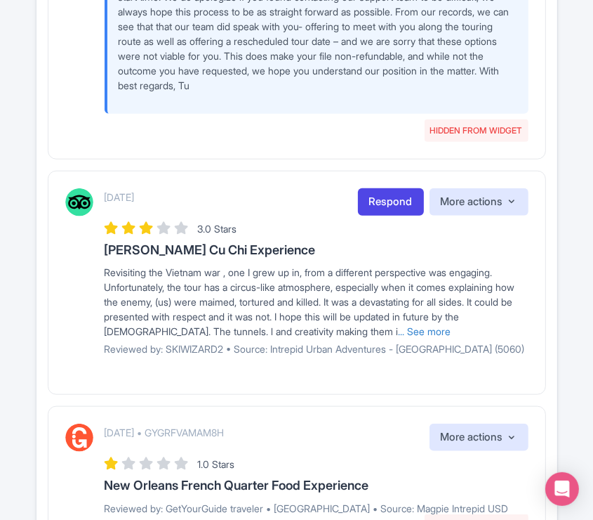
scroll to position [546, 0]
